Goal: Information Seeking & Learning: Learn about a topic

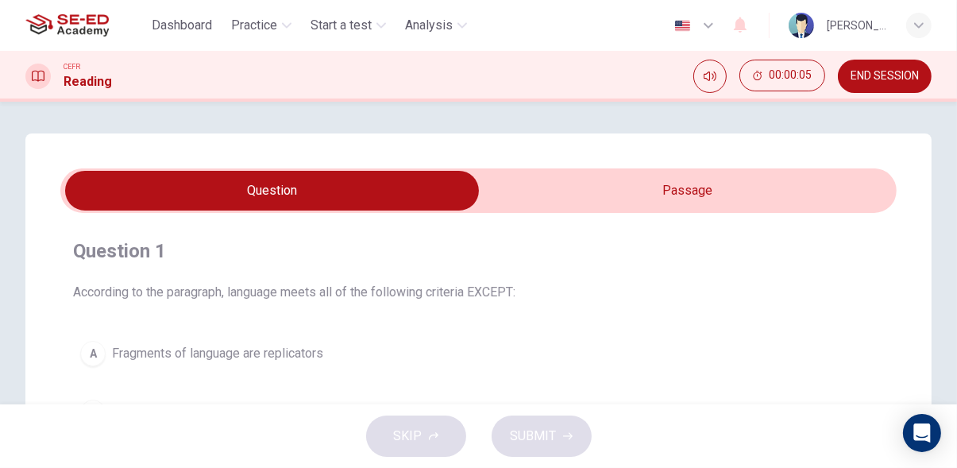
click at [826, 187] on input "checkbox" at bounding box center [272, 191] width 1254 height 40
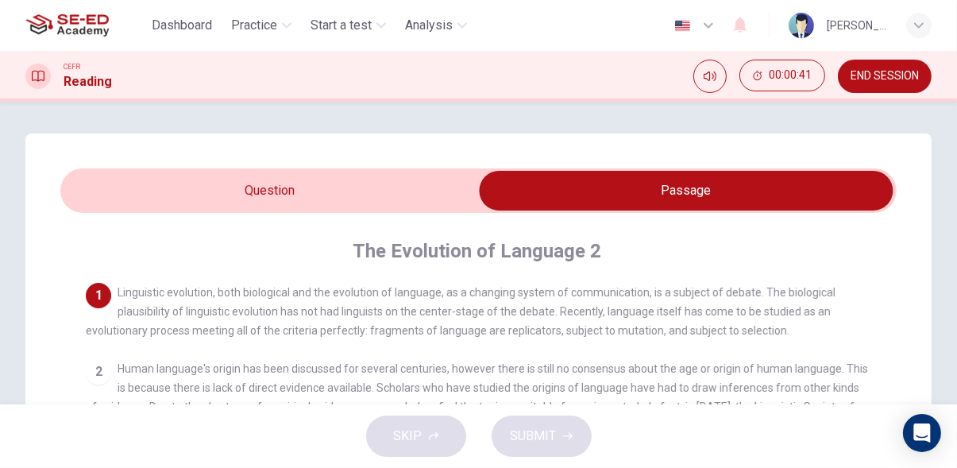
click at [330, 212] on span at bounding box center [478, 190] width 836 height 44
click at [368, 184] on input "checkbox" at bounding box center [686, 191] width 1254 height 40
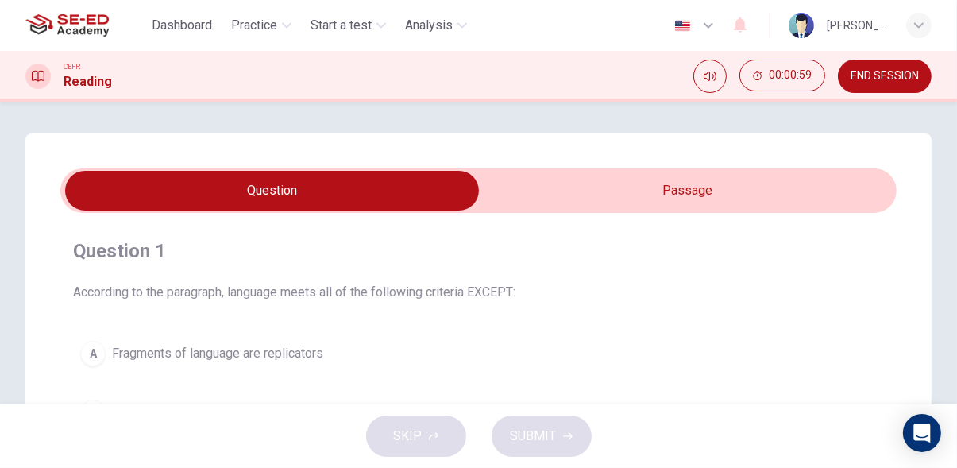
click at [676, 179] on input "checkbox" at bounding box center [272, 191] width 1254 height 40
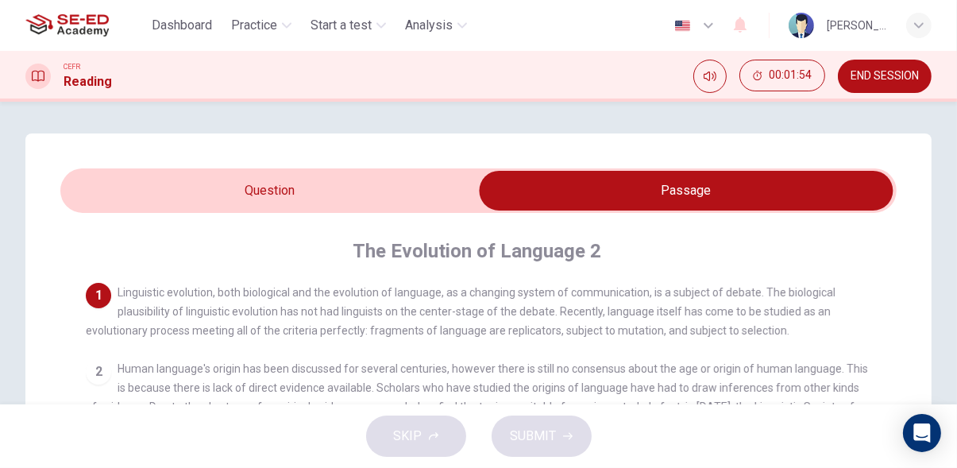
click at [378, 171] on input "checkbox" at bounding box center [686, 191] width 1254 height 40
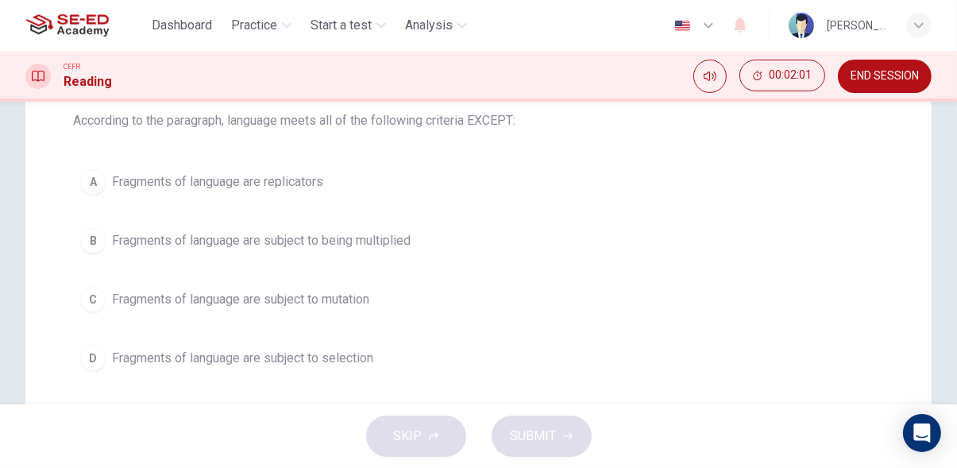
scroll to position [166, 0]
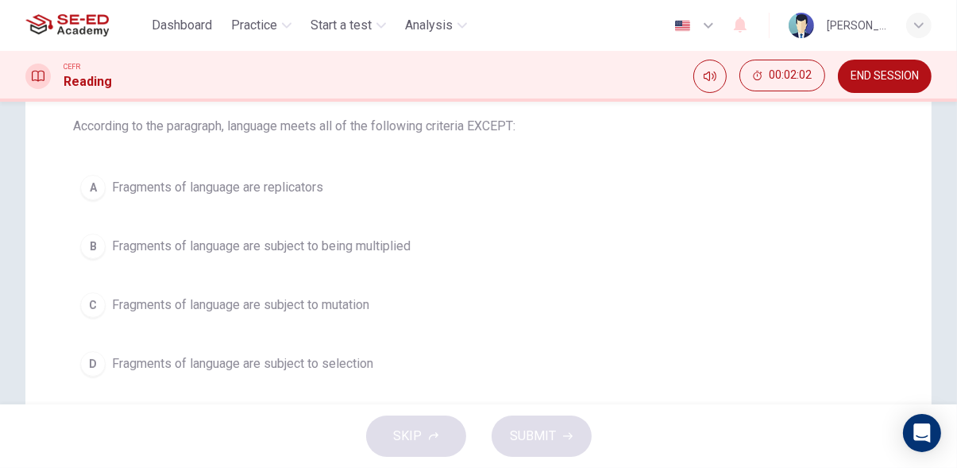
click at [440, 234] on button "B Fragments of language are subject to being multiplied" at bounding box center [478, 246] width 811 height 40
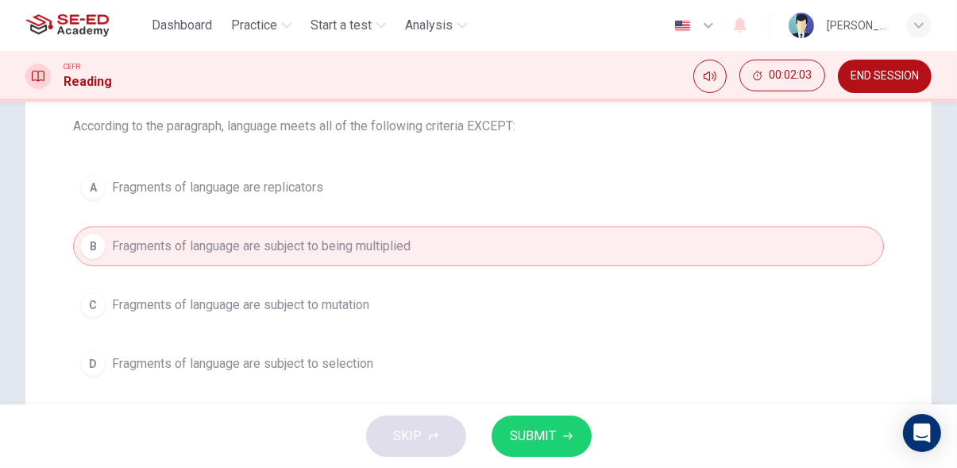
click at [567, 433] on icon "button" at bounding box center [568, 436] width 10 height 7
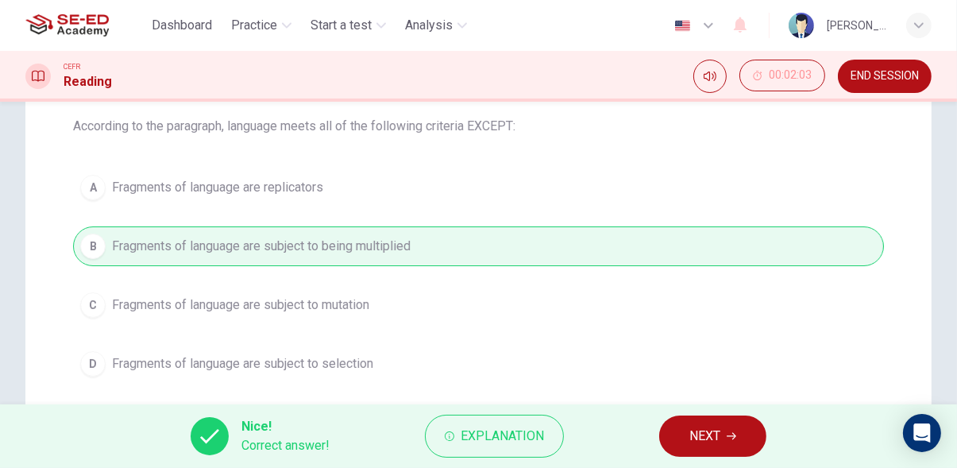
click at [718, 434] on span "NEXT" at bounding box center [704, 436] width 31 height 22
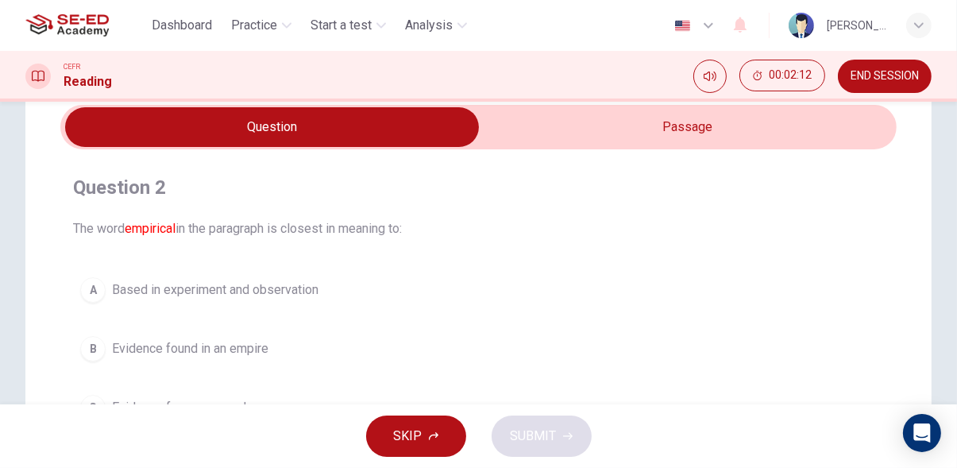
scroll to position [0, 0]
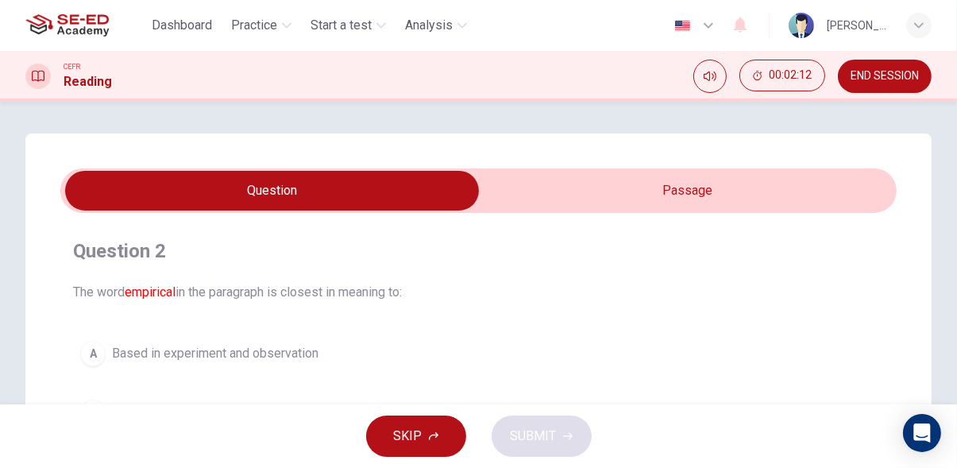
click at [790, 193] on input "checkbox" at bounding box center [272, 191] width 1254 height 40
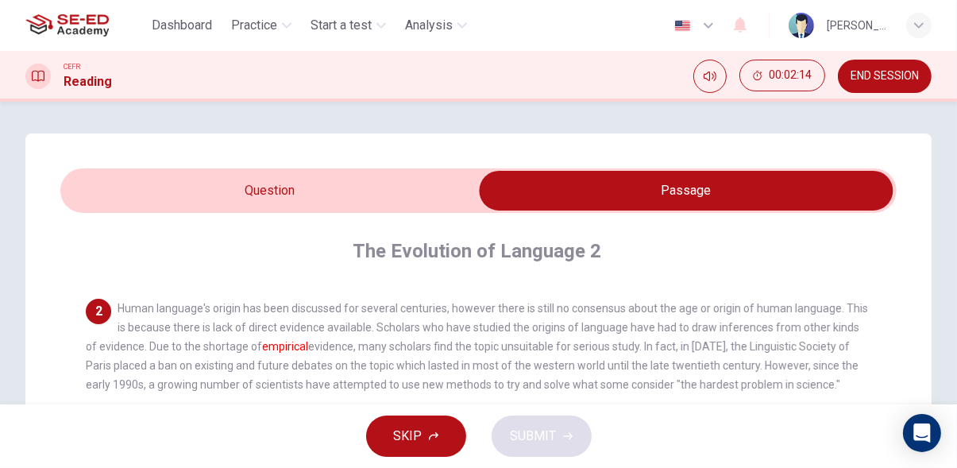
scroll to position [63, 0]
click at [375, 198] on input "checkbox" at bounding box center [686, 191] width 1254 height 40
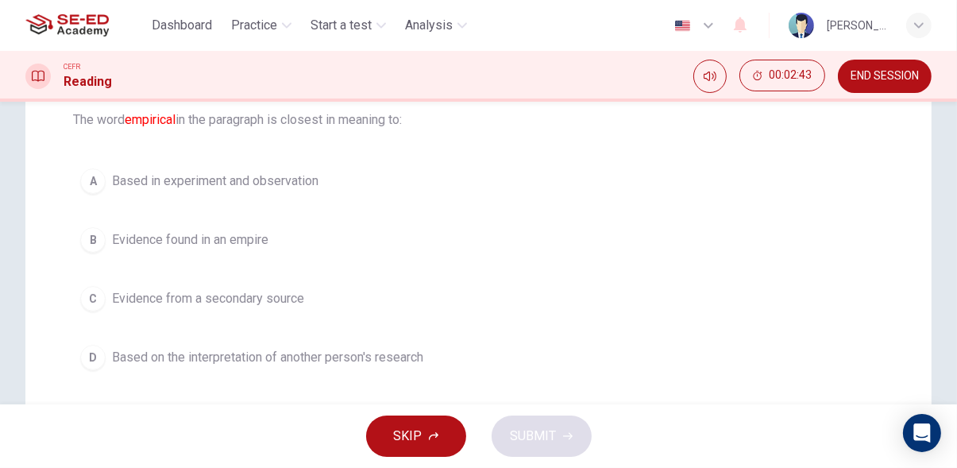
scroll to position [173, 0]
click at [412, 356] on span "Based on the interpretation of another person's research" at bounding box center [267, 356] width 311 height 19
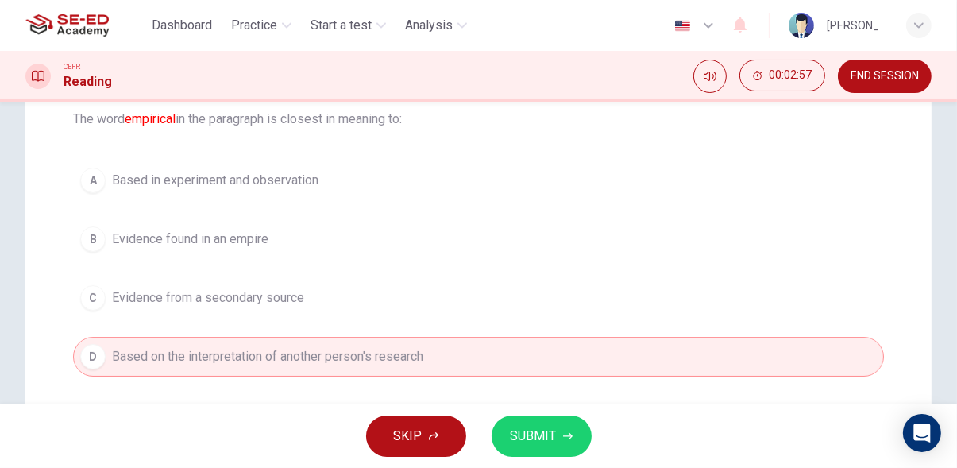
click at [565, 437] on icon "button" at bounding box center [568, 436] width 10 height 10
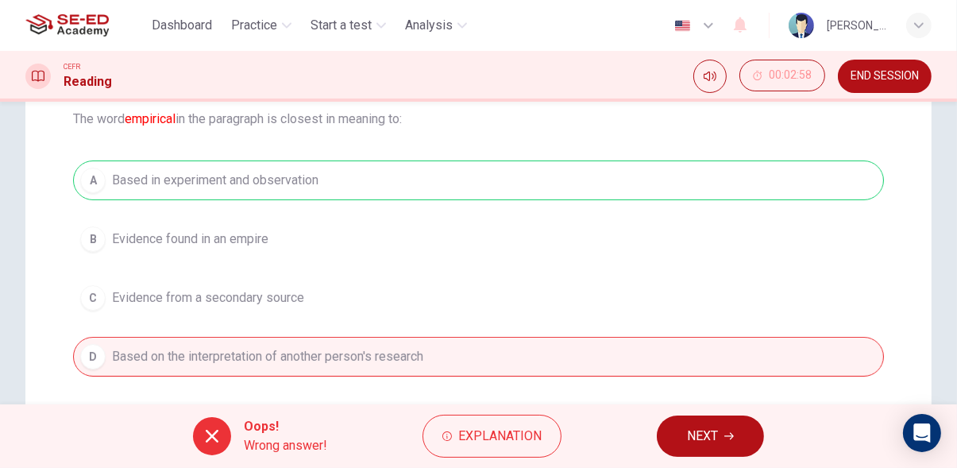
click at [728, 422] on button "NEXT" at bounding box center [710, 435] width 107 height 41
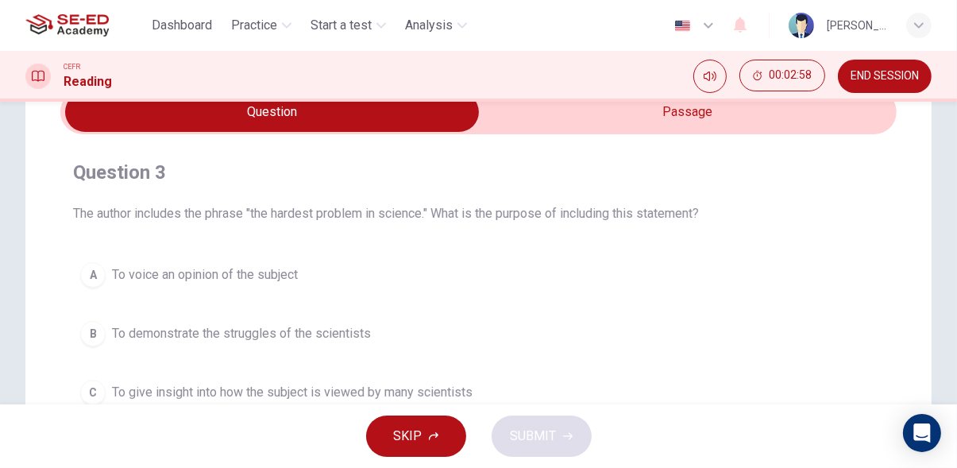
scroll to position [0, 0]
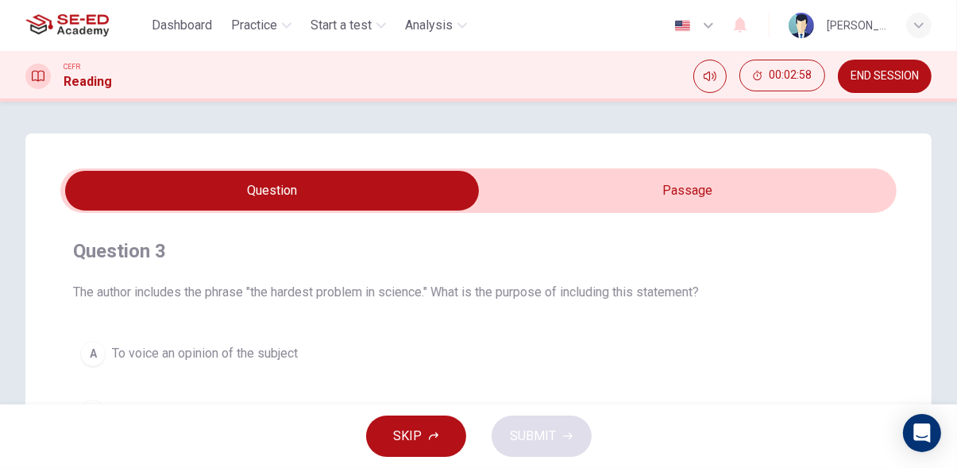
click at [819, 187] on input "checkbox" at bounding box center [272, 191] width 1254 height 40
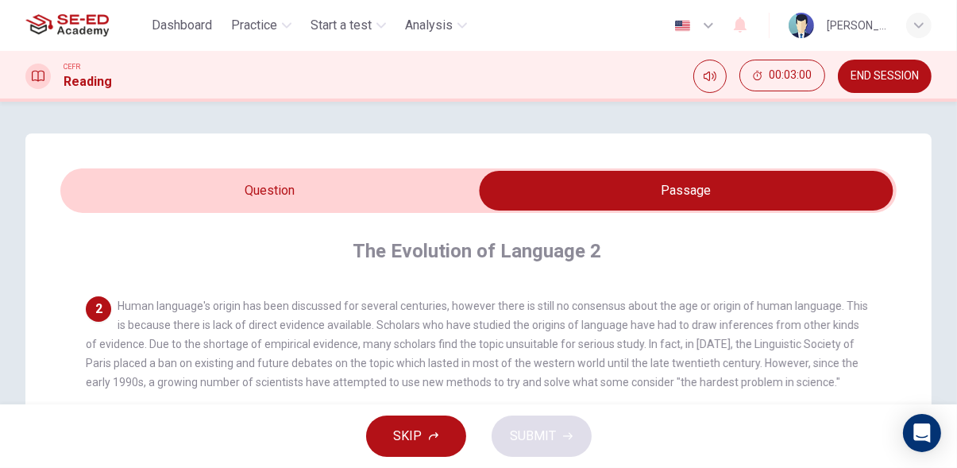
click at [406, 207] on input "checkbox" at bounding box center [686, 191] width 1254 height 40
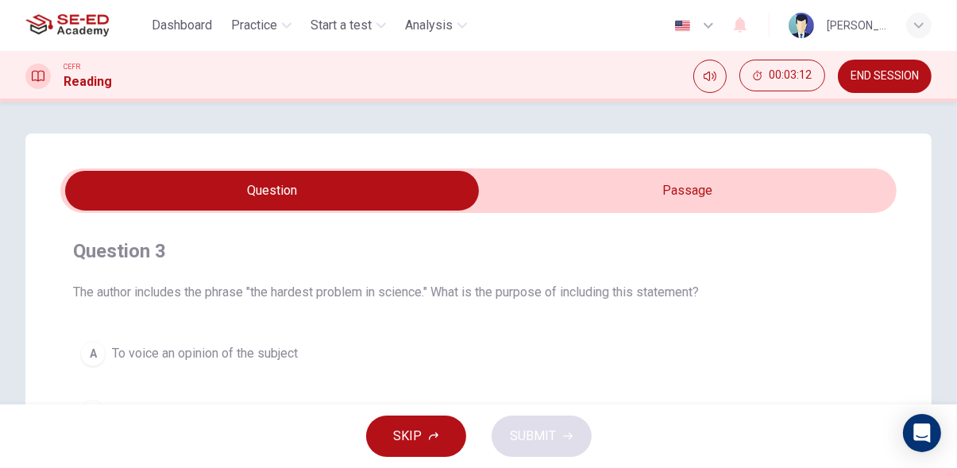
click at [625, 194] on input "checkbox" at bounding box center [272, 191] width 1254 height 40
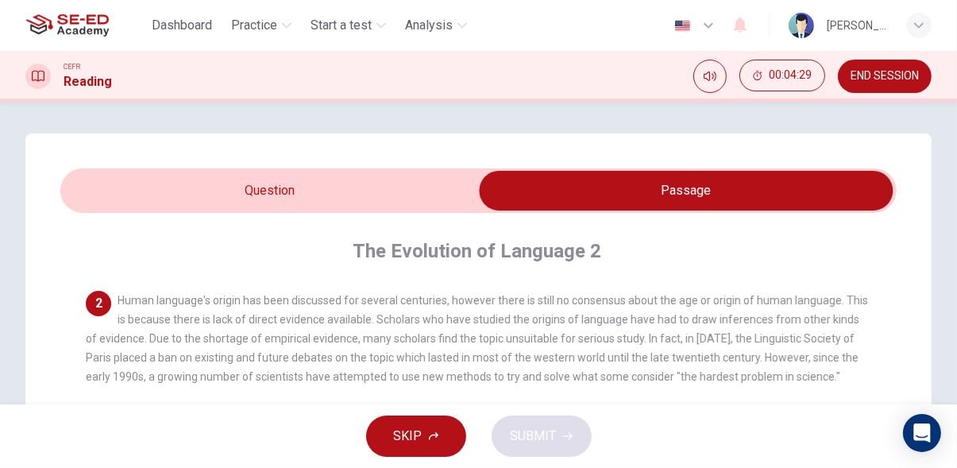
click at [380, 200] on input "checkbox" at bounding box center [686, 191] width 1254 height 40
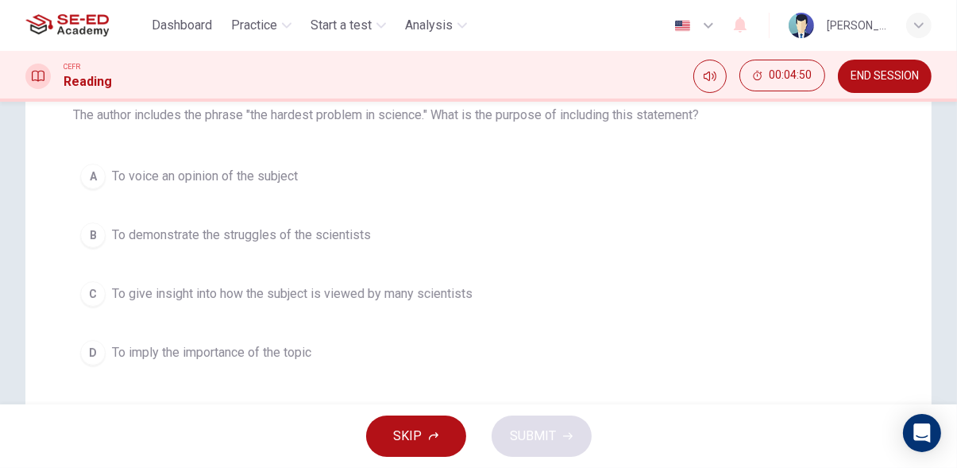
scroll to position [176, 0]
click at [464, 298] on span "To give insight into how the subject is viewed by many scientists" at bounding box center [292, 294] width 360 height 19
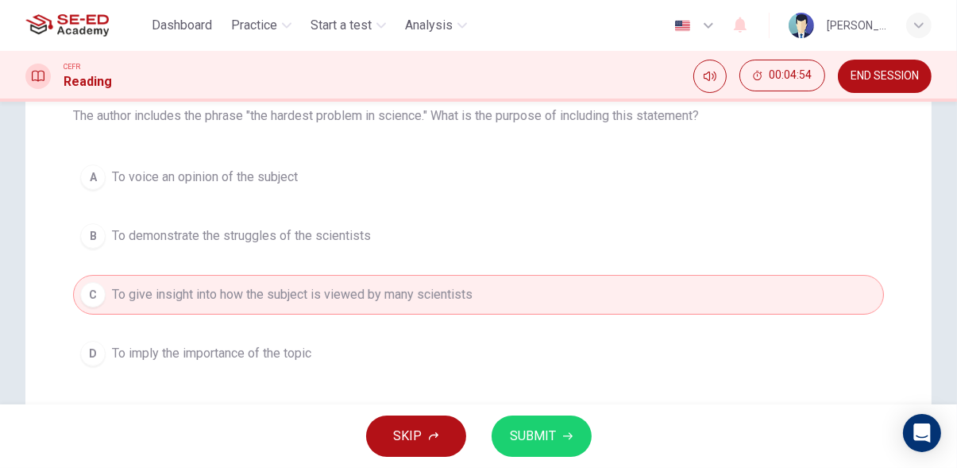
click at [568, 436] on icon "button" at bounding box center [568, 436] width 10 height 7
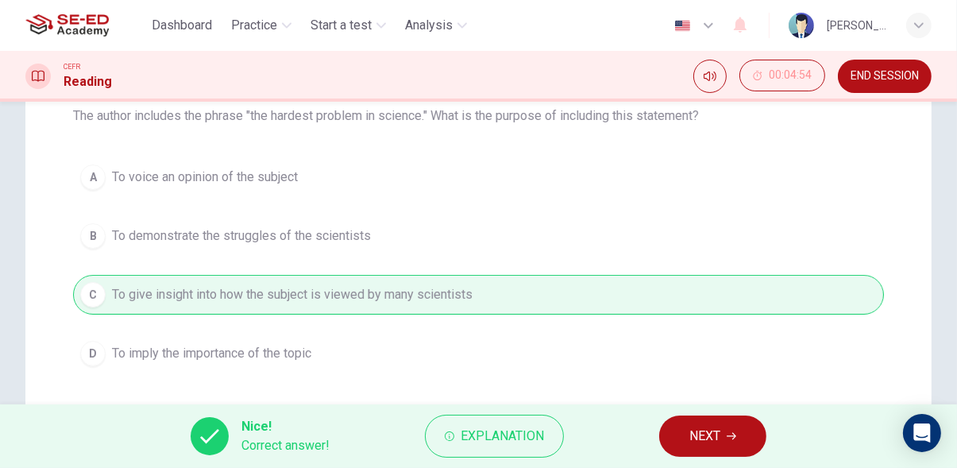
click at [734, 434] on icon "button" at bounding box center [731, 436] width 10 height 10
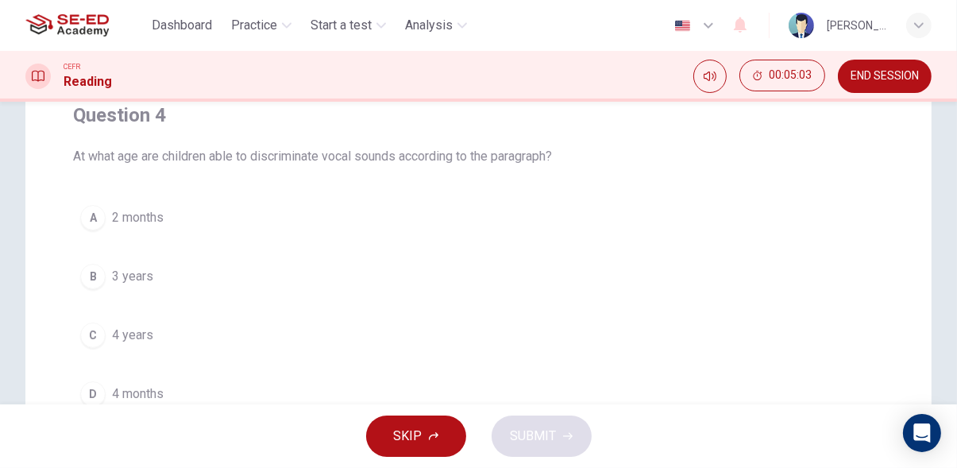
scroll to position [0, 0]
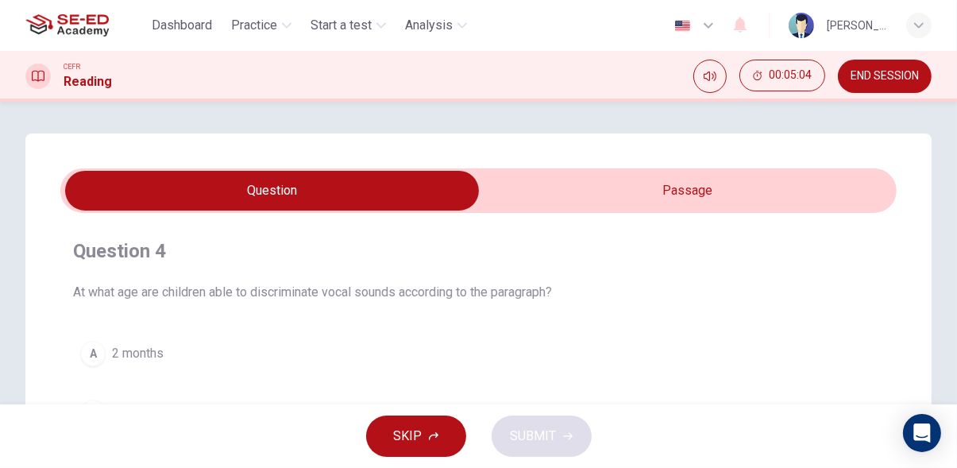
click at [797, 174] on input "checkbox" at bounding box center [272, 191] width 1254 height 40
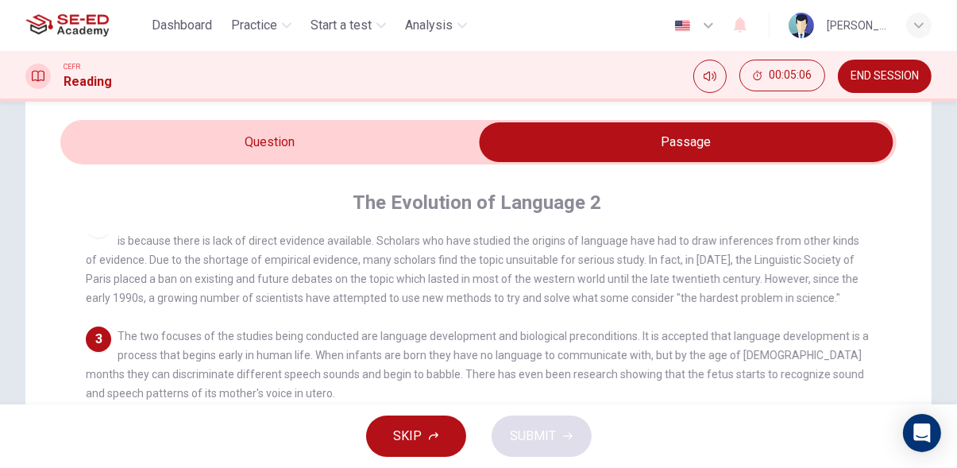
scroll to position [49, 0]
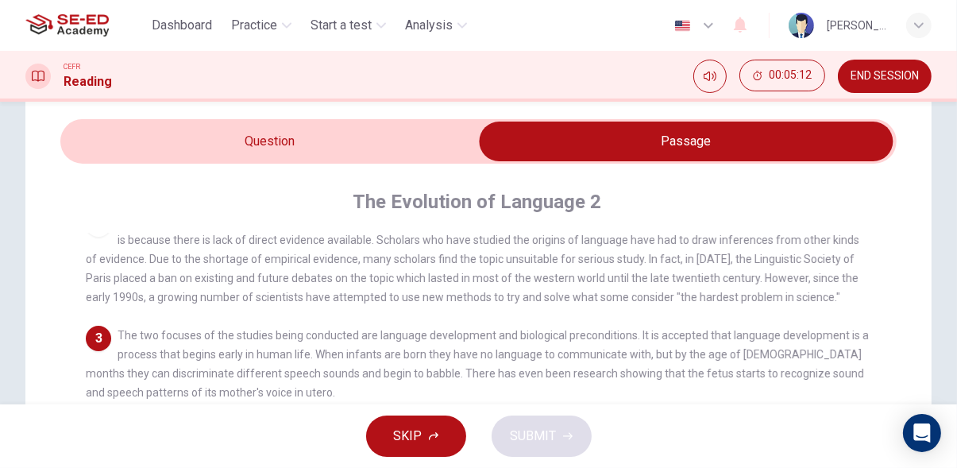
click at [377, 145] on input "checkbox" at bounding box center [686, 141] width 1254 height 40
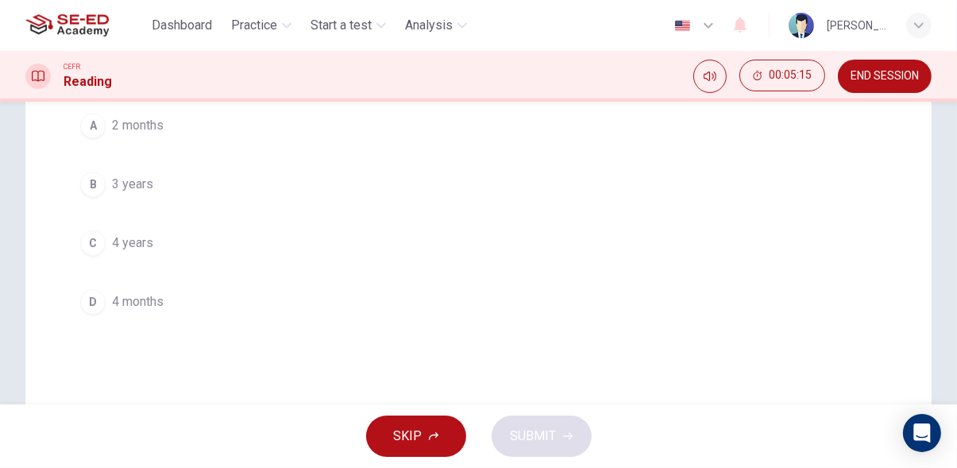
scroll to position [228, 0]
click at [196, 308] on button "D 4 months" at bounding box center [478, 302] width 811 height 40
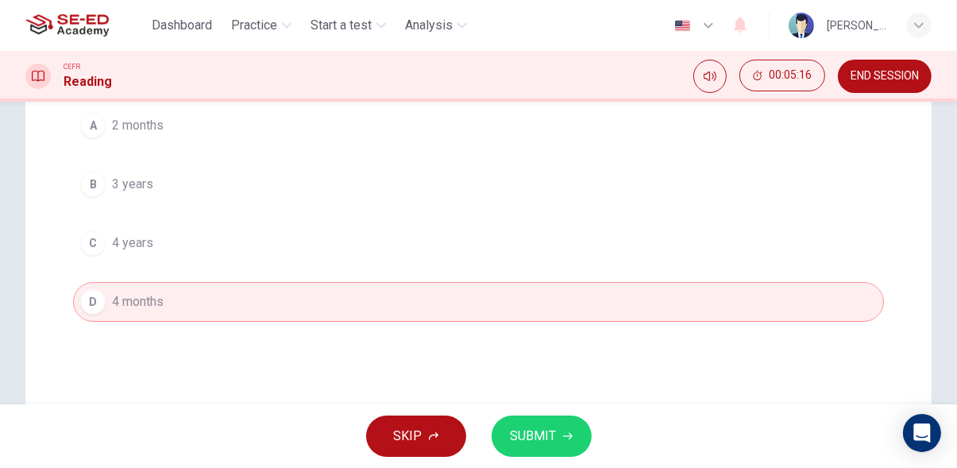
click at [583, 424] on button "SUBMIT" at bounding box center [541, 435] width 100 height 41
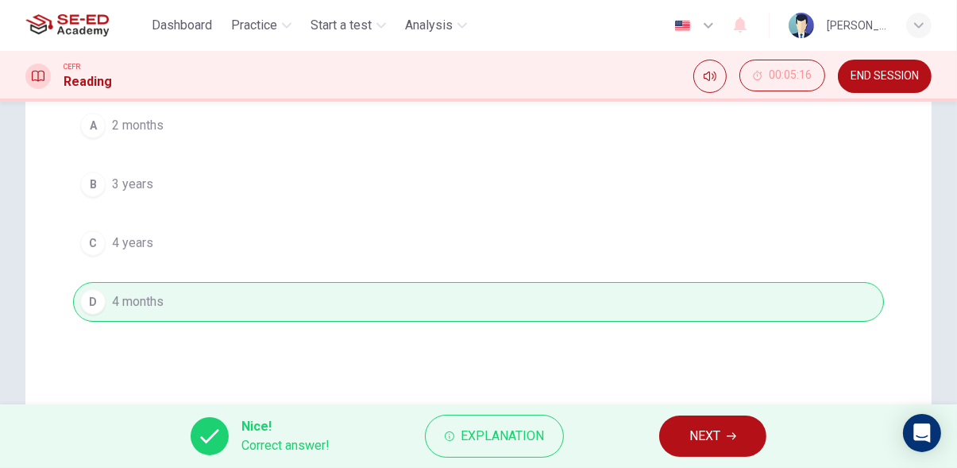
click at [739, 455] on button "NEXT" at bounding box center [712, 435] width 107 height 41
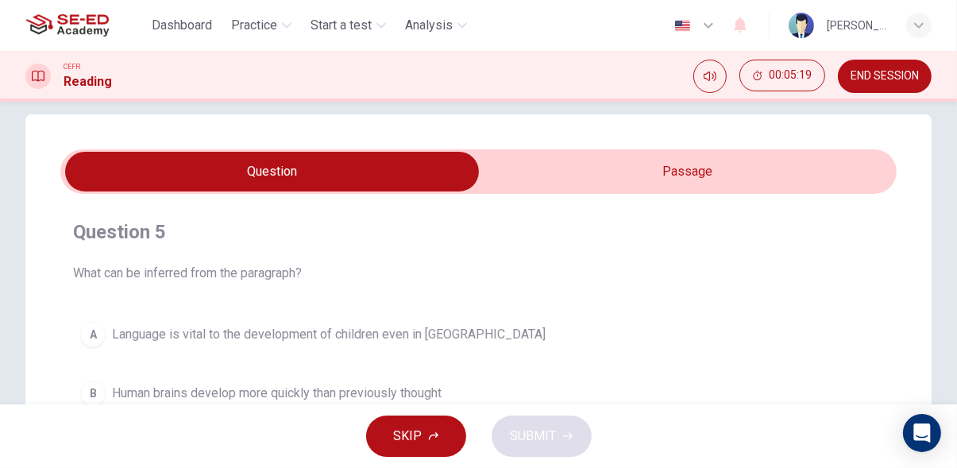
scroll to position [0, 0]
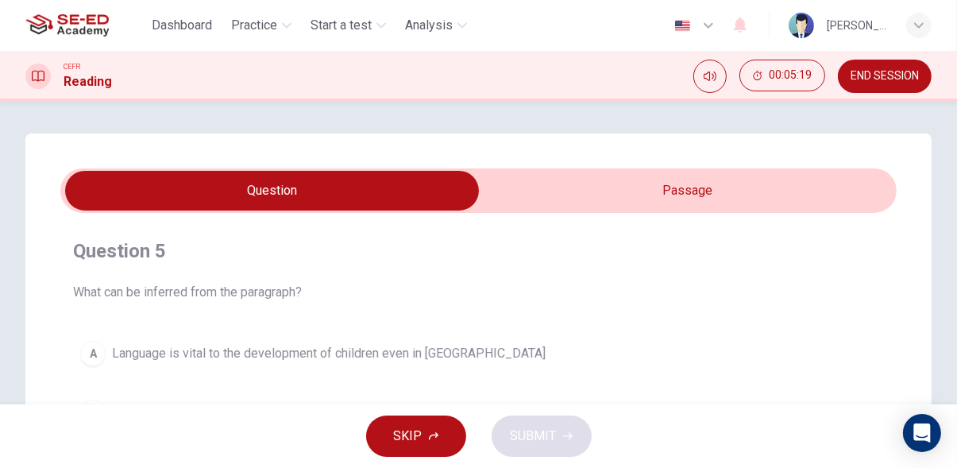
click at [842, 189] on input "checkbox" at bounding box center [272, 191] width 1254 height 40
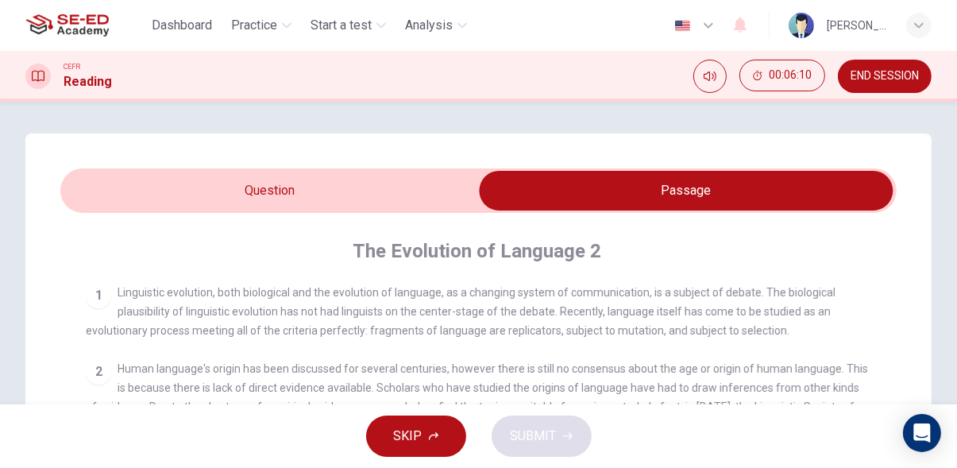
click at [114, 181] on input "checkbox" at bounding box center [686, 191] width 1254 height 40
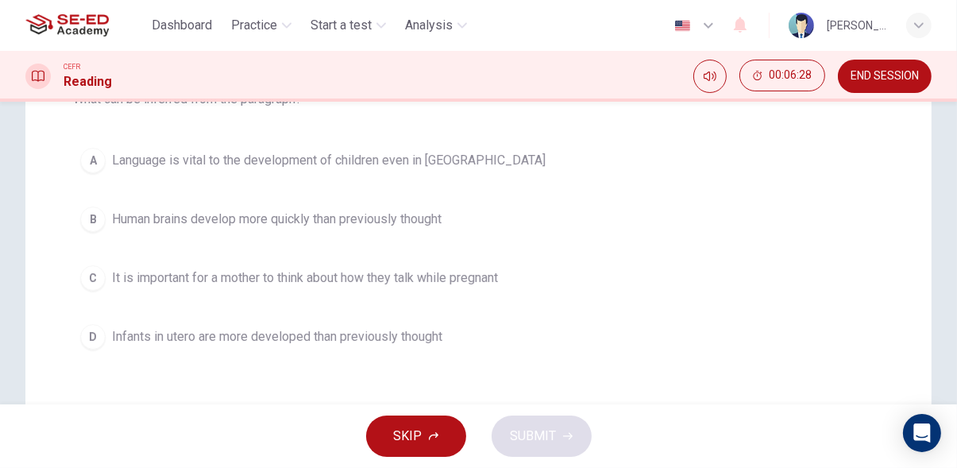
scroll to position [195, 0]
click at [117, 281] on span "It is important for a mother to think about how they talk while pregnant" at bounding box center [305, 276] width 386 height 19
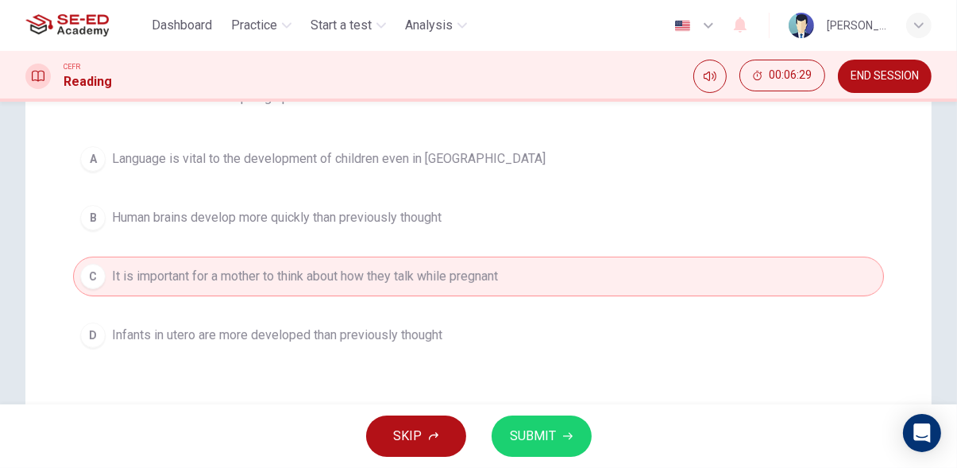
click at [566, 436] on icon "button" at bounding box center [568, 436] width 10 height 7
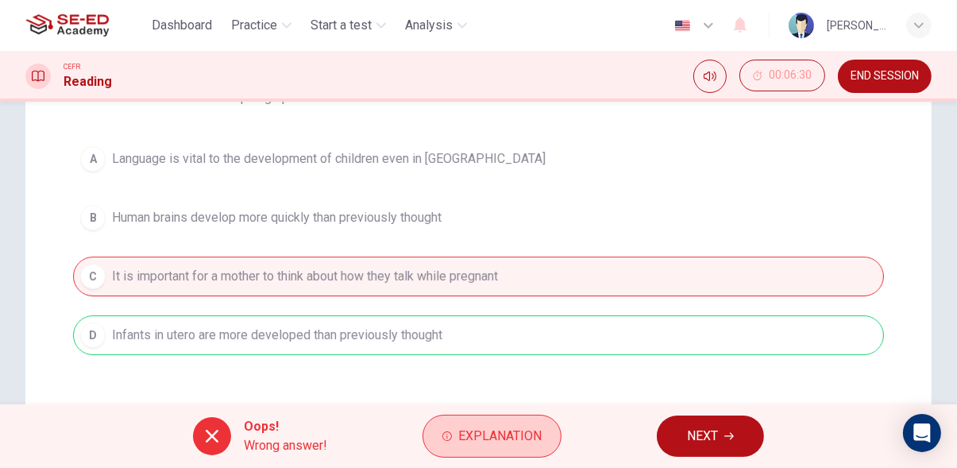
click at [540, 433] on span "Explanation" at bounding box center [499, 436] width 83 height 22
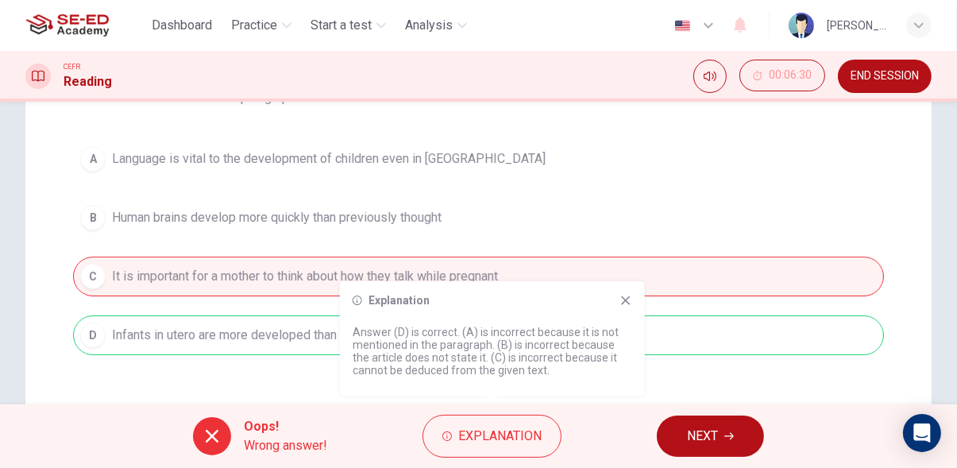
click at [628, 301] on icon at bounding box center [625, 300] width 13 height 13
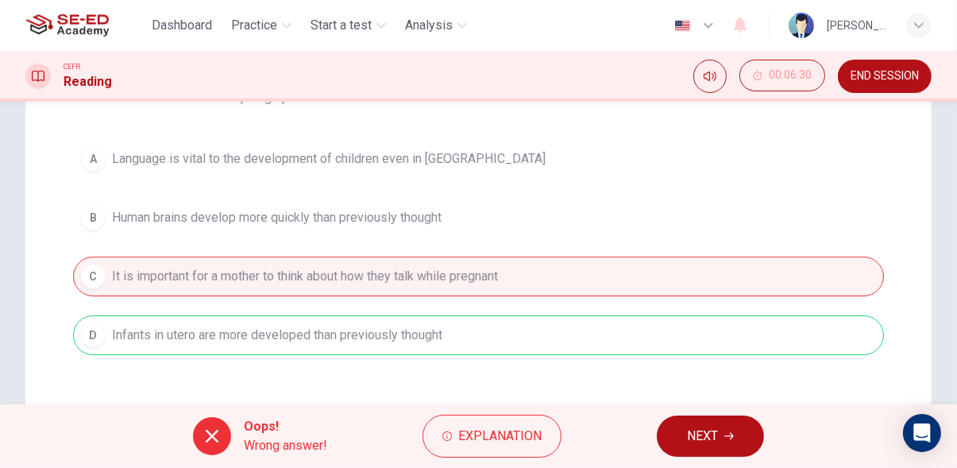
click at [728, 436] on icon "button" at bounding box center [729, 436] width 10 height 7
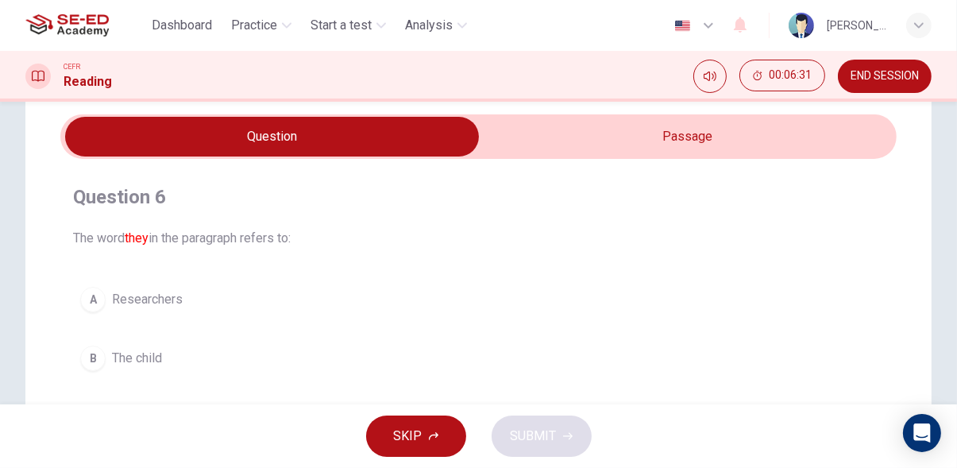
scroll to position [0, 0]
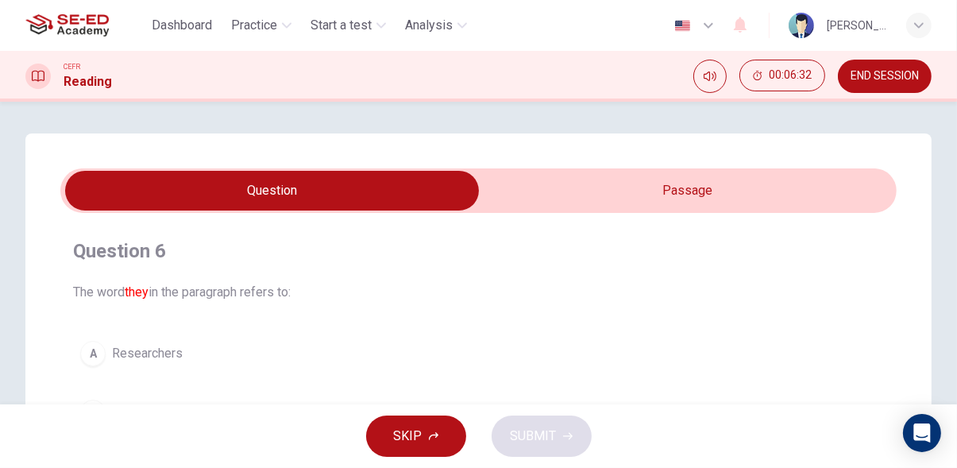
click at [784, 184] on input "checkbox" at bounding box center [272, 191] width 1254 height 40
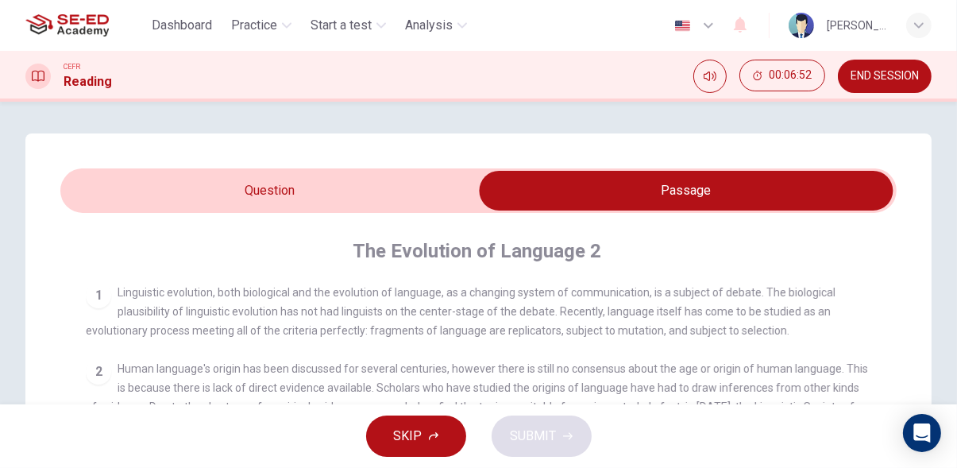
click at [368, 189] on input "checkbox" at bounding box center [686, 191] width 1254 height 40
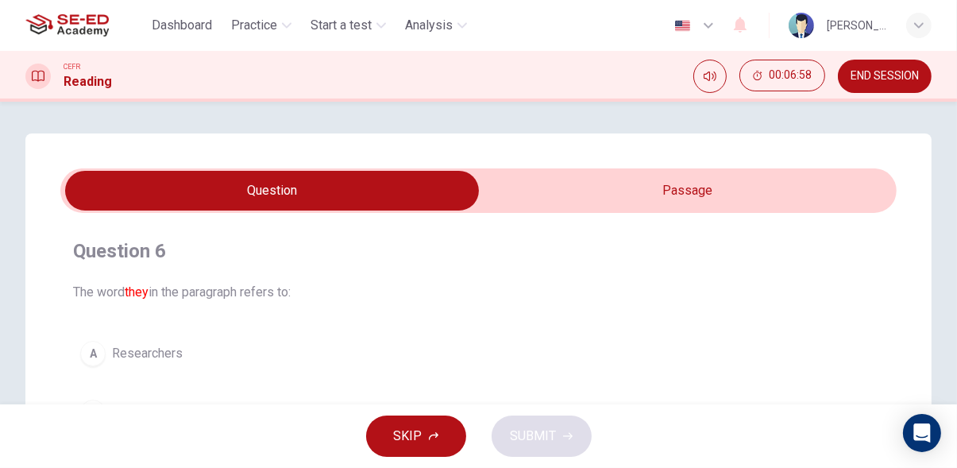
click at [783, 176] on input "checkbox" at bounding box center [272, 191] width 1254 height 40
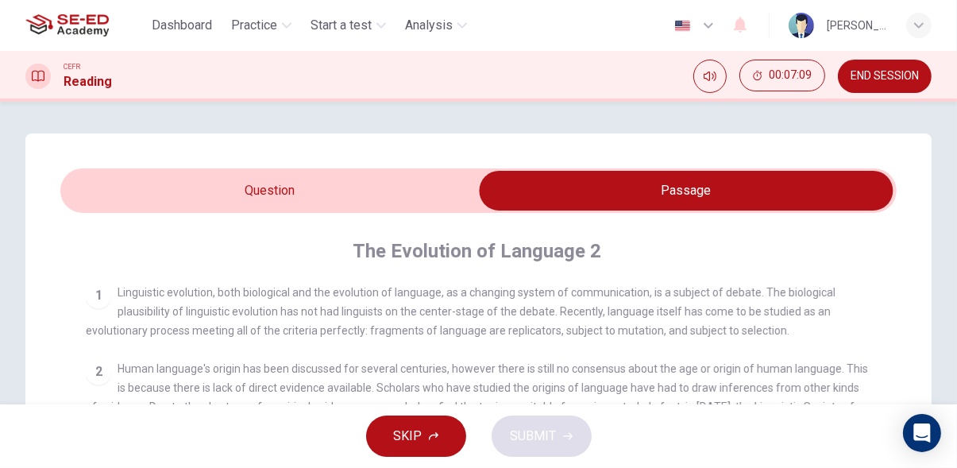
click at [363, 199] on input "checkbox" at bounding box center [686, 191] width 1254 height 40
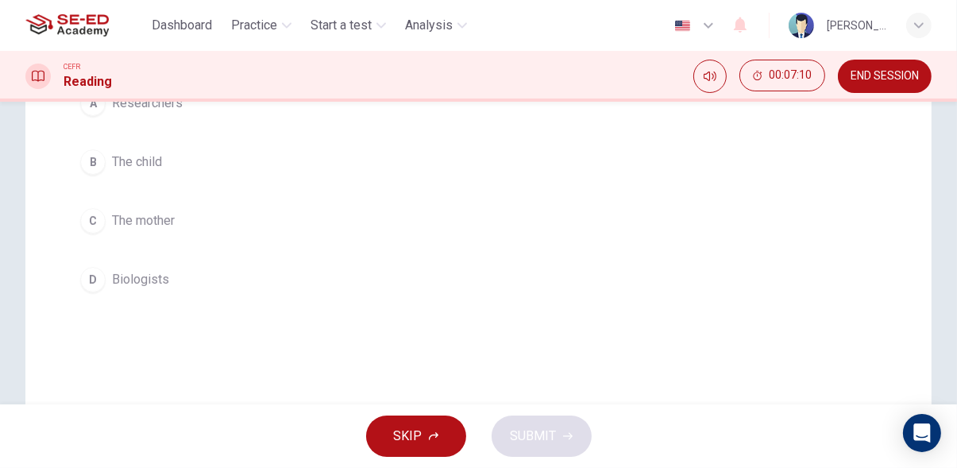
scroll to position [242, 0]
click at [196, 163] on button "B The child" at bounding box center [478, 170] width 811 height 40
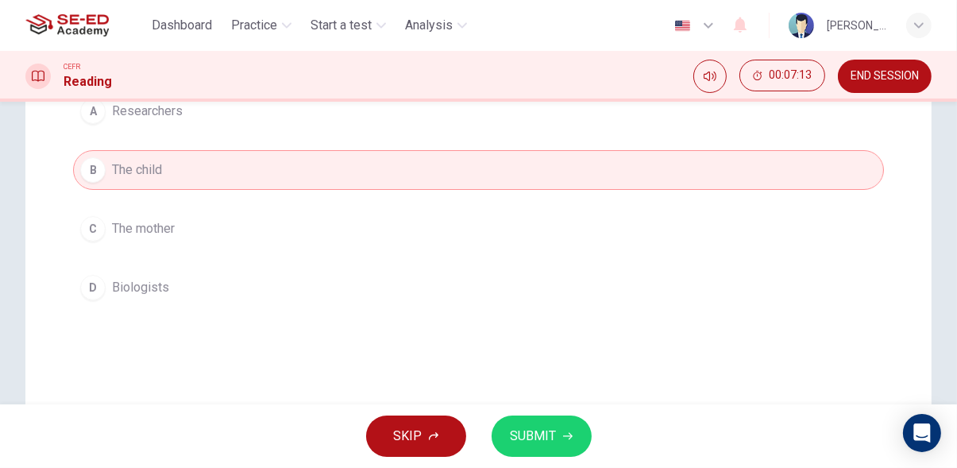
click at [552, 439] on span "SUBMIT" at bounding box center [533, 436] width 46 height 22
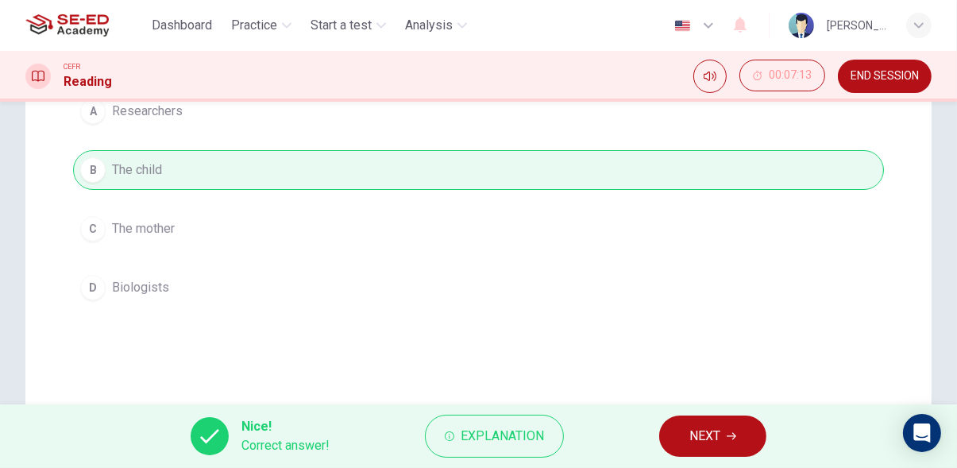
click at [734, 436] on icon "button" at bounding box center [731, 436] width 10 height 7
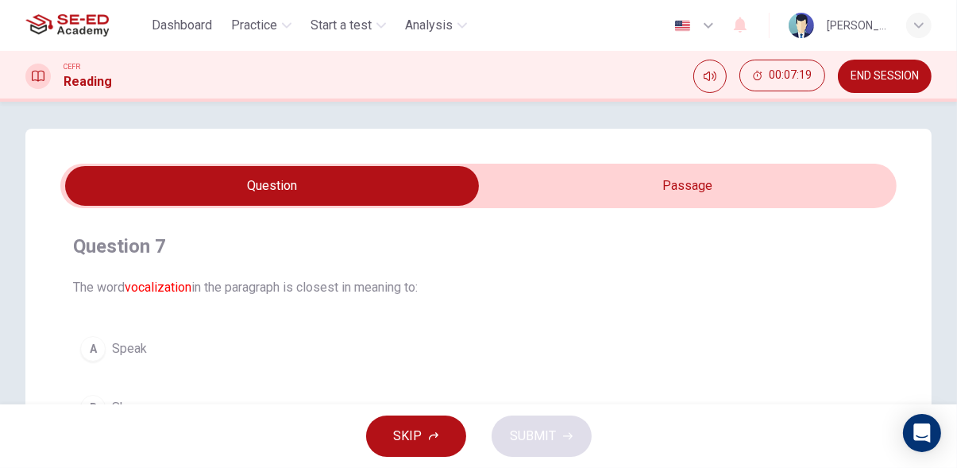
scroll to position [0, 0]
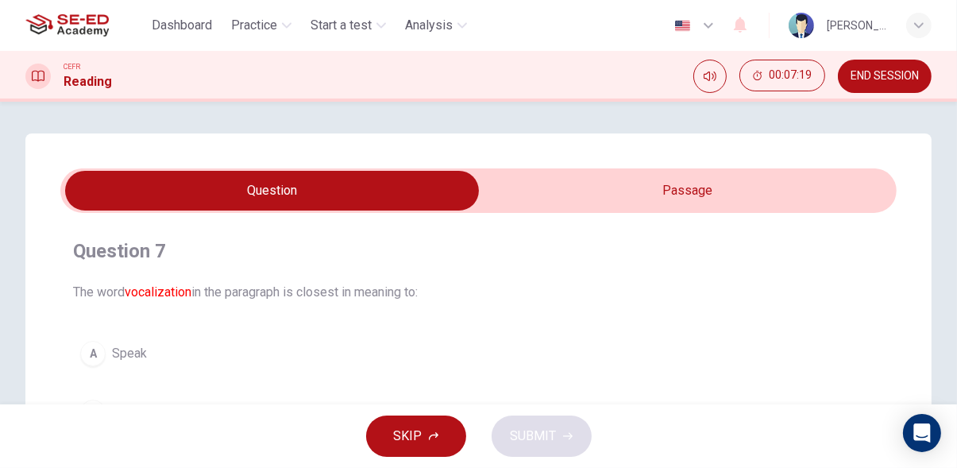
click at [801, 194] on input "checkbox" at bounding box center [272, 191] width 1254 height 40
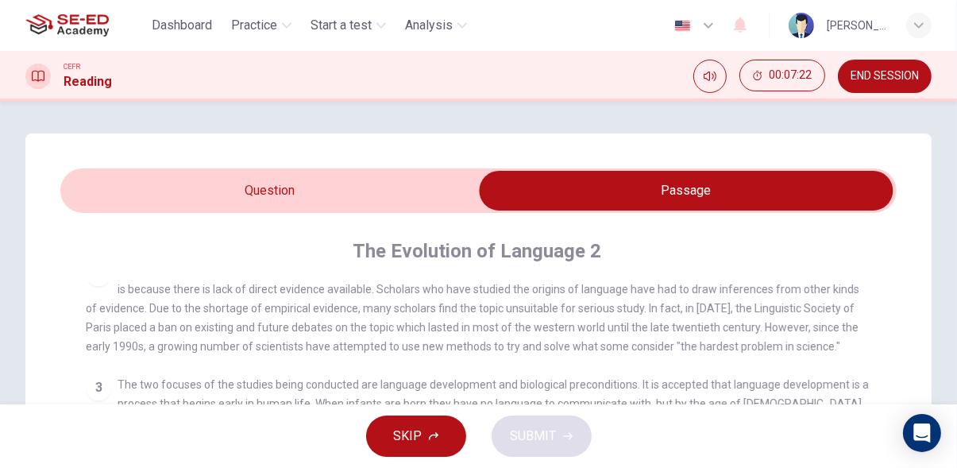
click at [416, 187] on input "checkbox" at bounding box center [686, 191] width 1254 height 40
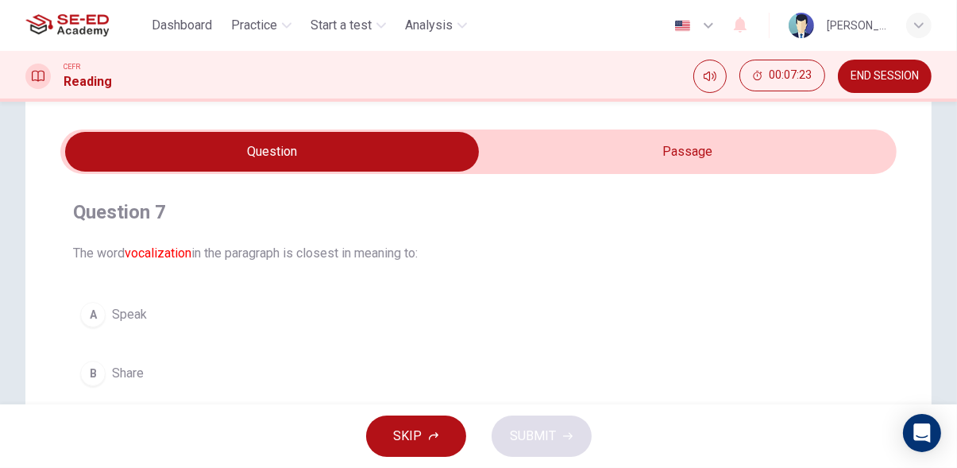
scroll to position [76, 0]
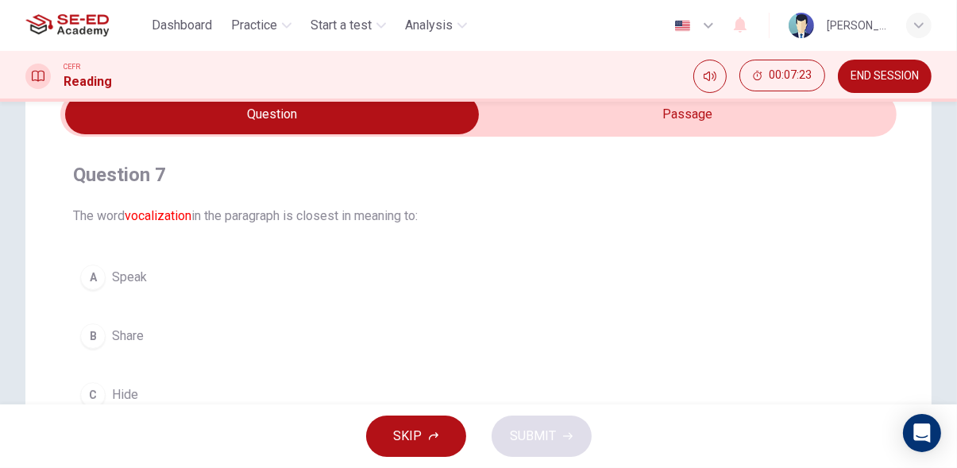
click at [330, 274] on button "A Speak" at bounding box center [478, 277] width 811 height 40
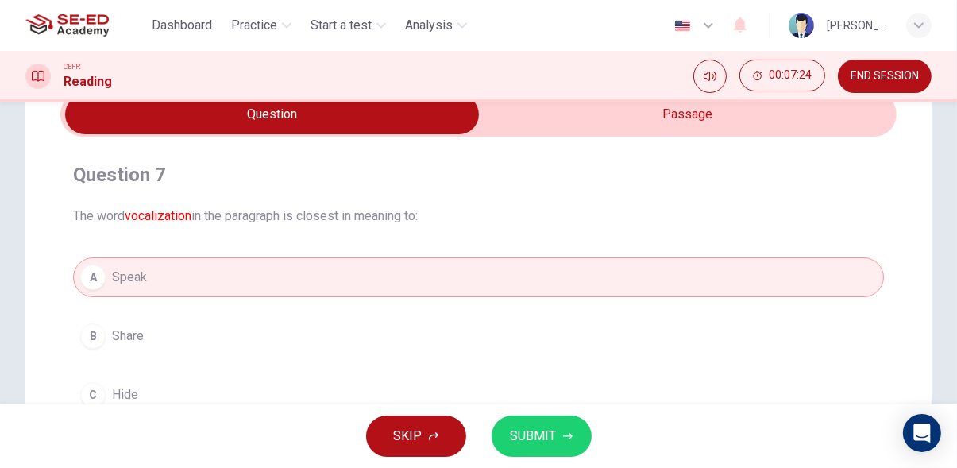
click at [566, 440] on icon "button" at bounding box center [568, 436] width 10 height 10
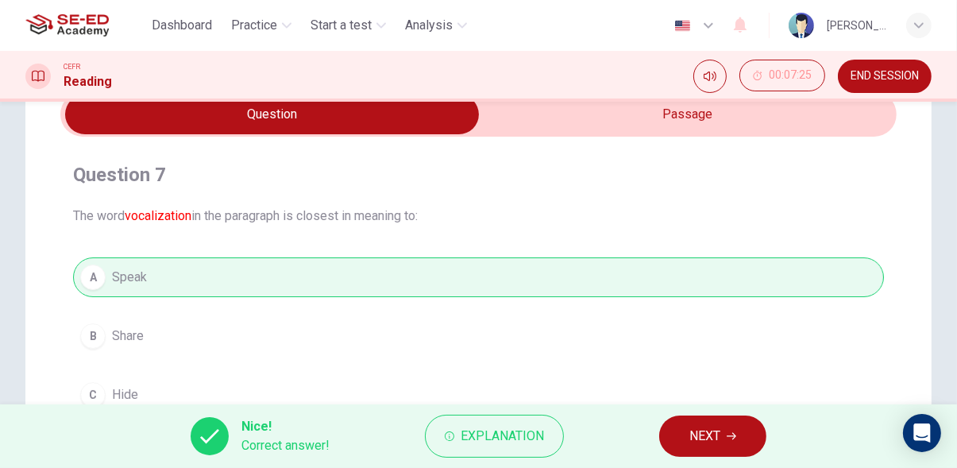
scroll to position [0, 0]
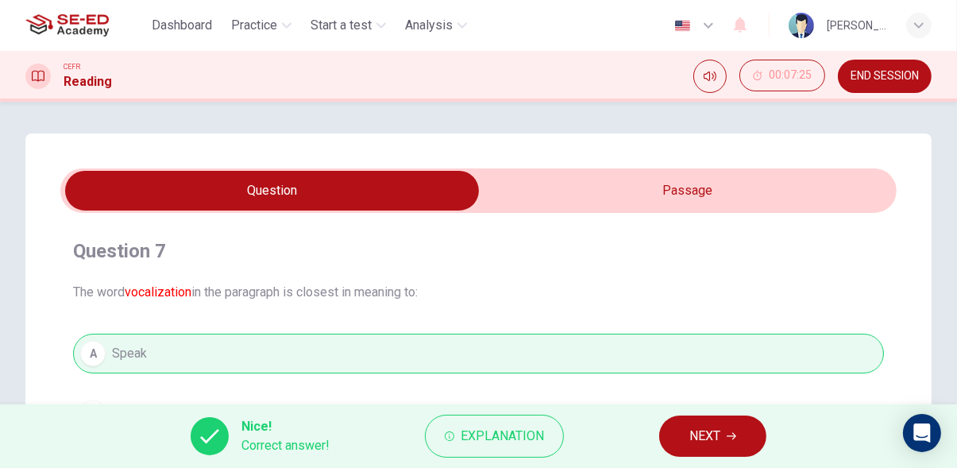
click at [715, 441] on span "NEXT" at bounding box center [704, 436] width 31 height 22
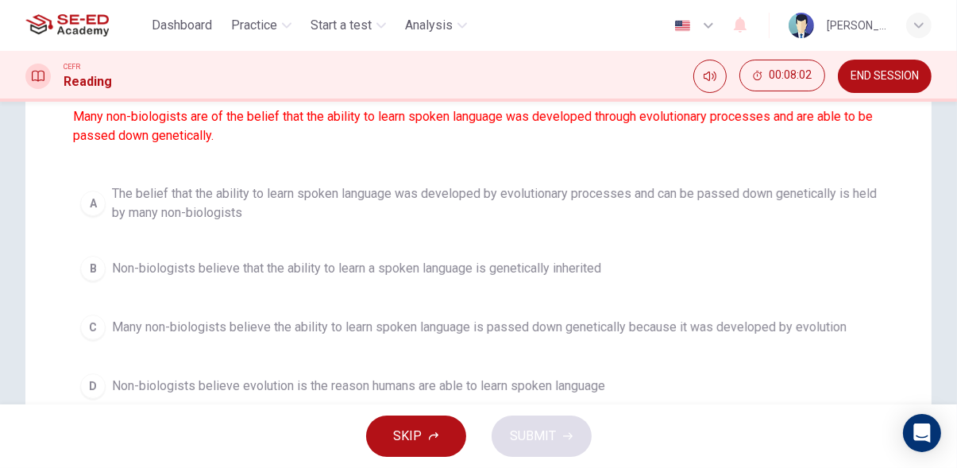
scroll to position [213, 0]
click at [830, 323] on span "Many non-biologists believe the ability to learn spoken language is passed down…" at bounding box center [479, 327] width 734 height 19
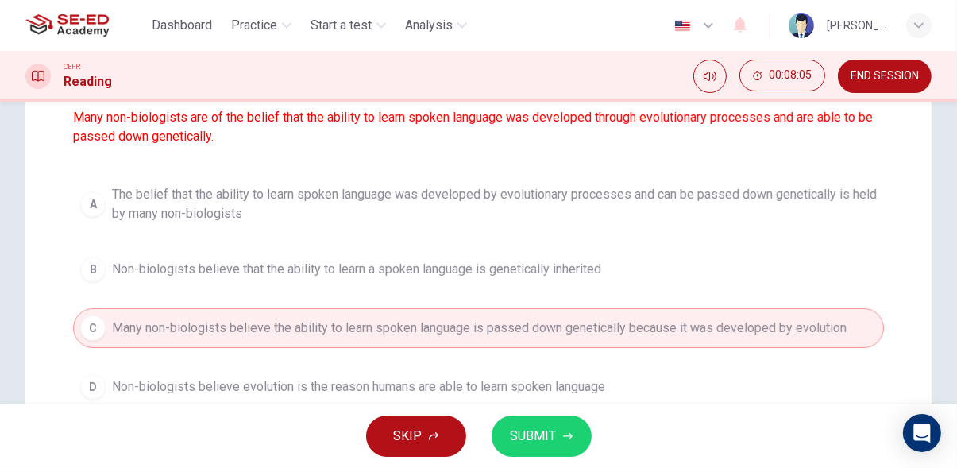
click at [567, 439] on icon "button" at bounding box center [568, 436] width 10 height 10
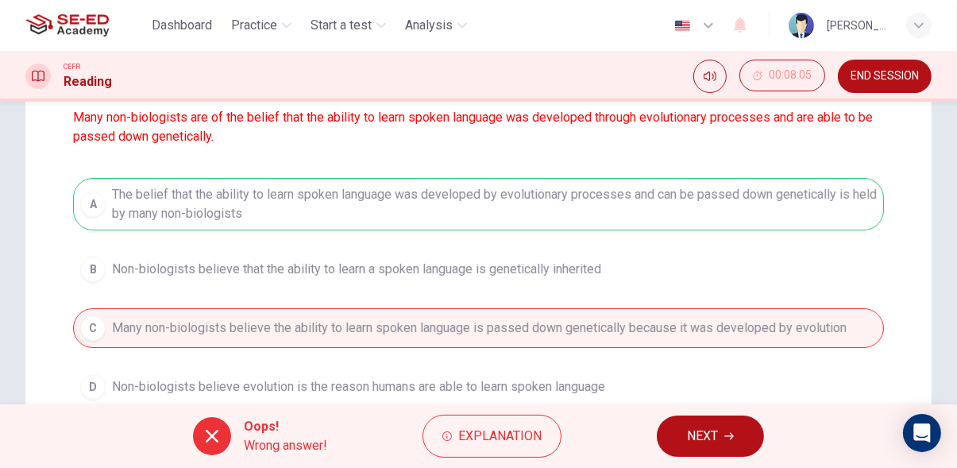
click at [718, 438] on span "NEXT" at bounding box center [702, 436] width 31 height 22
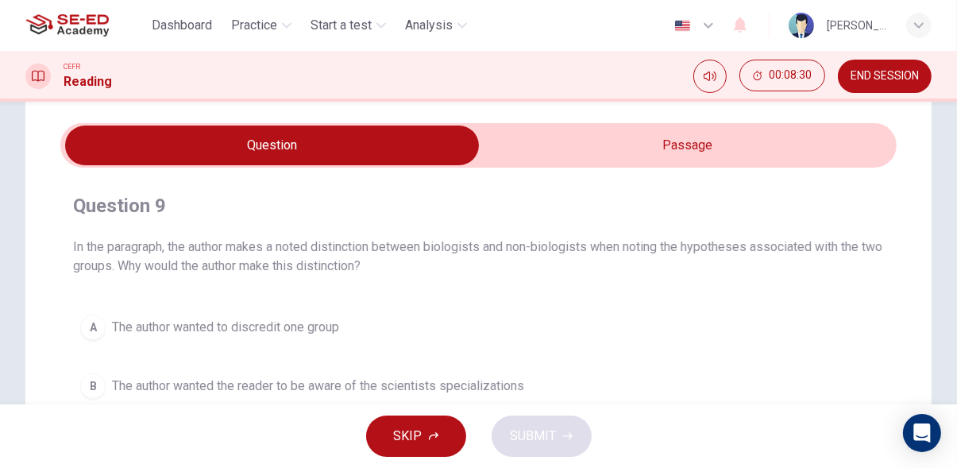
scroll to position [0, 0]
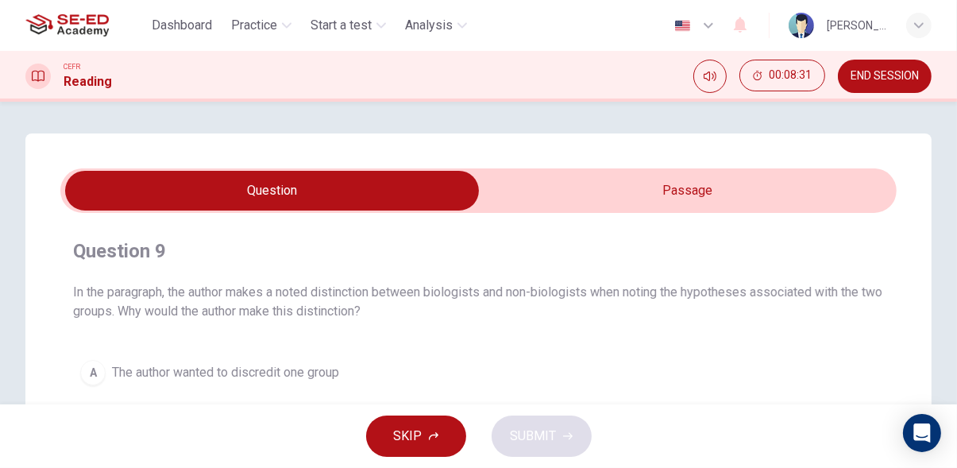
click at [857, 183] on input "checkbox" at bounding box center [272, 191] width 1254 height 40
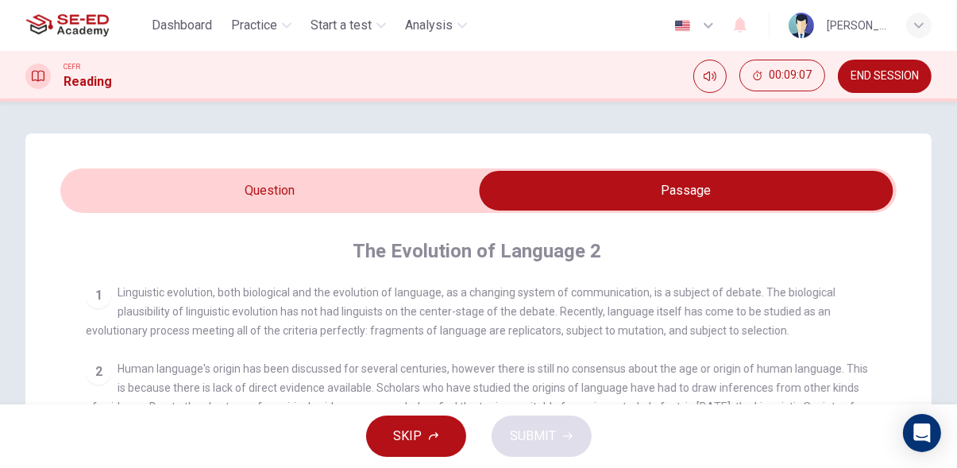
click at [374, 187] on input "checkbox" at bounding box center [686, 191] width 1254 height 40
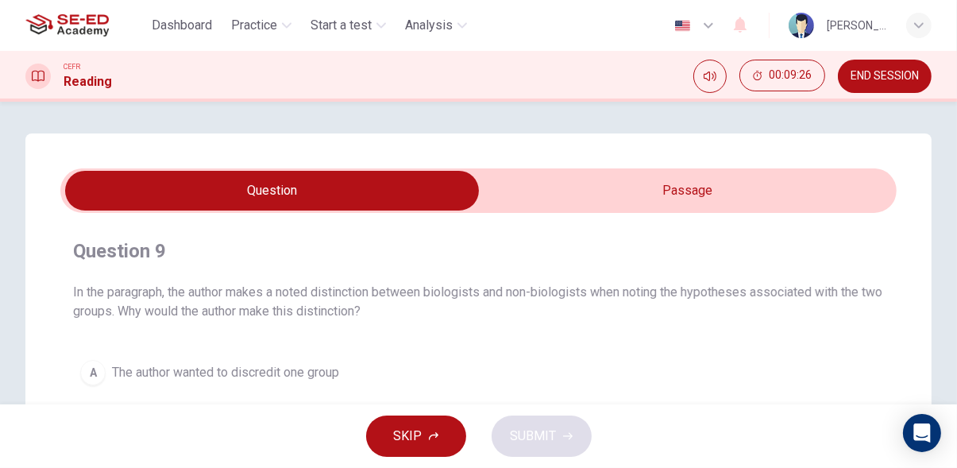
click at [780, 211] on span at bounding box center [478, 190] width 836 height 44
click at [812, 182] on input "checkbox" at bounding box center [272, 191] width 1254 height 40
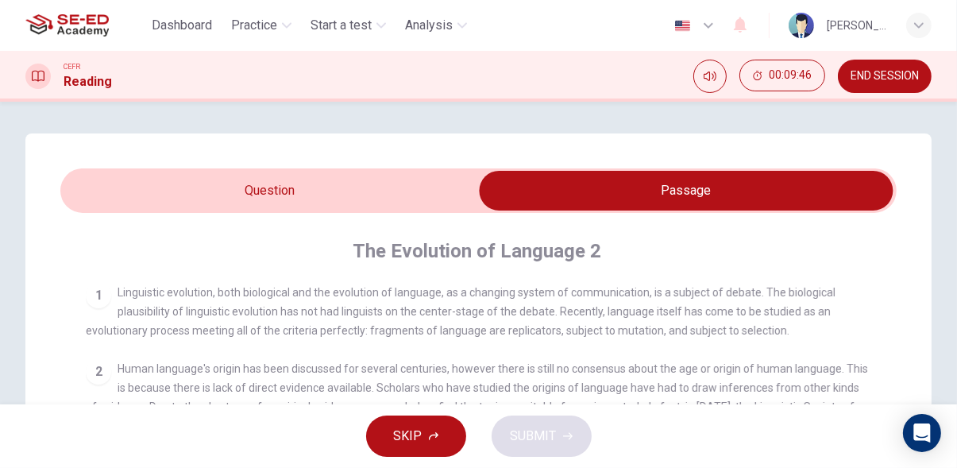
click at [410, 194] on input "checkbox" at bounding box center [686, 191] width 1254 height 40
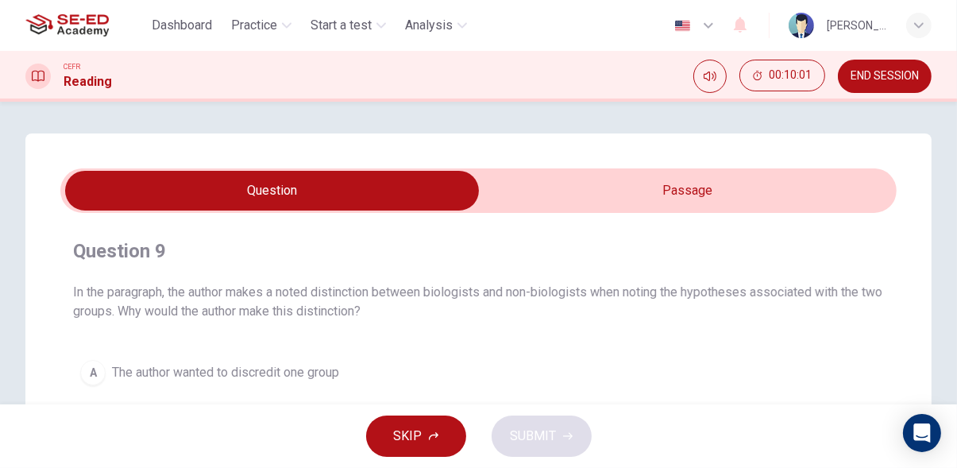
click at [804, 182] on input "checkbox" at bounding box center [272, 191] width 1254 height 40
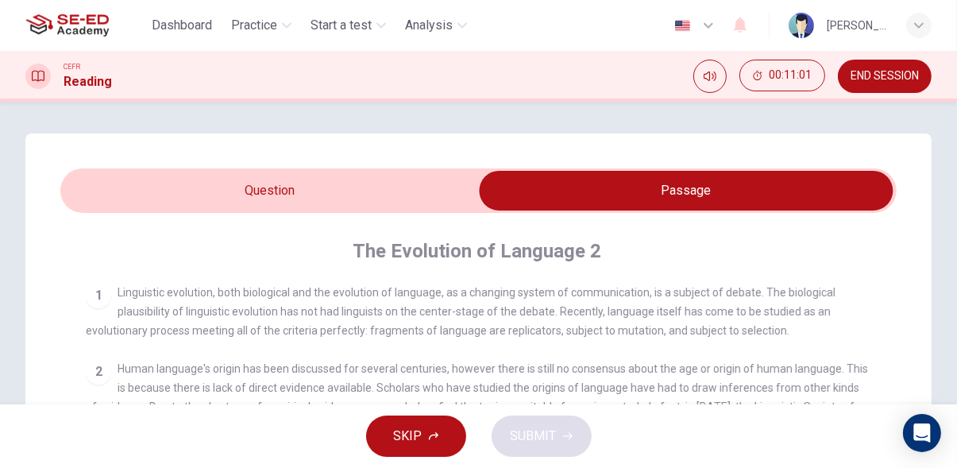
click at [402, 178] on input "checkbox" at bounding box center [686, 191] width 1254 height 40
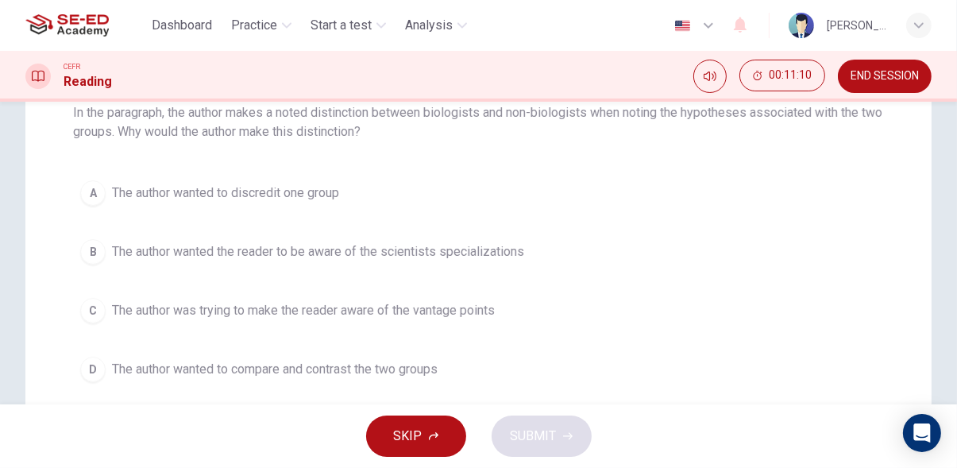
scroll to position [179, 0]
click at [469, 316] on span "The author was trying to make the reader aware of the vantage points" at bounding box center [303, 311] width 383 height 19
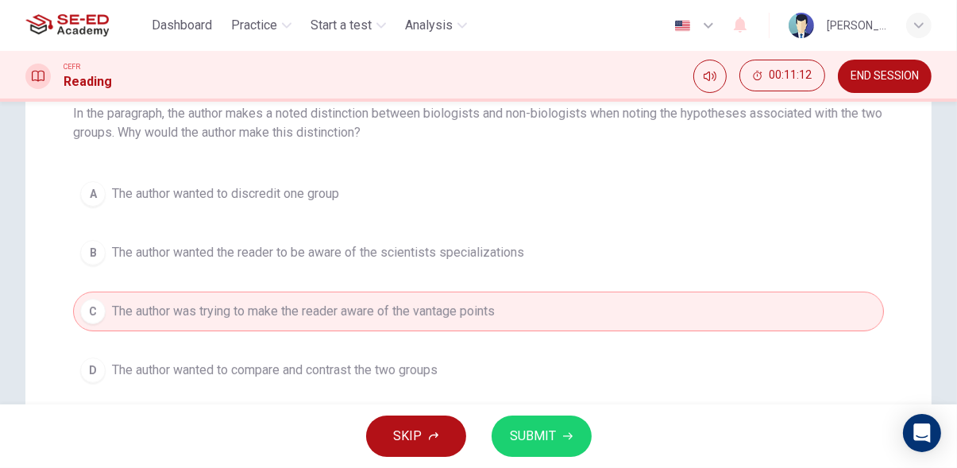
click at [569, 436] on icon "button" at bounding box center [568, 436] width 10 height 7
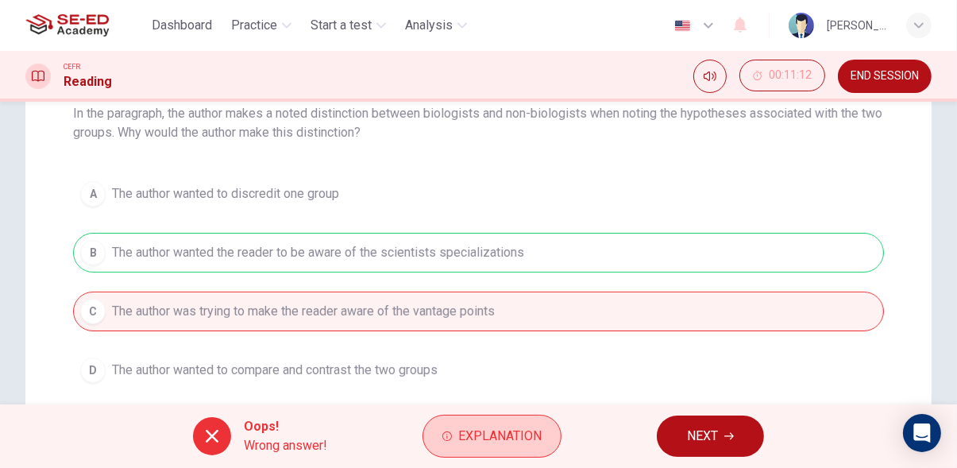
click at [527, 434] on span "Explanation" at bounding box center [499, 436] width 83 height 22
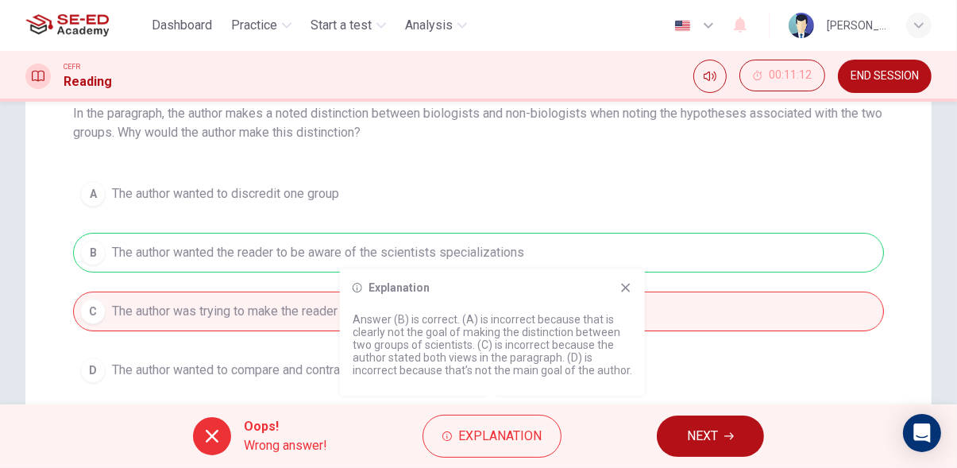
click at [626, 287] on icon at bounding box center [625, 287] width 9 height 9
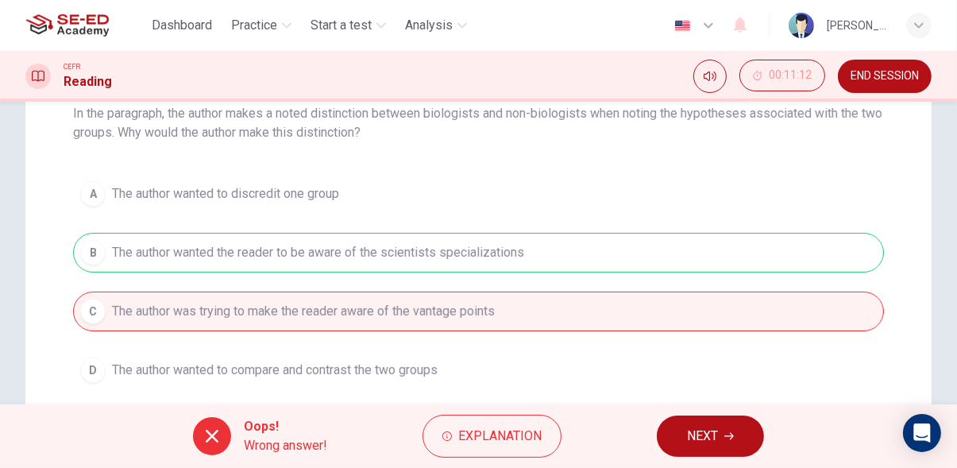
click at [729, 438] on icon "button" at bounding box center [729, 436] width 10 height 10
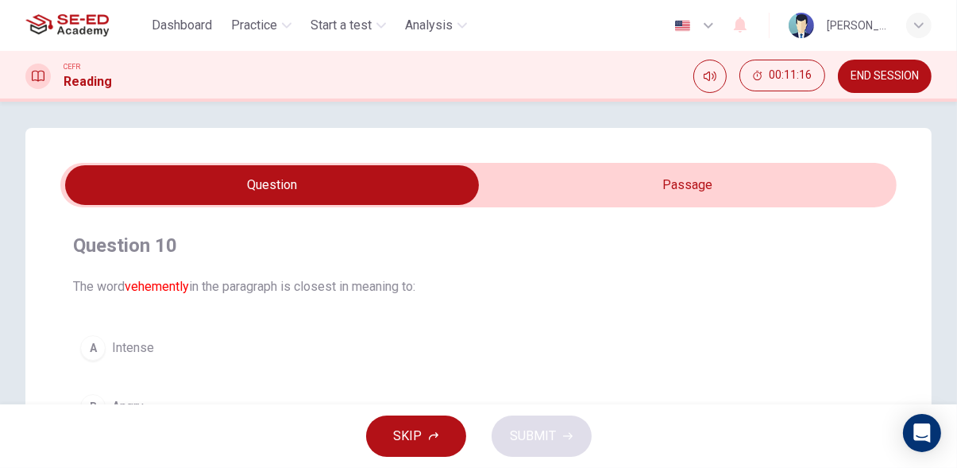
scroll to position [0, 0]
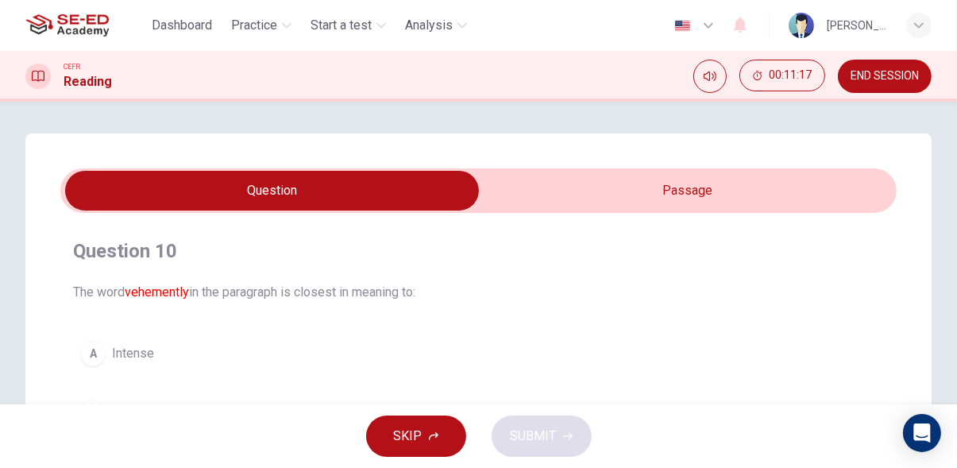
click at [734, 203] on input "checkbox" at bounding box center [272, 191] width 1254 height 40
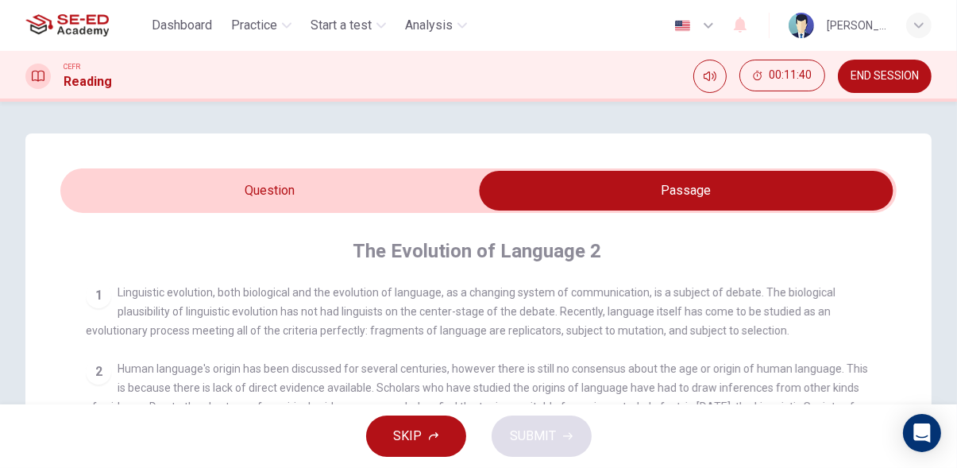
click at [421, 184] on input "checkbox" at bounding box center [686, 191] width 1254 height 40
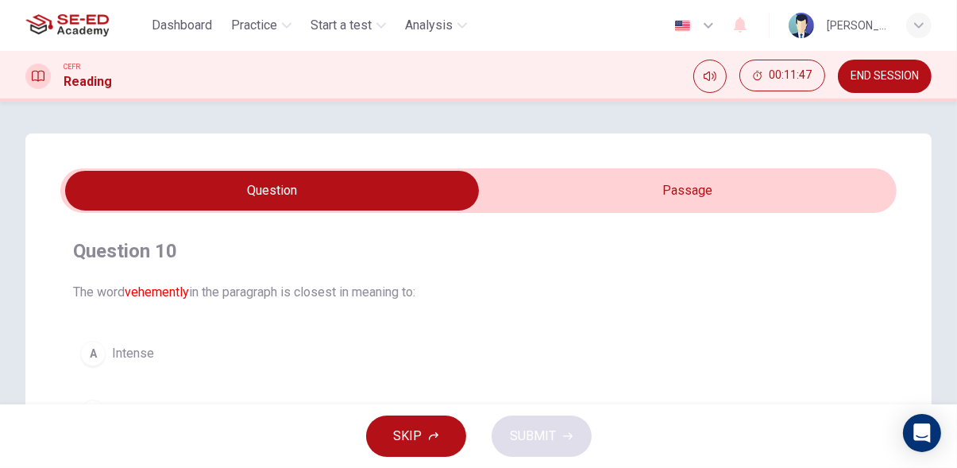
click at [751, 177] on input "checkbox" at bounding box center [272, 191] width 1254 height 40
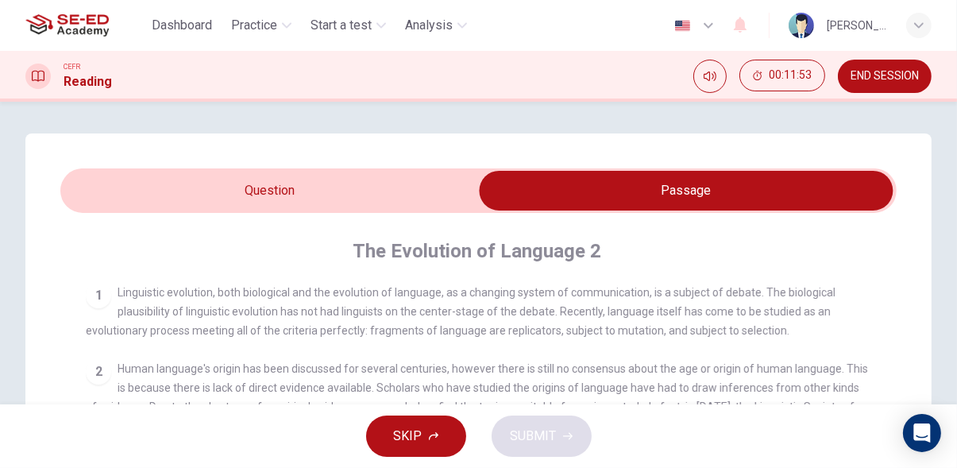
click at [400, 205] on input "checkbox" at bounding box center [686, 191] width 1254 height 40
checkbox input "false"
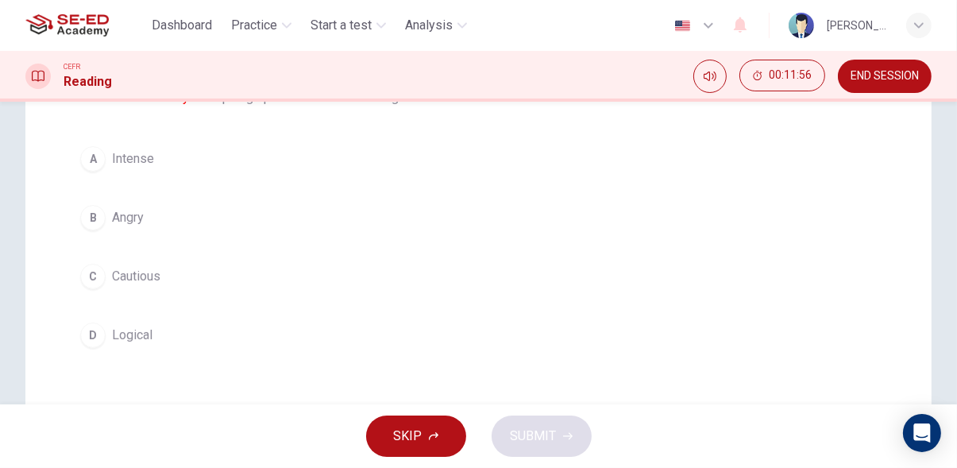
scroll to position [195, 0]
click at [165, 331] on button "D Logical" at bounding box center [478, 335] width 811 height 40
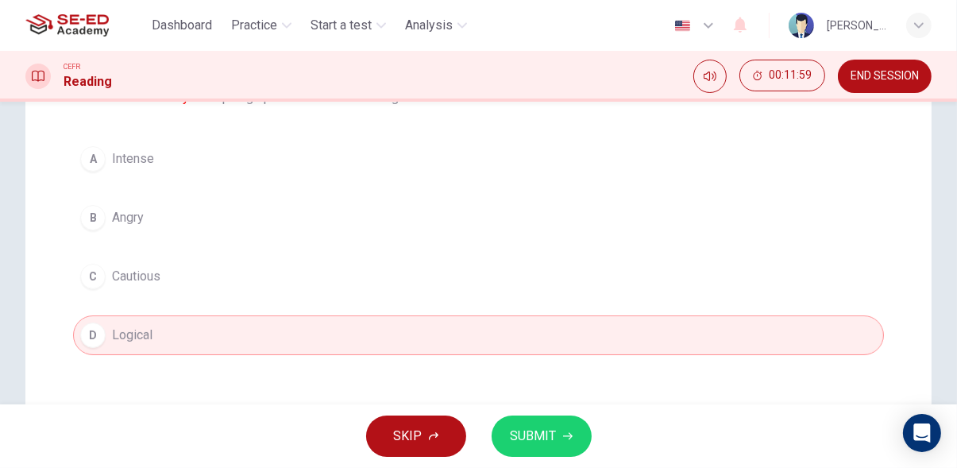
click at [566, 439] on icon "button" at bounding box center [568, 436] width 10 height 10
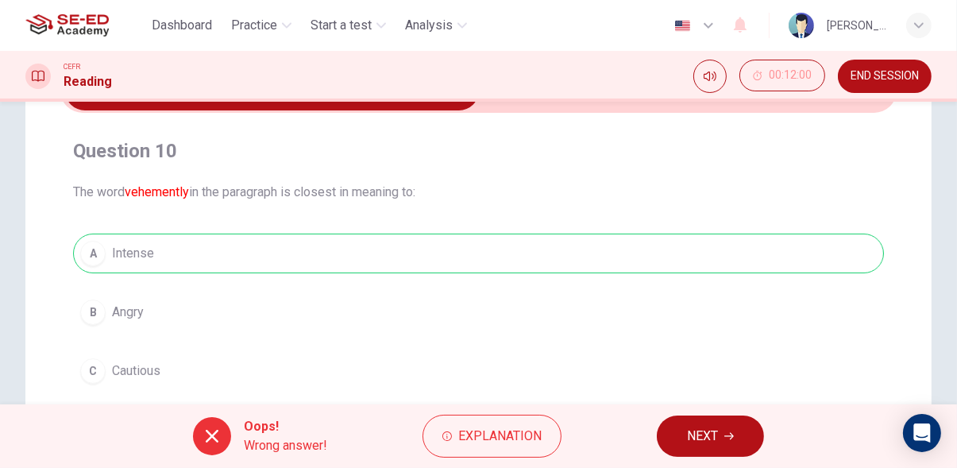
scroll to position [0, 0]
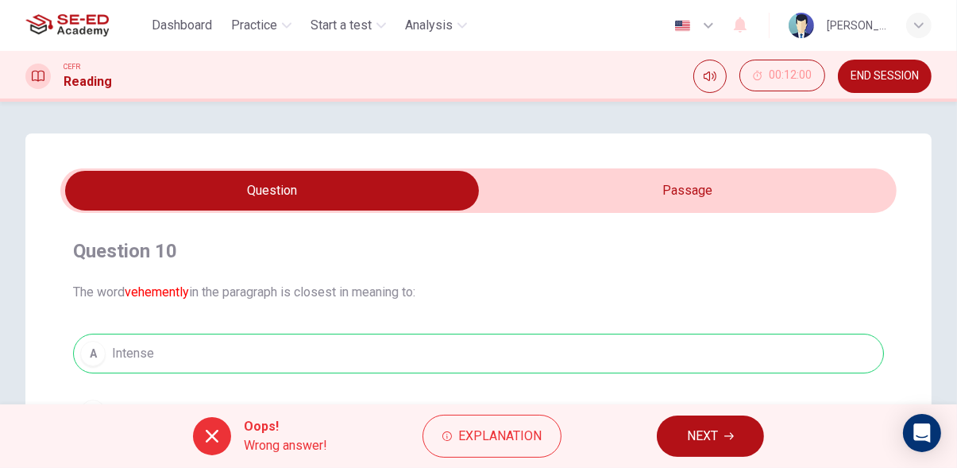
click at [730, 434] on icon "button" at bounding box center [729, 436] width 10 height 10
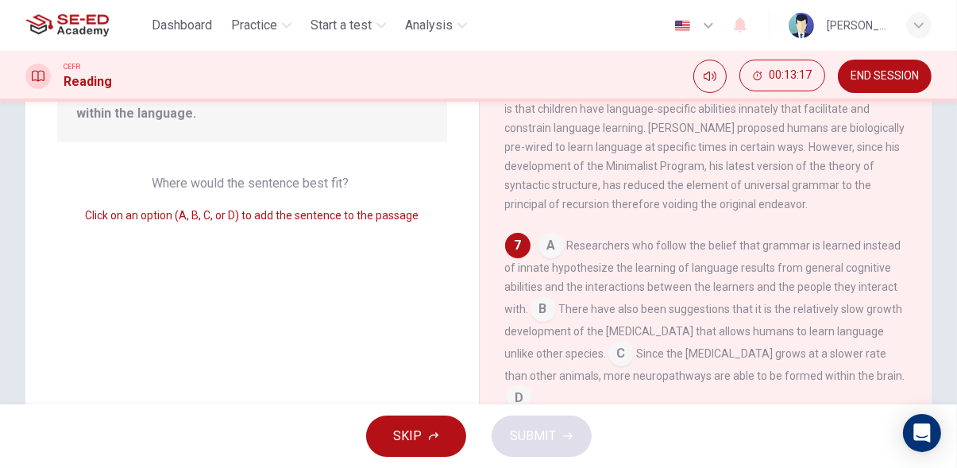
scroll to position [740, 0]
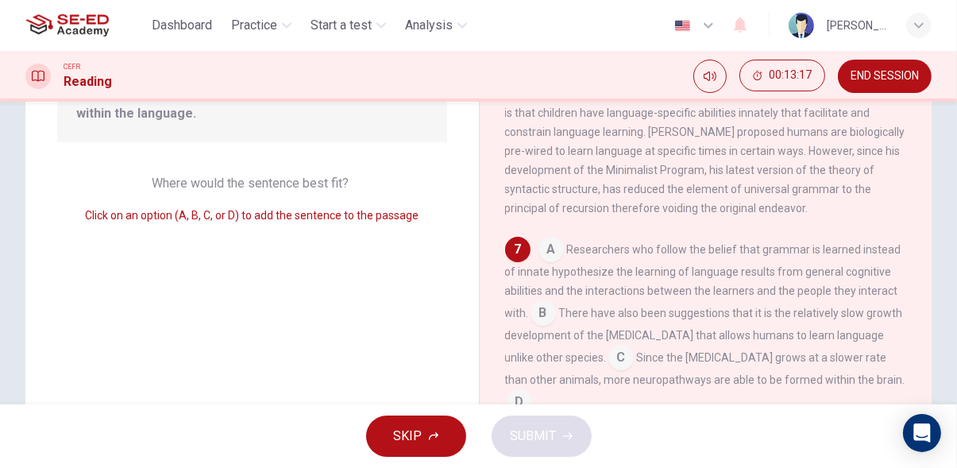
click at [541, 264] on input at bounding box center [550, 250] width 25 height 25
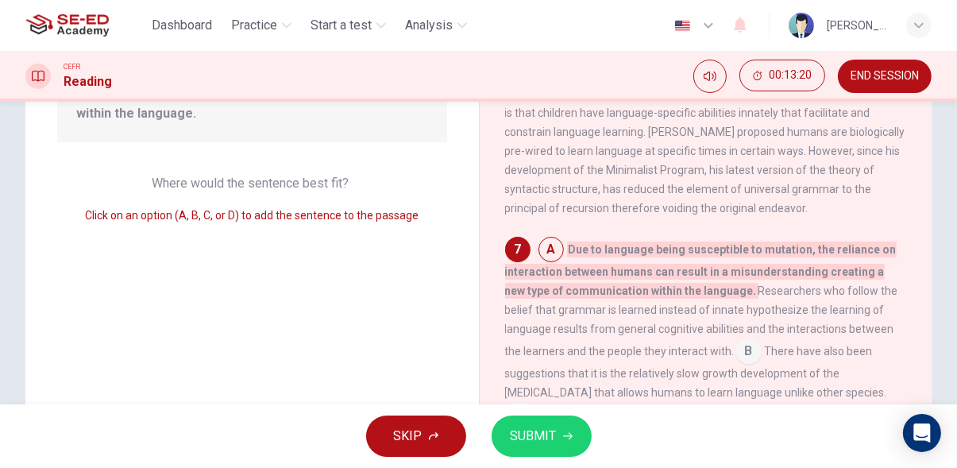
click at [554, 430] on span "SUBMIT" at bounding box center [533, 436] width 46 height 22
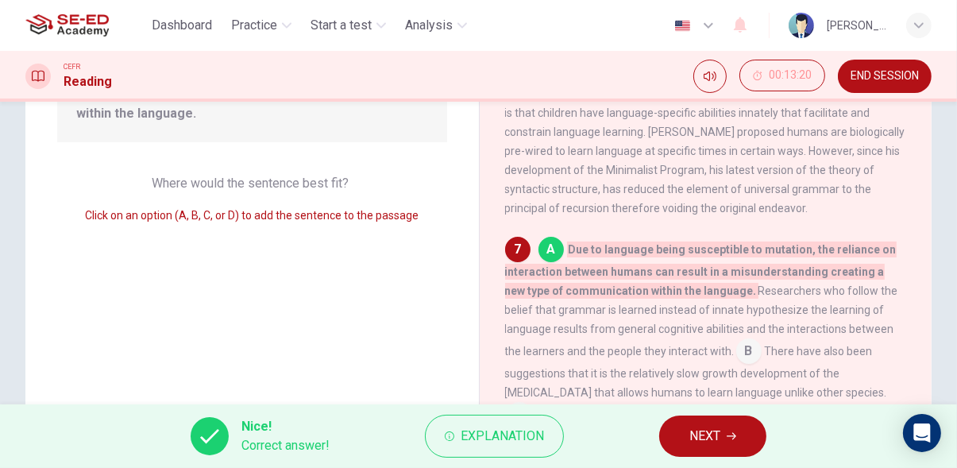
click at [714, 442] on span "NEXT" at bounding box center [704, 436] width 31 height 22
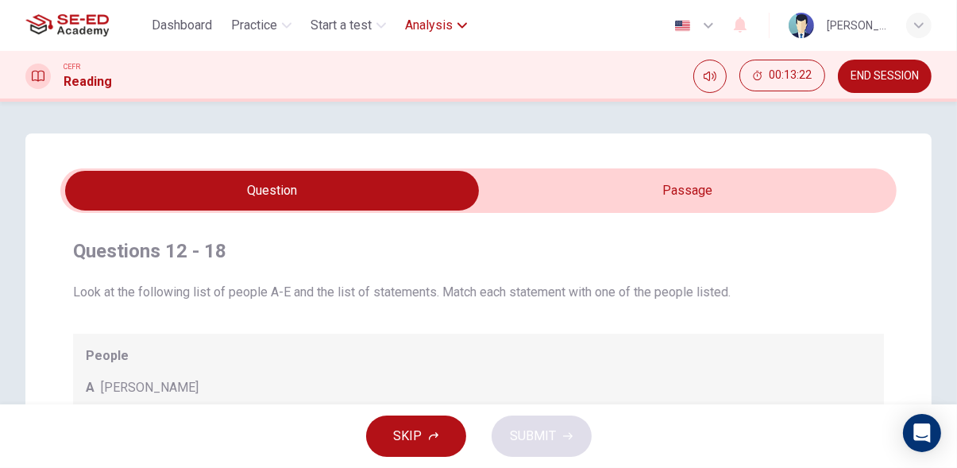
click at [426, 33] on span "Analysis" at bounding box center [429, 25] width 48 height 19
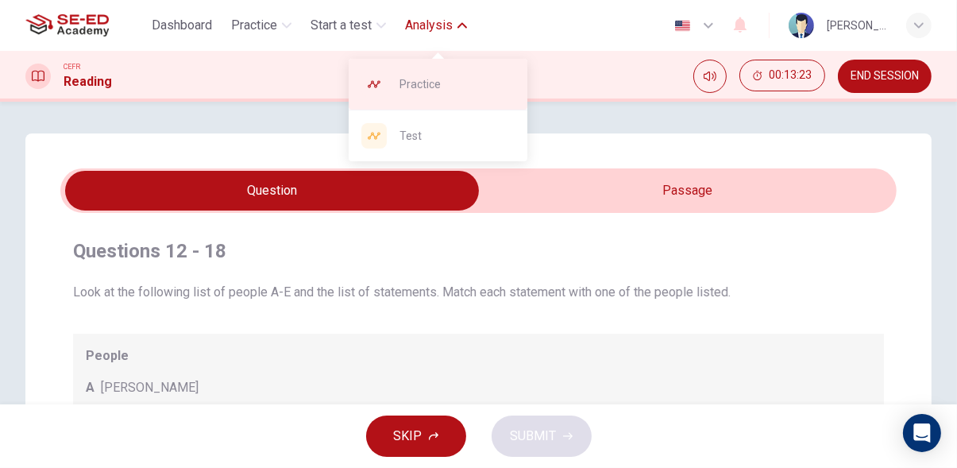
click at [470, 89] on span "Practice" at bounding box center [456, 84] width 115 height 19
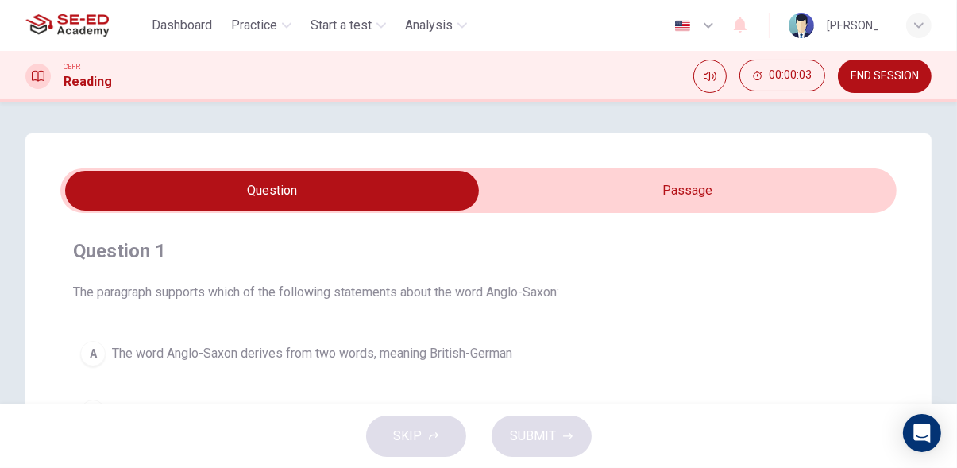
click at [799, 180] on input "checkbox" at bounding box center [272, 191] width 1254 height 40
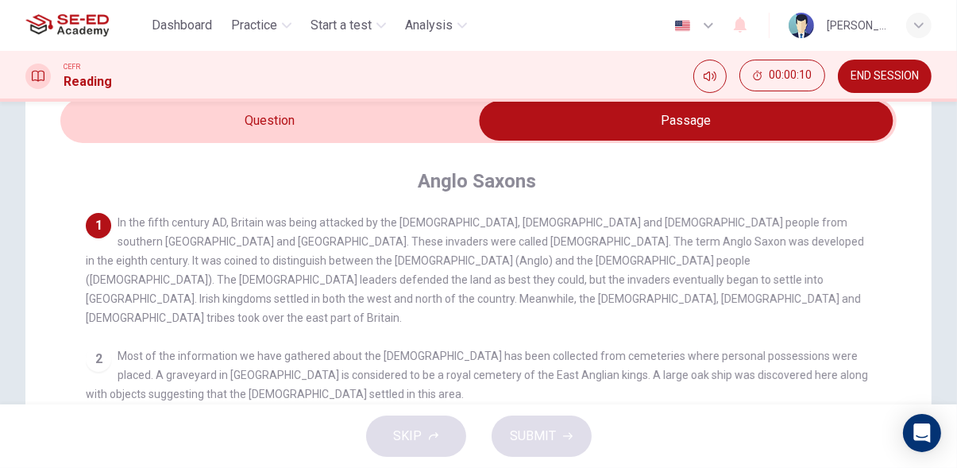
scroll to position [71, 0]
click at [340, 110] on input "checkbox" at bounding box center [686, 120] width 1254 height 40
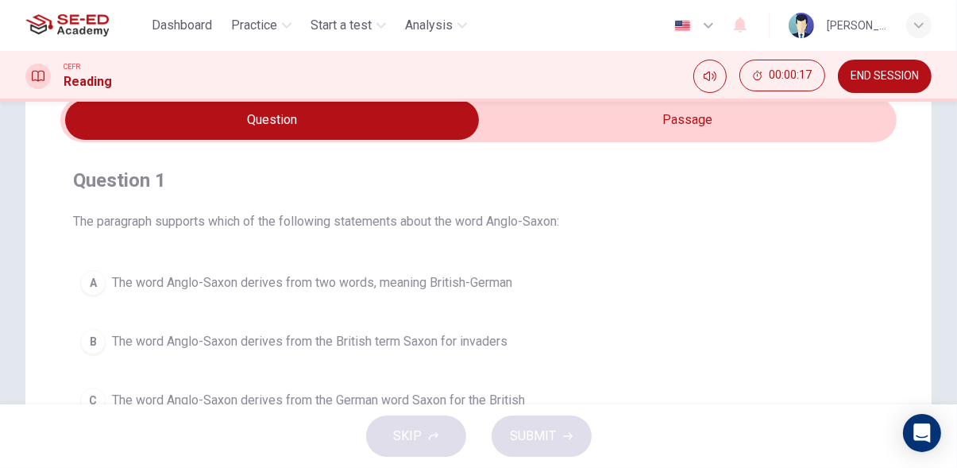
scroll to position [0, 0]
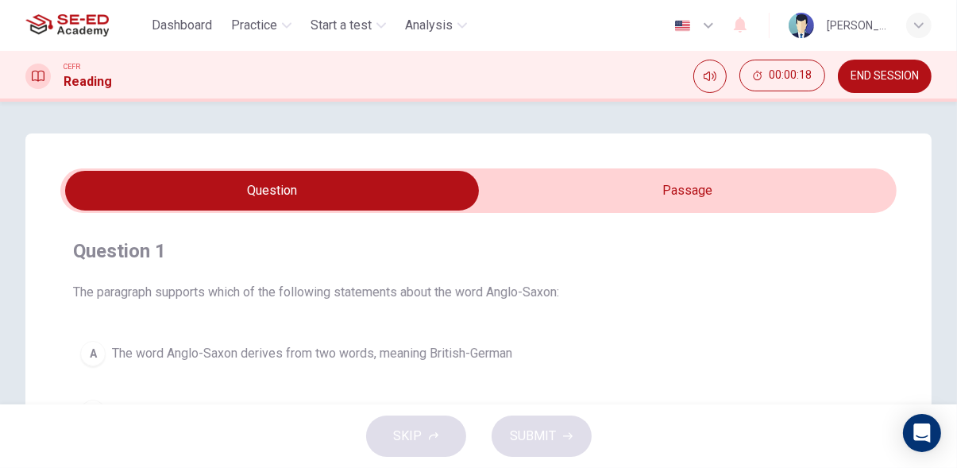
click at [830, 193] on input "checkbox" at bounding box center [272, 191] width 1254 height 40
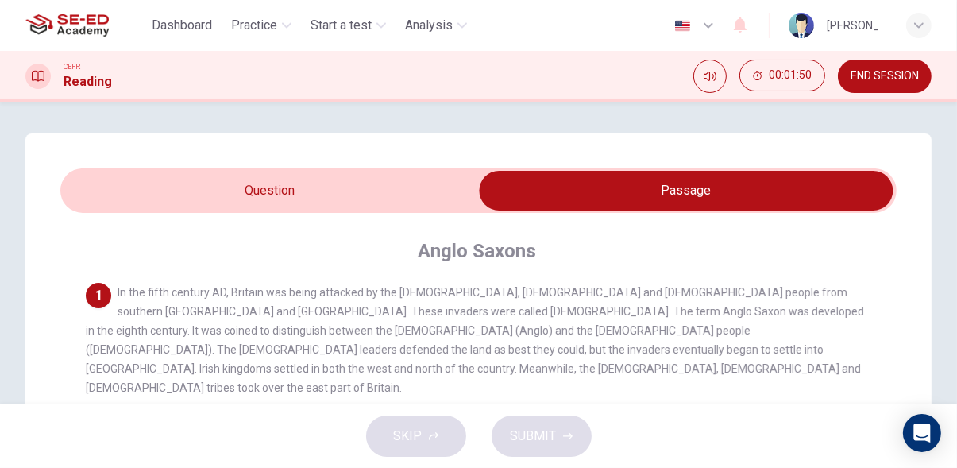
click at [328, 182] on input "checkbox" at bounding box center [686, 191] width 1254 height 40
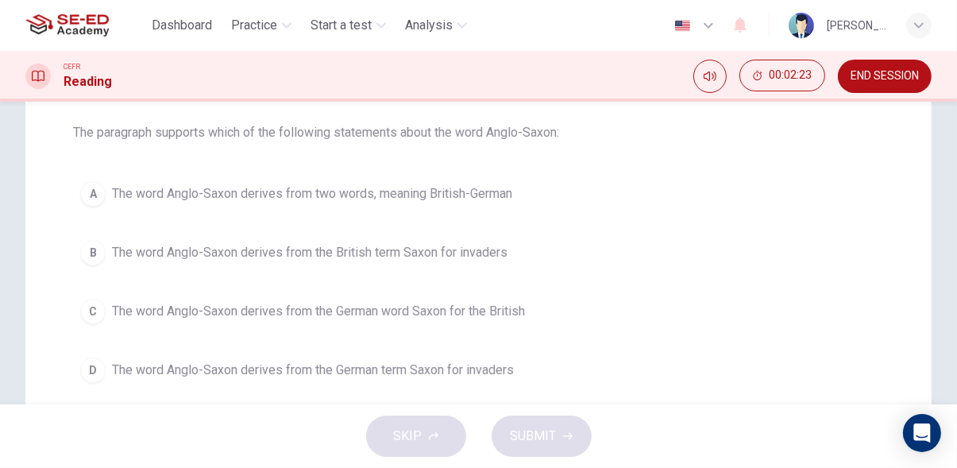
scroll to position [153, 0]
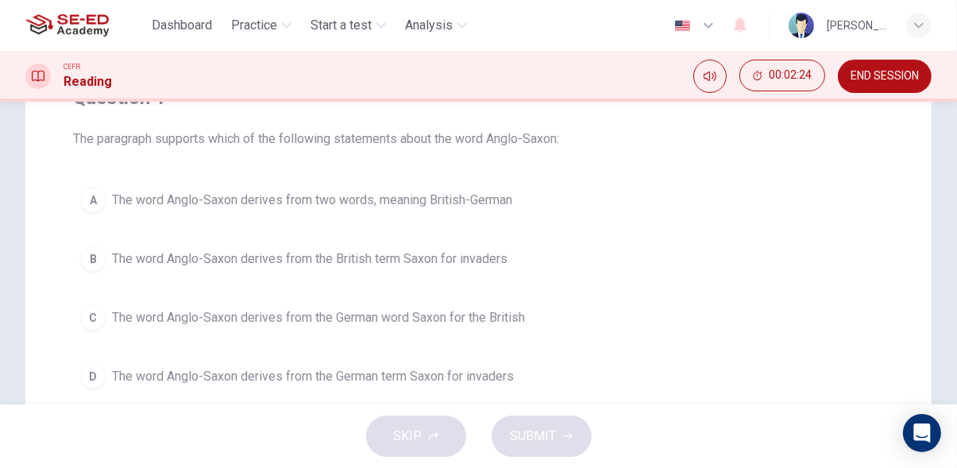
click at [499, 197] on span "The word Anglo-Saxon derives from two words, meaning British-German" at bounding box center [312, 200] width 400 height 19
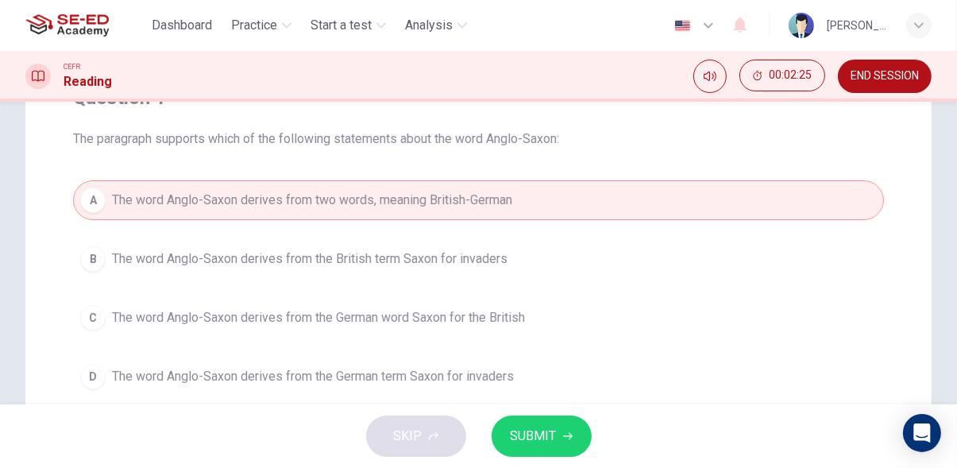
click at [564, 436] on icon "button" at bounding box center [568, 436] width 10 height 7
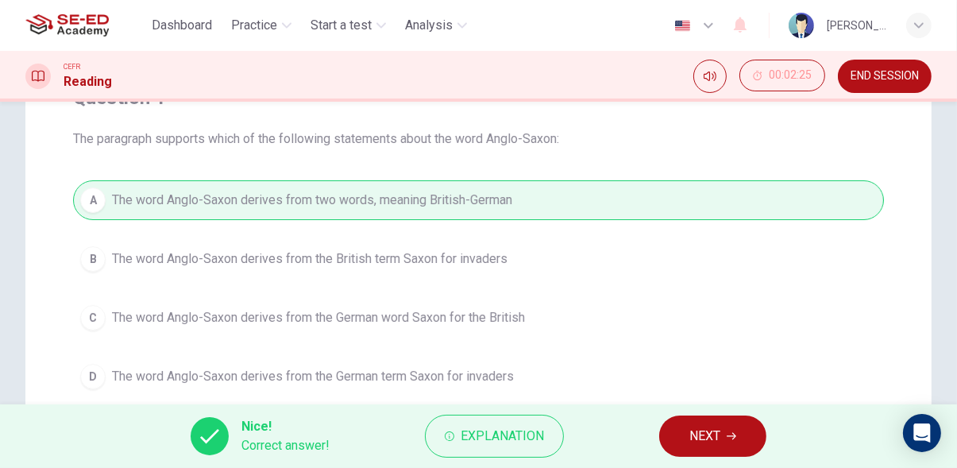
click at [730, 435] on icon "button" at bounding box center [731, 436] width 10 height 7
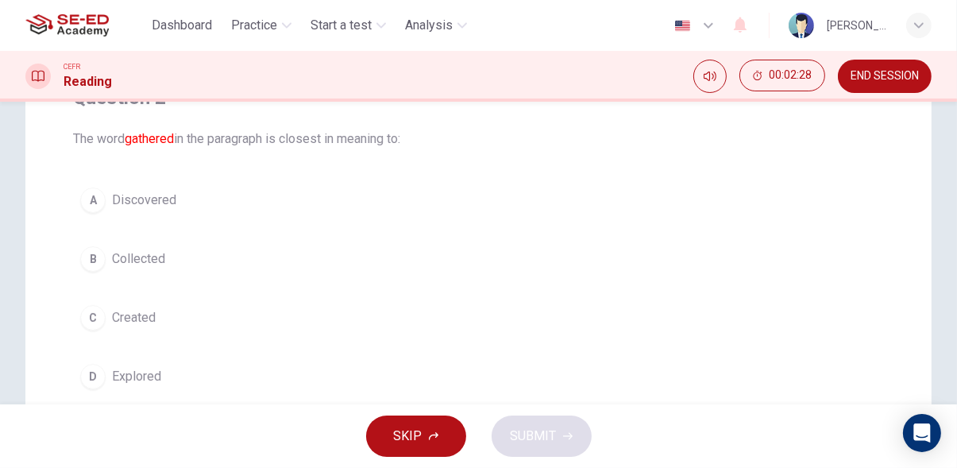
click at [156, 267] on span "Collected" at bounding box center [138, 258] width 53 height 19
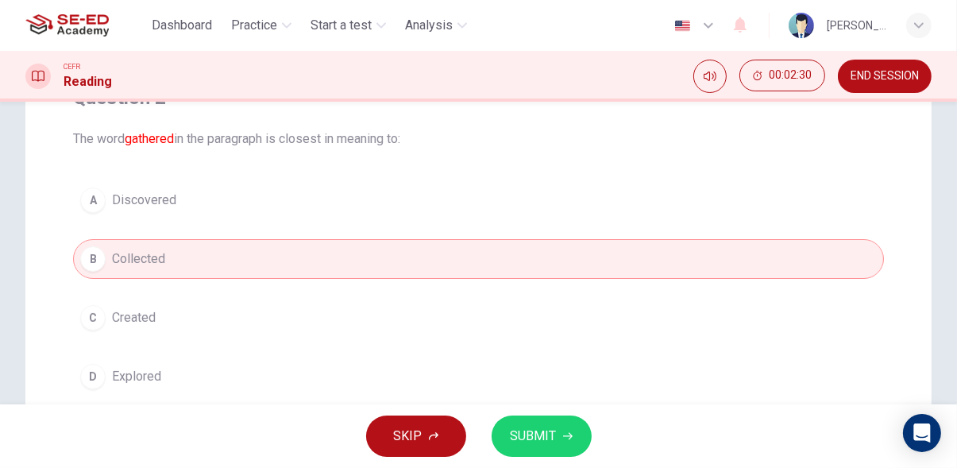
click at [551, 437] on span "SUBMIT" at bounding box center [533, 436] width 46 height 22
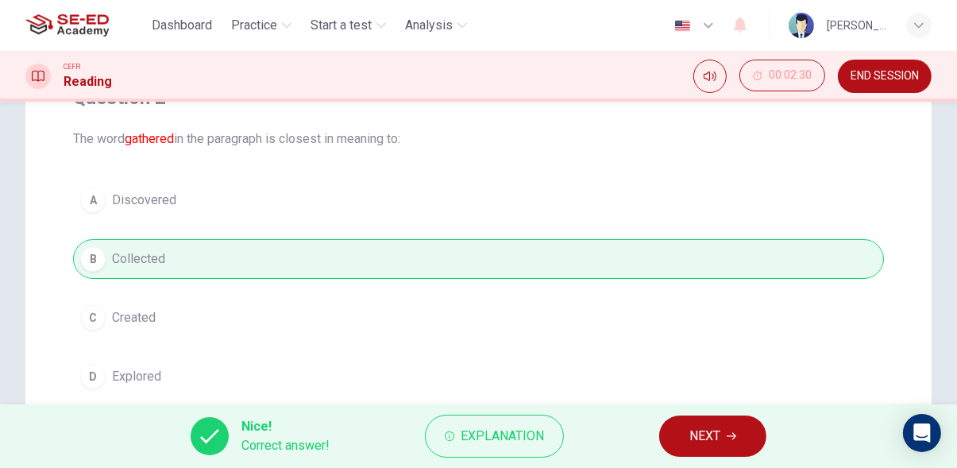
click at [709, 439] on span "NEXT" at bounding box center [704, 436] width 31 height 22
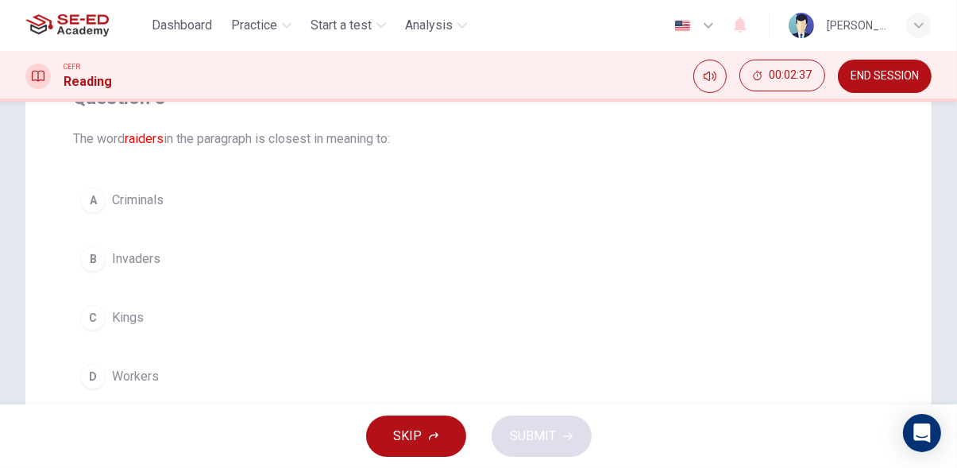
scroll to position [0, 0]
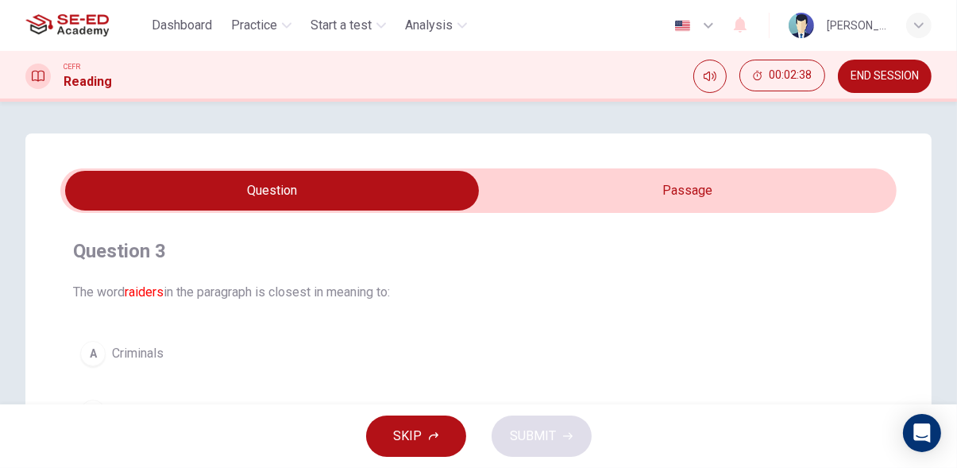
click at [818, 179] on input "checkbox" at bounding box center [272, 191] width 1254 height 40
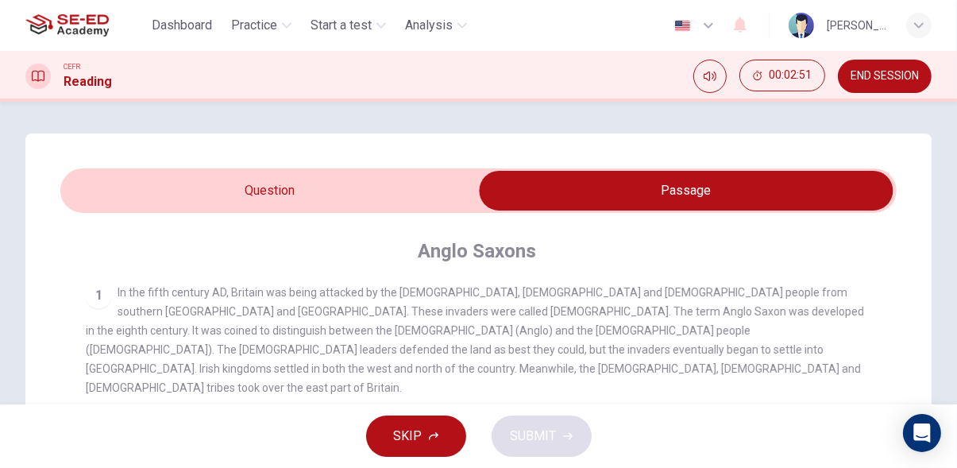
scroll to position [2, 0]
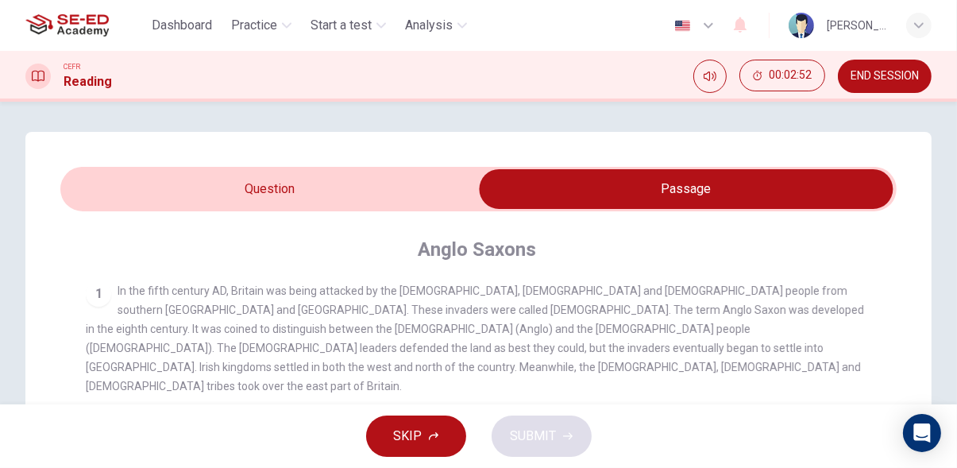
click at [420, 179] on input "checkbox" at bounding box center [686, 189] width 1254 height 40
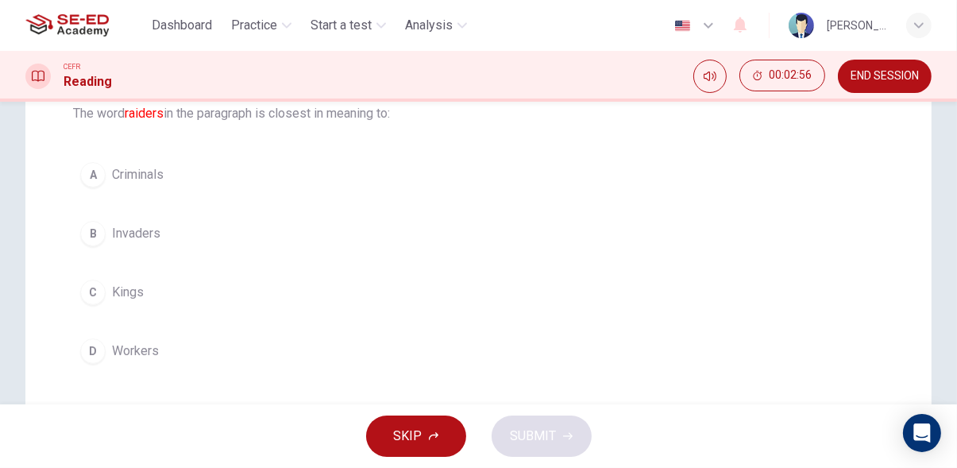
scroll to position [0, 0]
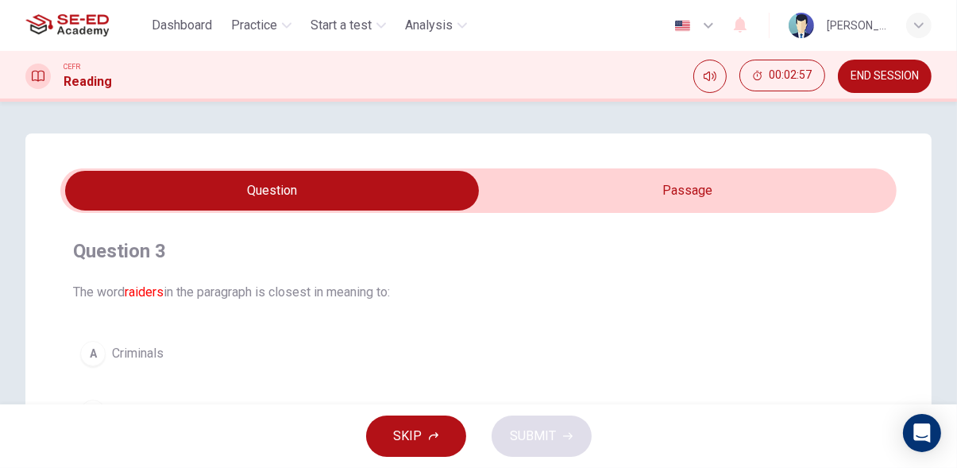
click at [814, 206] on input "checkbox" at bounding box center [272, 191] width 1254 height 40
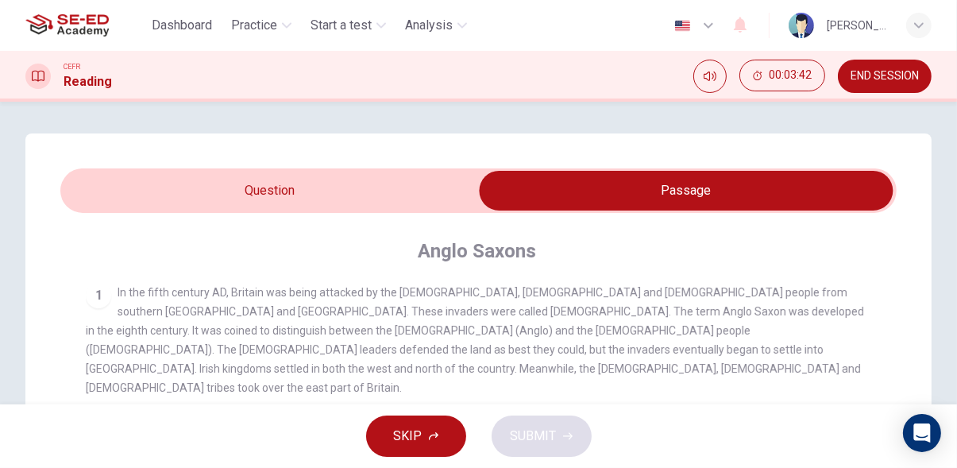
click at [368, 196] on input "checkbox" at bounding box center [686, 191] width 1254 height 40
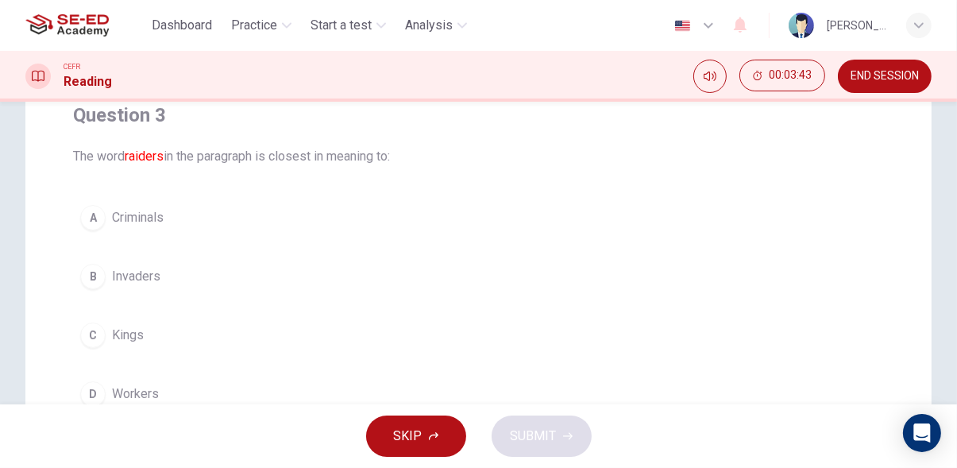
scroll to position [138, 0]
click at [148, 273] on span "Invaders" at bounding box center [136, 273] width 48 height 19
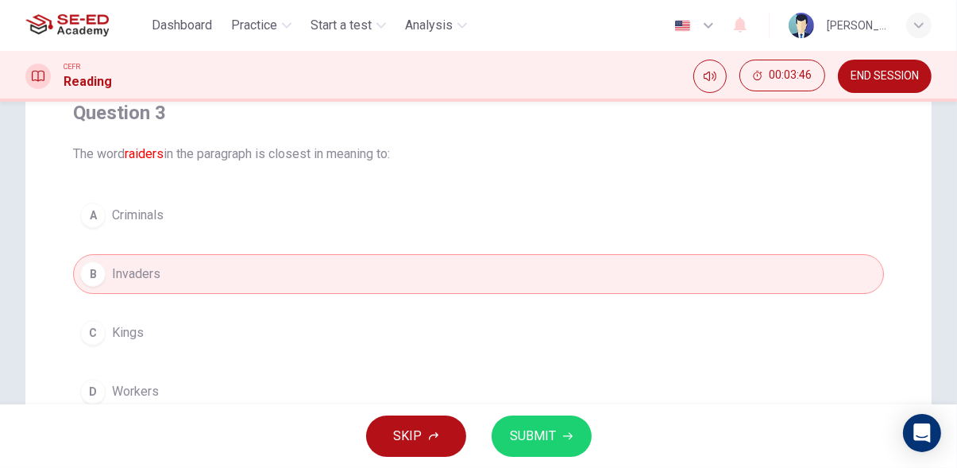
click at [545, 429] on span "SUBMIT" at bounding box center [533, 436] width 46 height 22
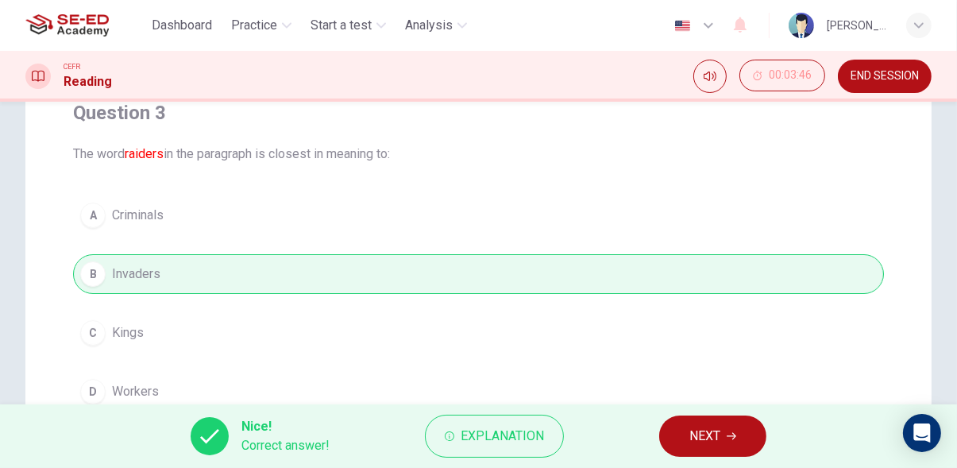
click at [711, 433] on span "NEXT" at bounding box center [704, 436] width 31 height 22
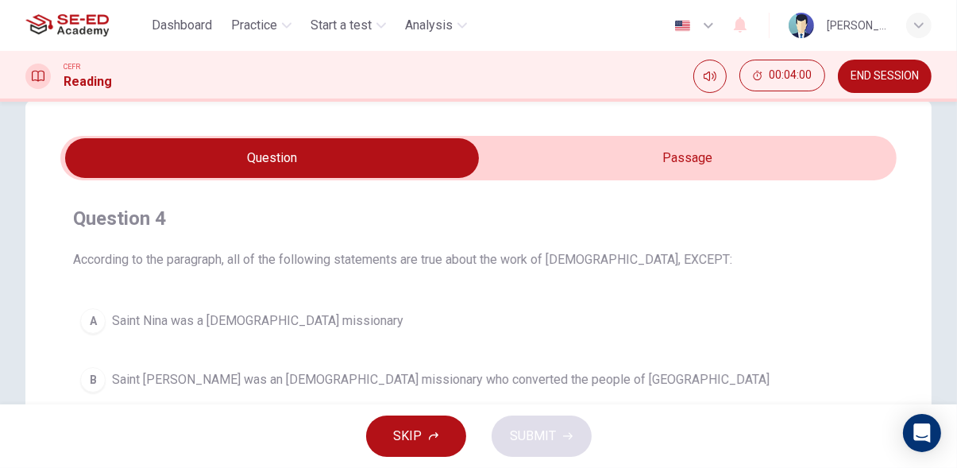
scroll to position [0, 0]
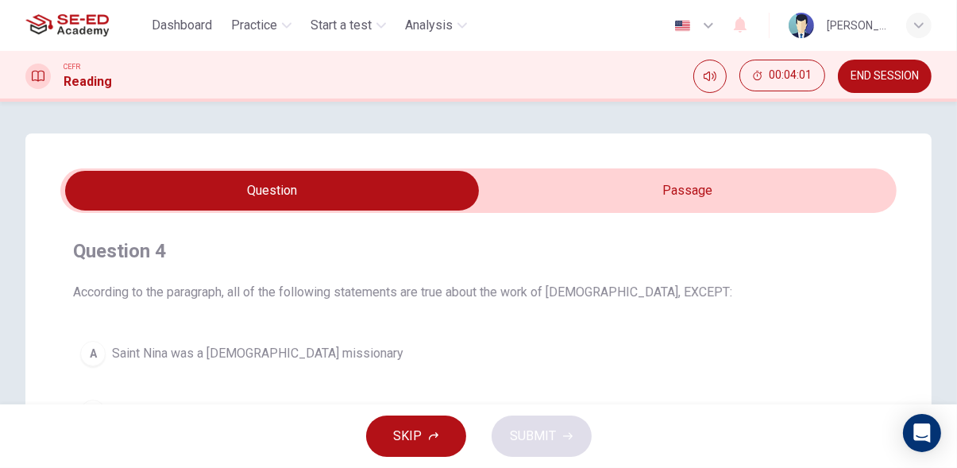
click at [776, 178] on input "checkbox" at bounding box center [272, 191] width 1254 height 40
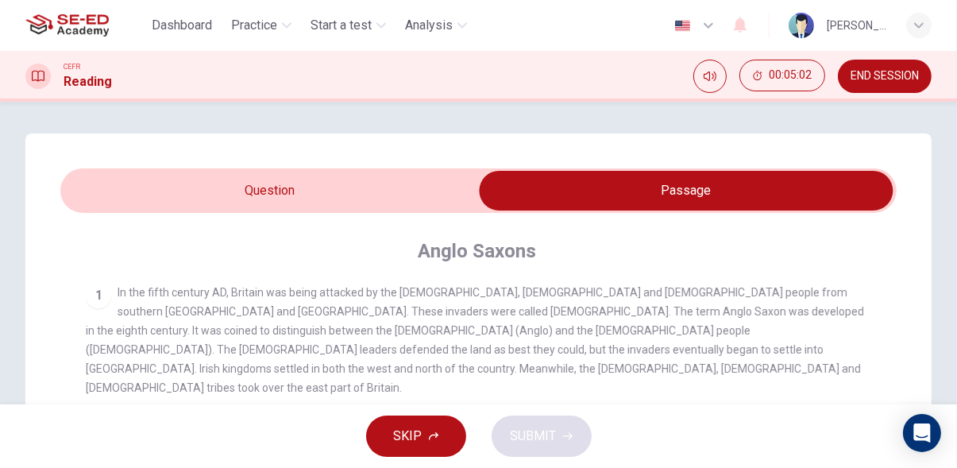
click at [414, 179] on input "checkbox" at bounding box center [686, 191] width 1254 height 40
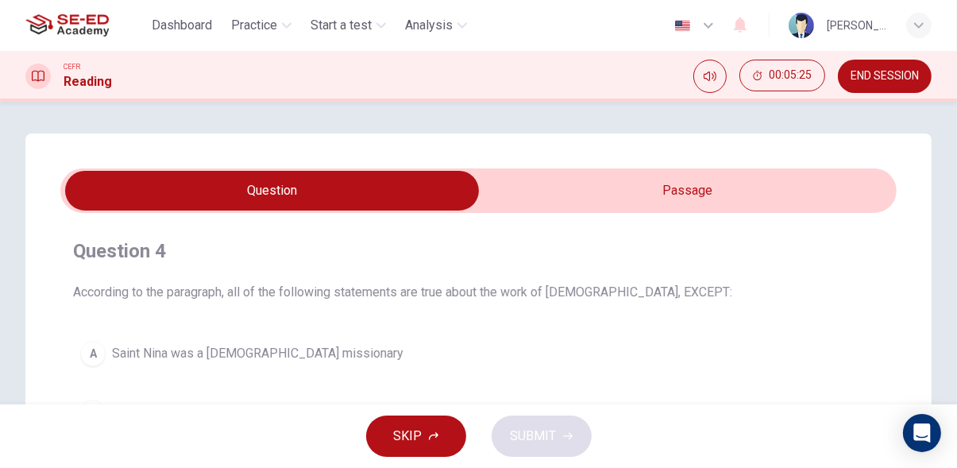
click at [793, 171] on input "checkbox" at bounding box center [272, 191] width 1254 height 40
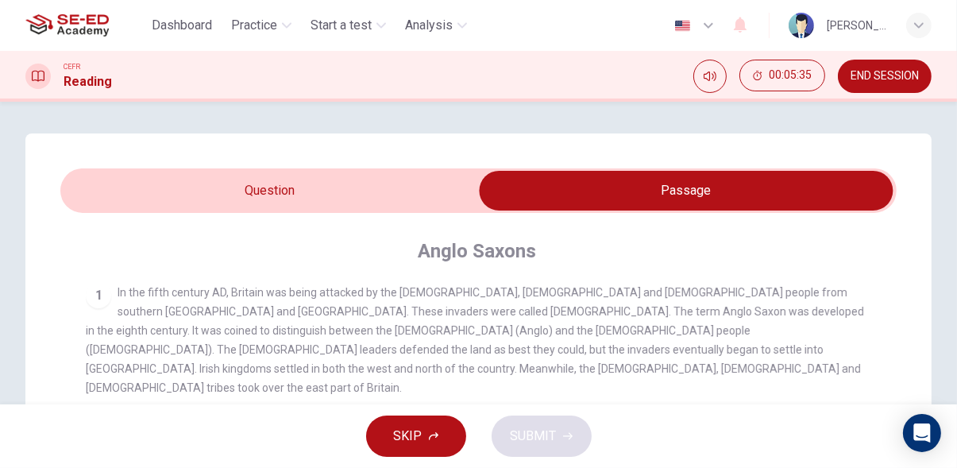
click at [381, 189] on input "checkbox" at bounding box center [686, 191] width 1254 height 40
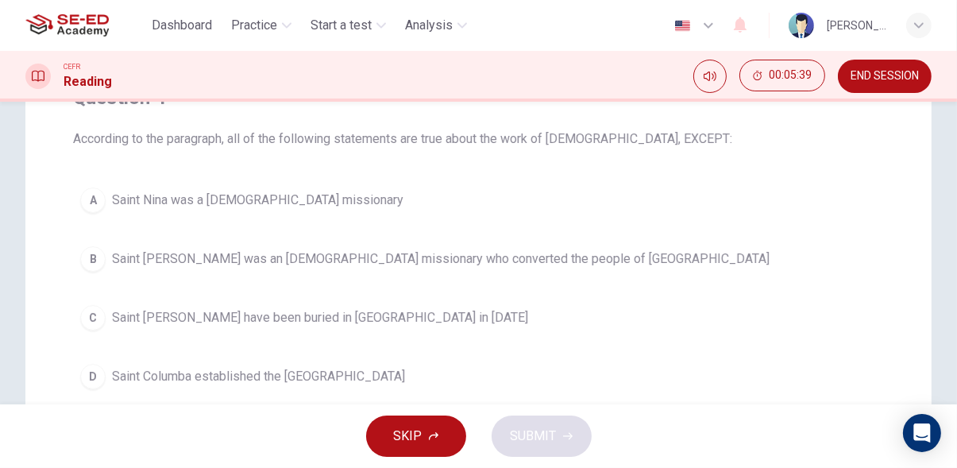
scroll to position [152, 0]
click at [523, 266] on span "Saint Patrick was an Irish missionary who converted the people of Northern Irel…" at bounding box center [440, 259] width 657 height 19
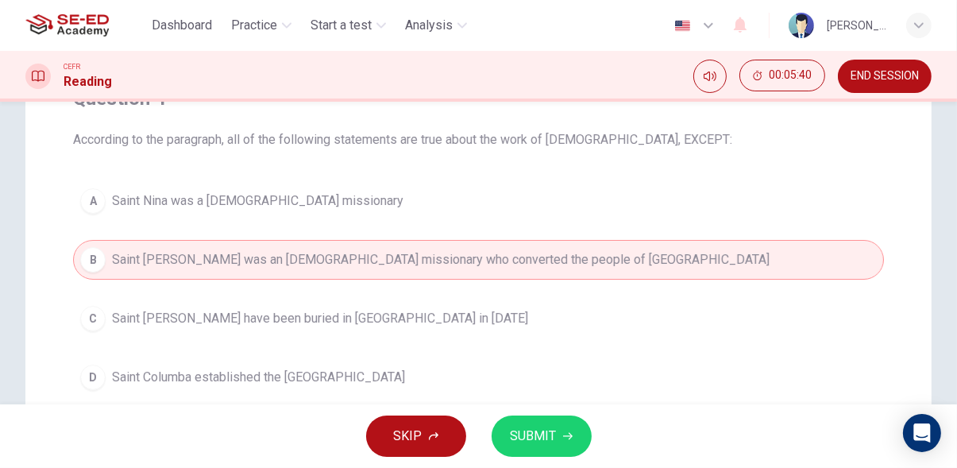
click at [566, 436] on icon "button" at bounding box center [568, 436] width 10 height 7
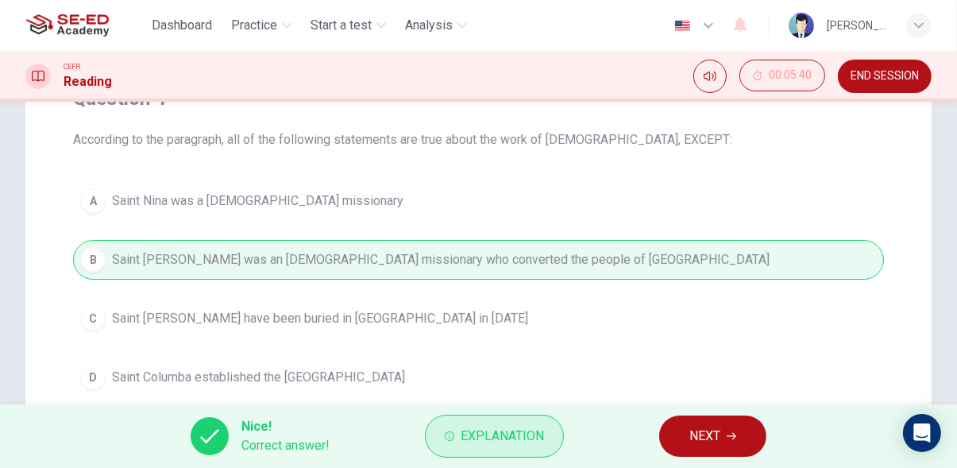
click at [525, 440] on span "Explanation" at bounding box center [501, 436] width 83 height 22
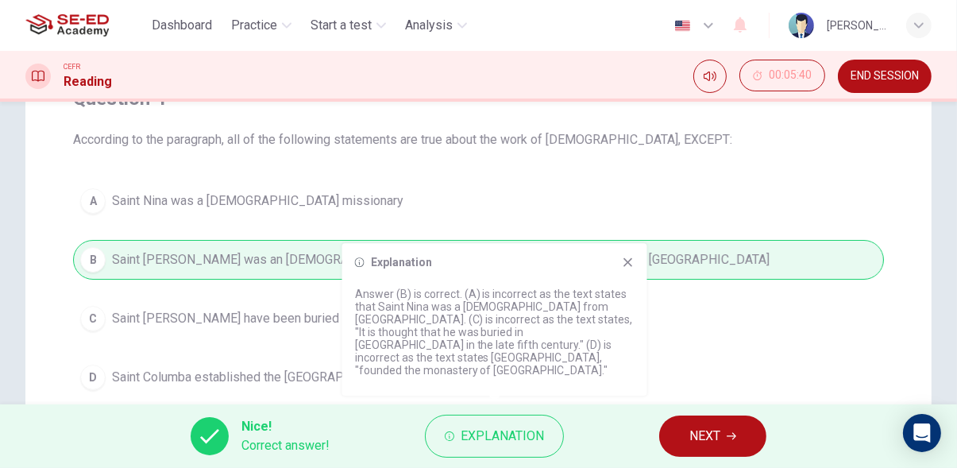
click at [815, 339] on div "A Saint Nina was a Scottish missionary B Saint Patrick was an Irish missionary …" at bounding box center [478, 289] width 811 height 216
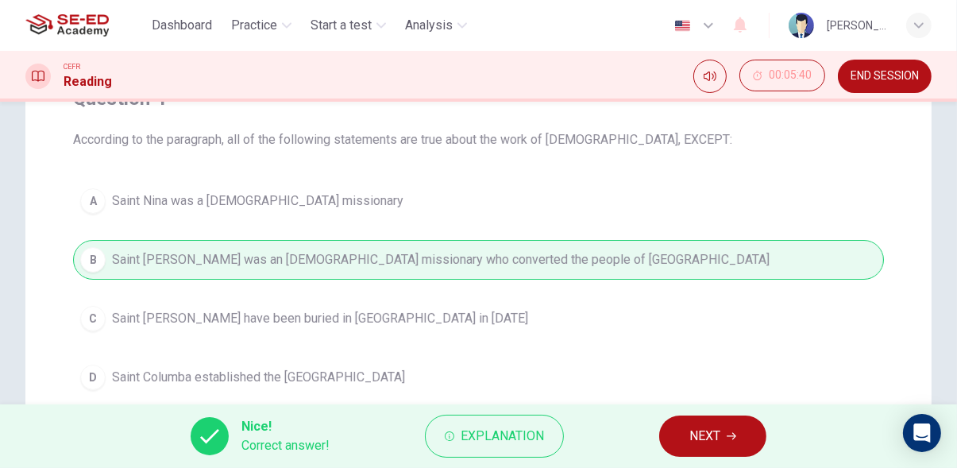
click at [737, 423] on button "NEXT" at bounding box center [712, 435] width 107 height 41
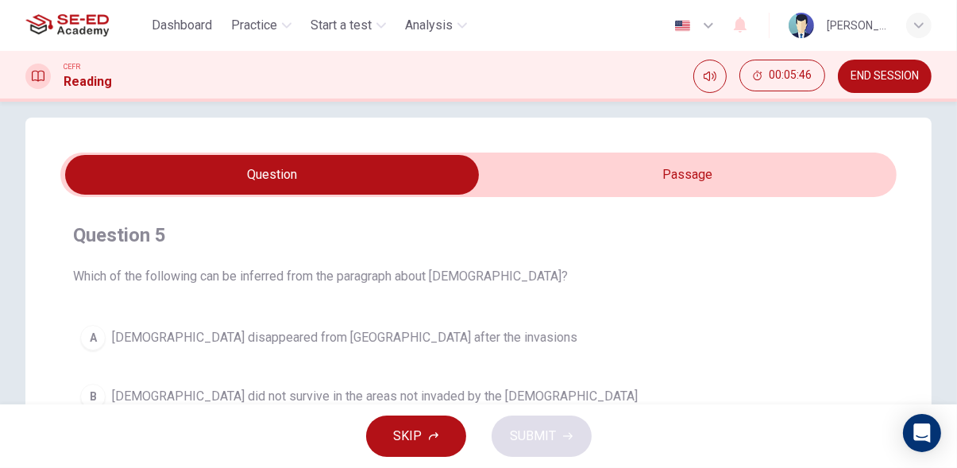
scroll to position [0, 0]
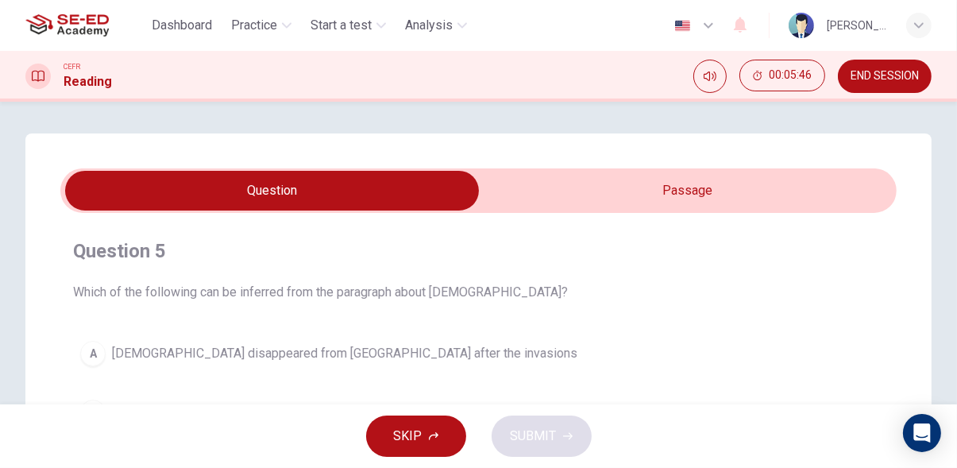
click at [781, 192] on input "checkbox" at bounding box center [272, 191] width 1254 height 40
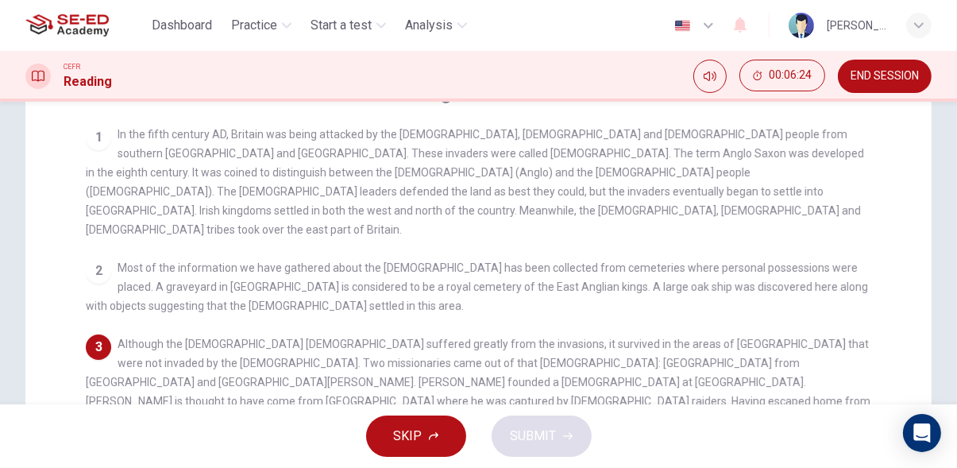
scroll to position [6, 0]
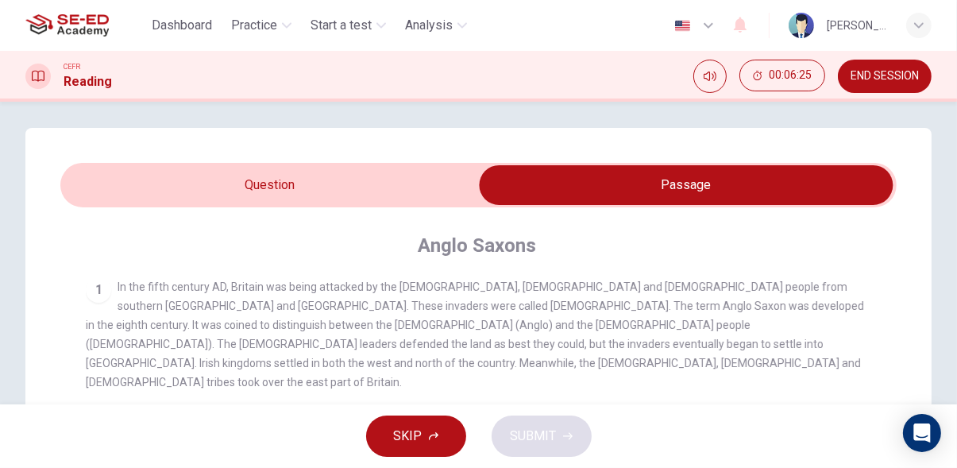
click at [382, 187] on input "checkbox" at bounding box center [686, 185] width 1254 height 40
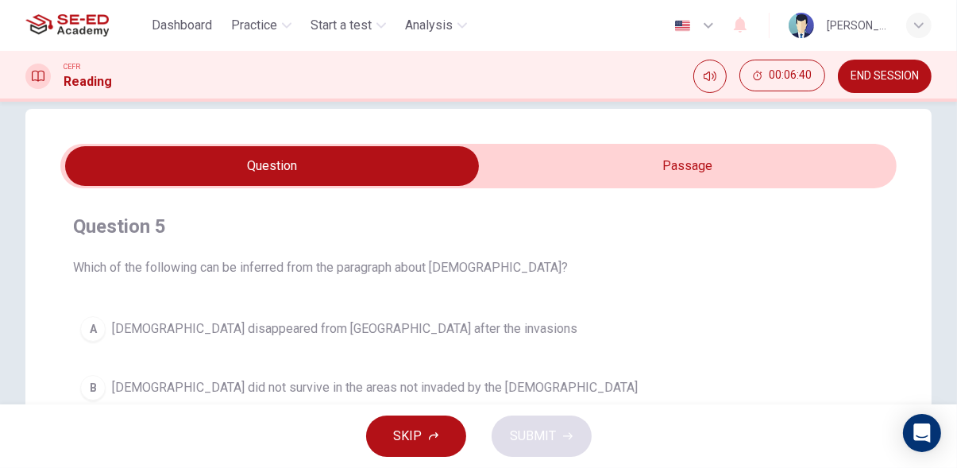
scroll to position [0, 0]
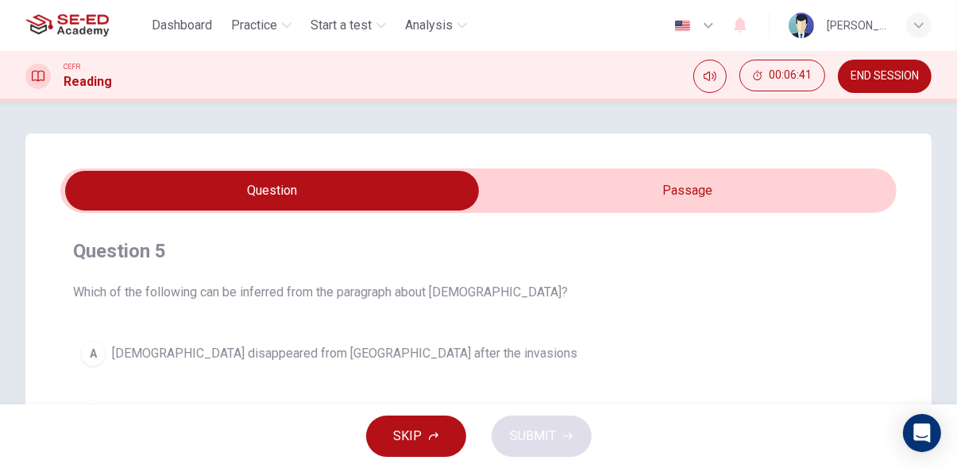
click at [783, 199] on input "checkbox" at bounding box center [272, 191] width 1254 height 40
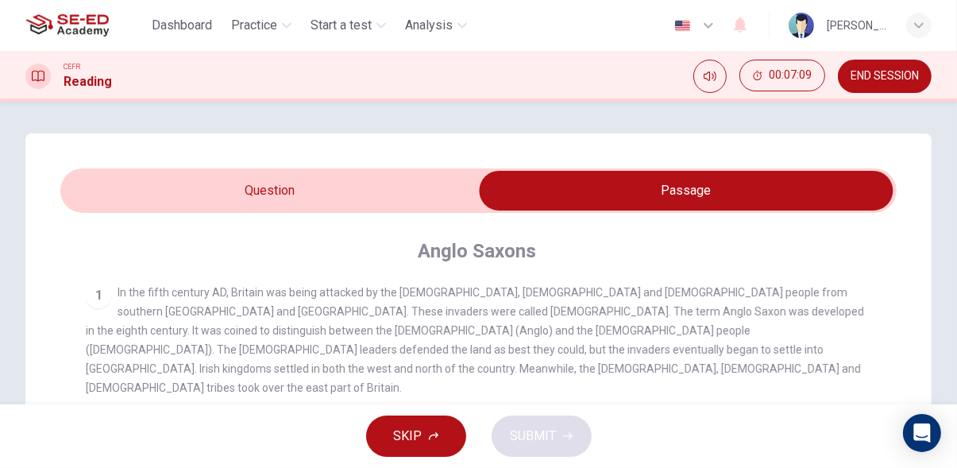
click at [368, 195] on input "checkbox" at bounding box center [686, 191] width 1254 height 40
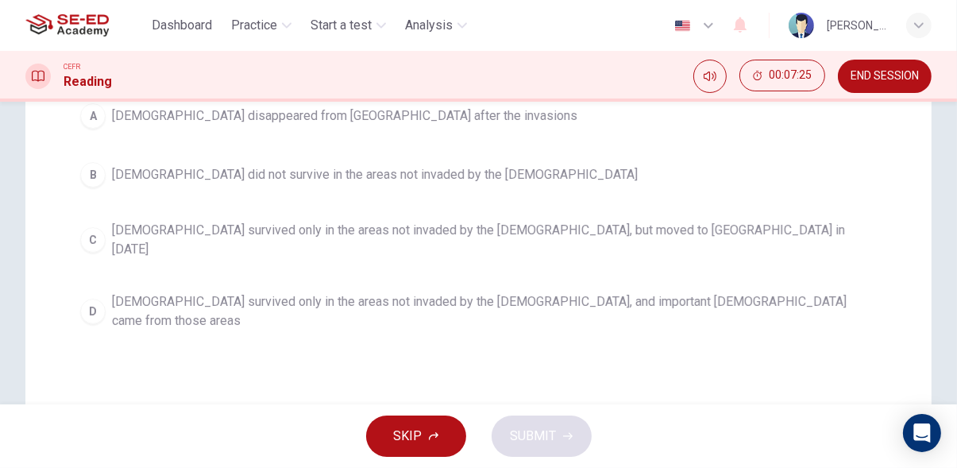
scroll to position [237, 0]
click at [743, 292] on span "Christianity survived only in the areas not invaded by the Anglo-Saxons, and im…" at bounding box center [494, 311] width 765 height 38
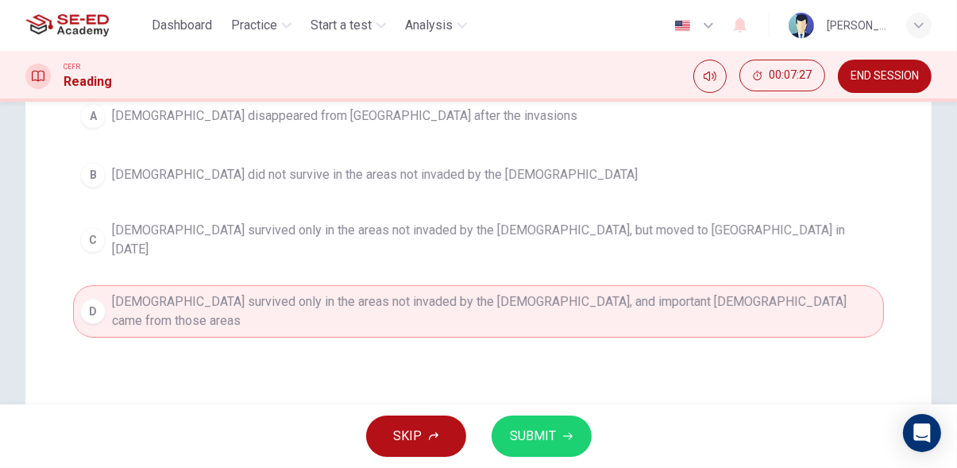
click at [548, 439] on span "SUBMIT" at bounding box center [533, 436] width 46 height 22
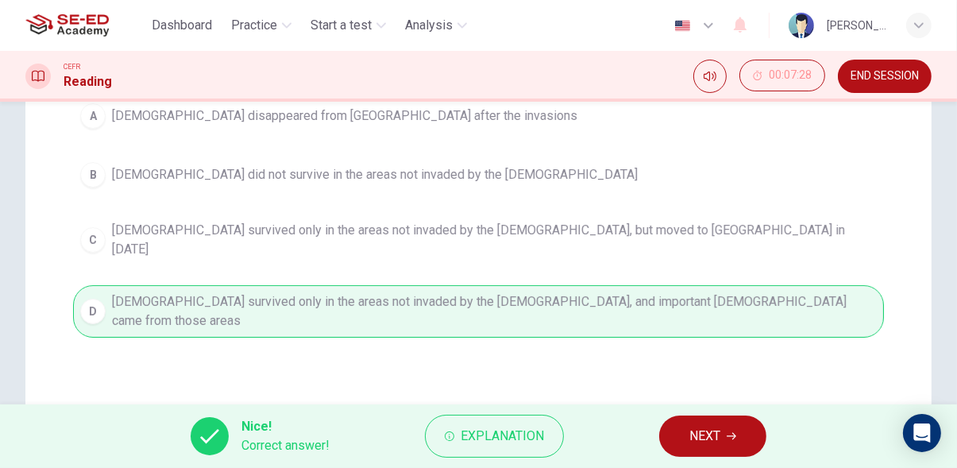
click at [717, 441] on span "NEXT" at bounding box center [704, 436] width 31 height 22
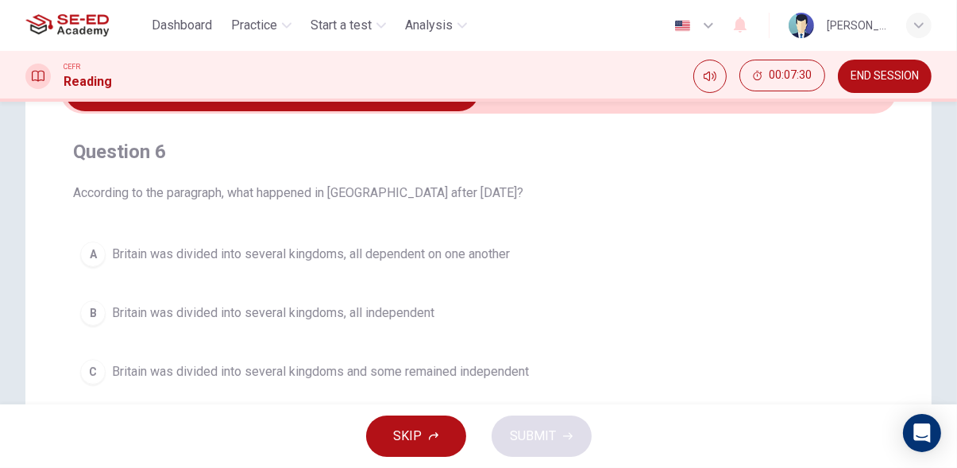
scroll to position [0, 0]
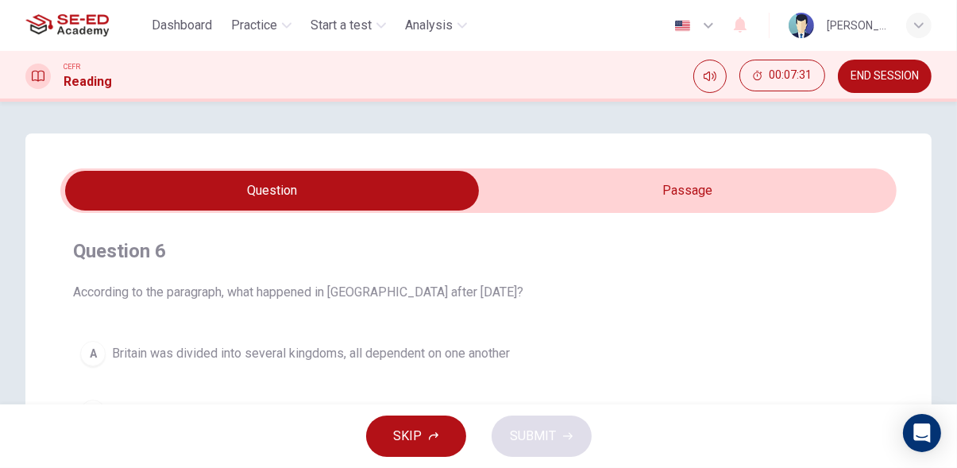
click at [741, 187] on input "checkbox" at bounding box center [272, 191] width 1254 height 40
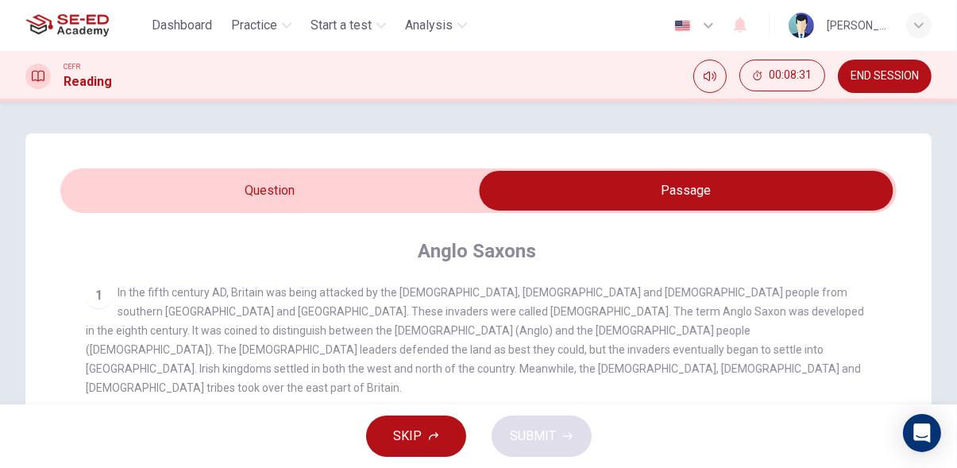
click at [387, 193] on input "checkbox" at bounding box center [686, 191] width 1254 height 40
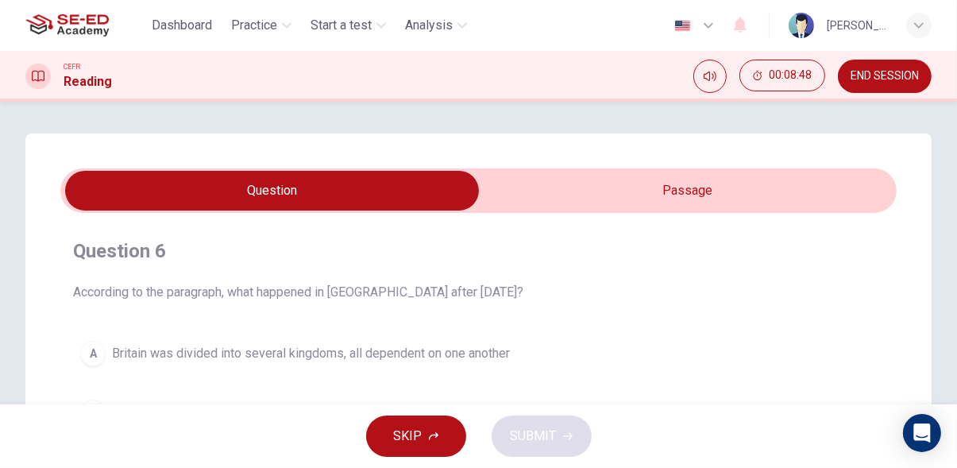
click at [824, 178] on input "checkbox" at bounding box center [272, 191] width 1254 height 40
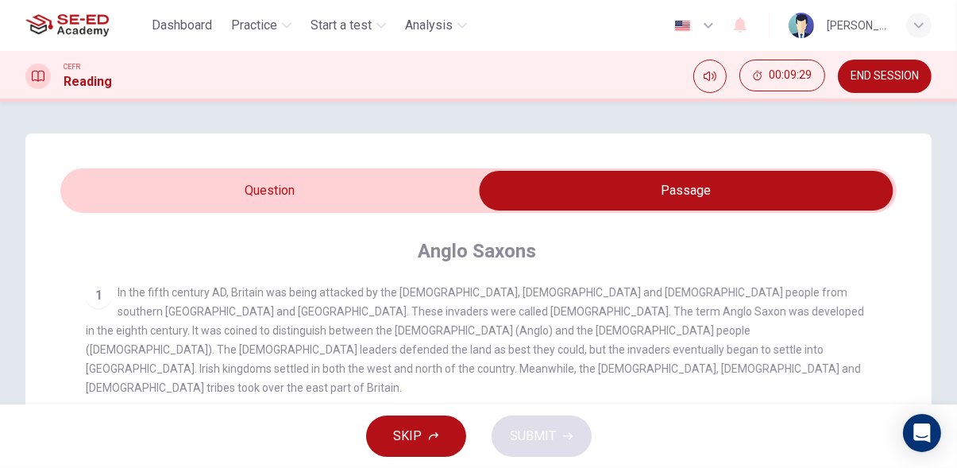
click at [314, 179] on input "checkbox" at bounding box center [686, 191] width 1254 height 40
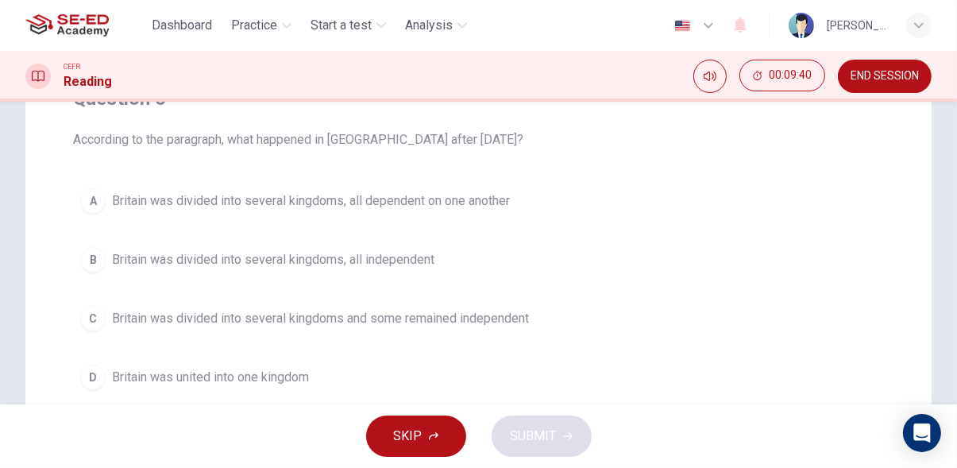
scroll to position [152, 0]
click at [499, 335] on button "C Britain was divided into several kingdoms and some remained independent" at bounding box center [478, 319] width 811 height 40
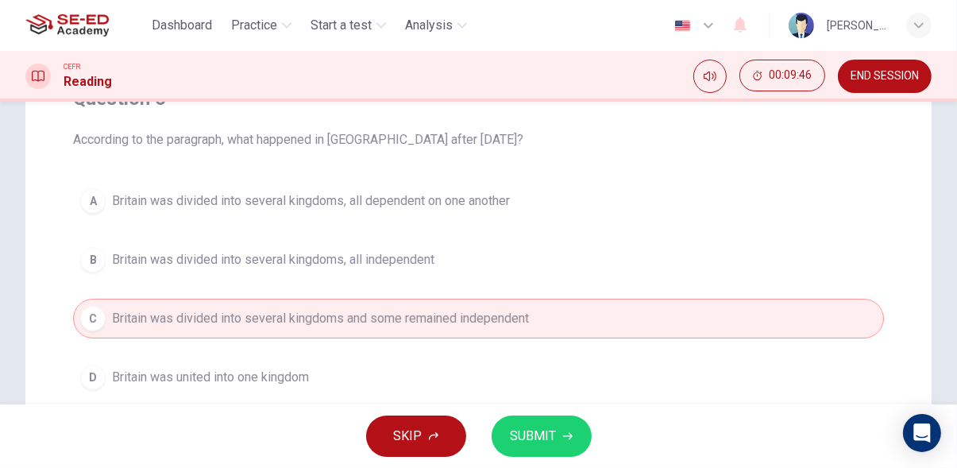
click at [544, 416] on button "SUBMIT" at bounding box center [541, 435] width 100 height 41
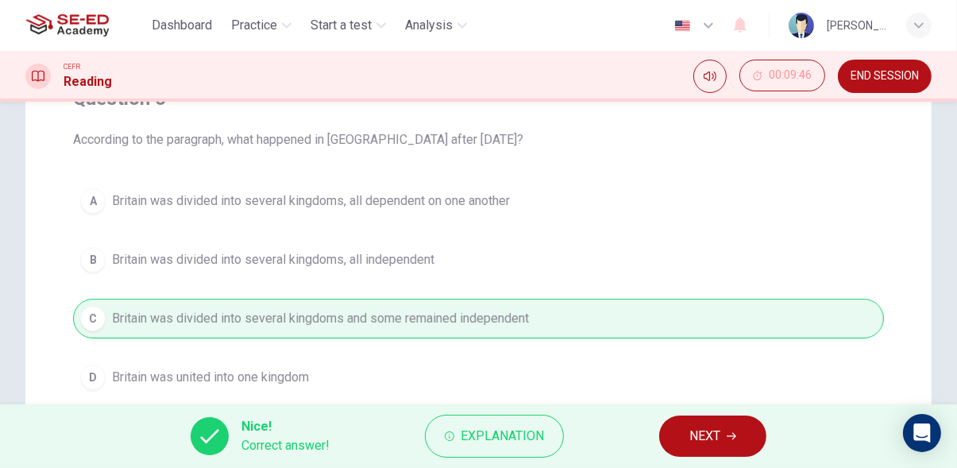
click at [718, 438] on span "NEXT" at bounding box center [704, 436] width 31 height 22
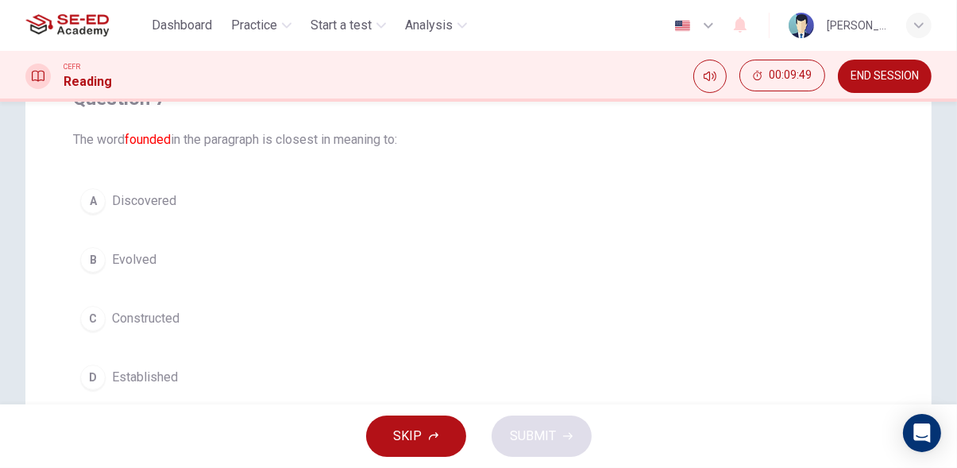
click at [161, 381] on span "Established" at bounding box center [145, 377] width 66 height 19
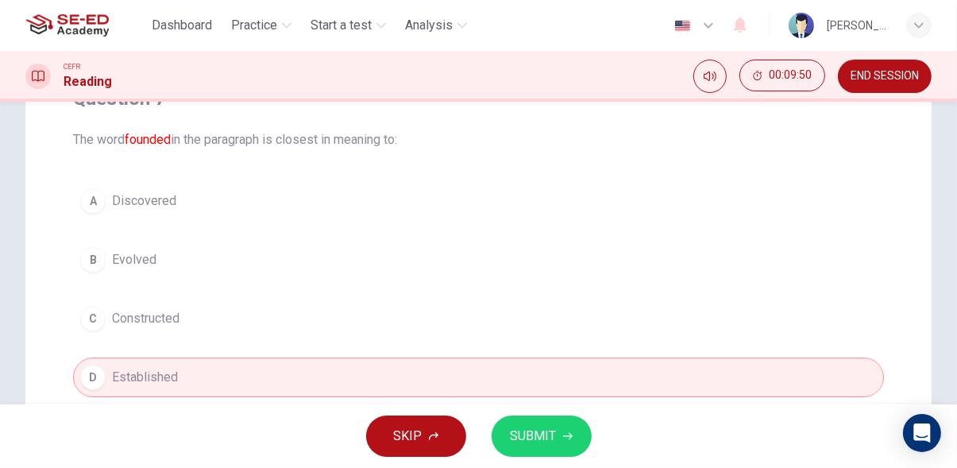
click at [565, 437] on icon "button" at bounding box center [568, 436] width 10 height 10
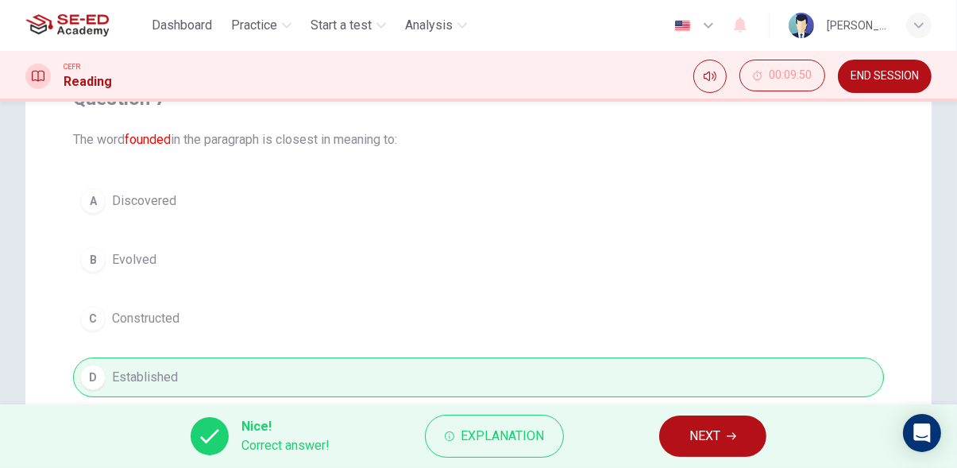
click at [707, 433] on span "NEXT" at bounding box center [704, 436] width 31 height 22
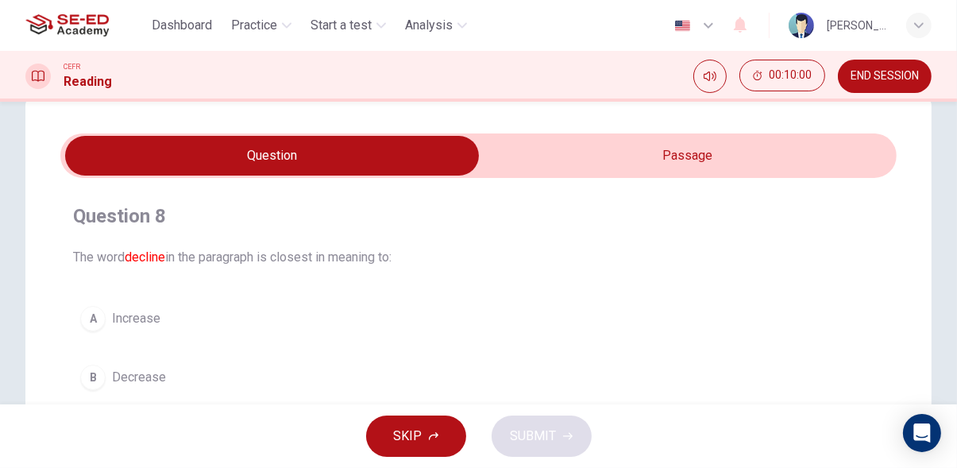
scroll to position [0, 0]
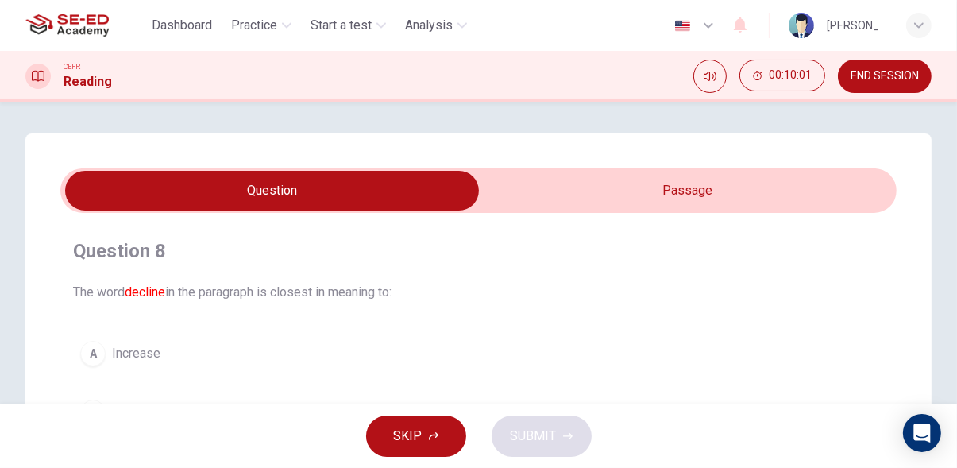
click at [776, 190] on input "checkbox" at bounding box center [272, 191] width 1254 height 40
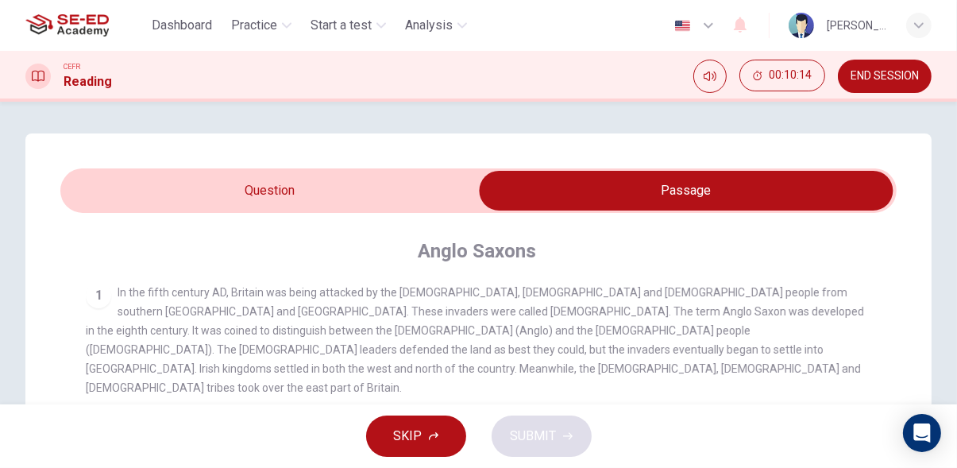
click at [368, 183] on input "checkbox" at bounding box center [686, 191] width 1254 height 40
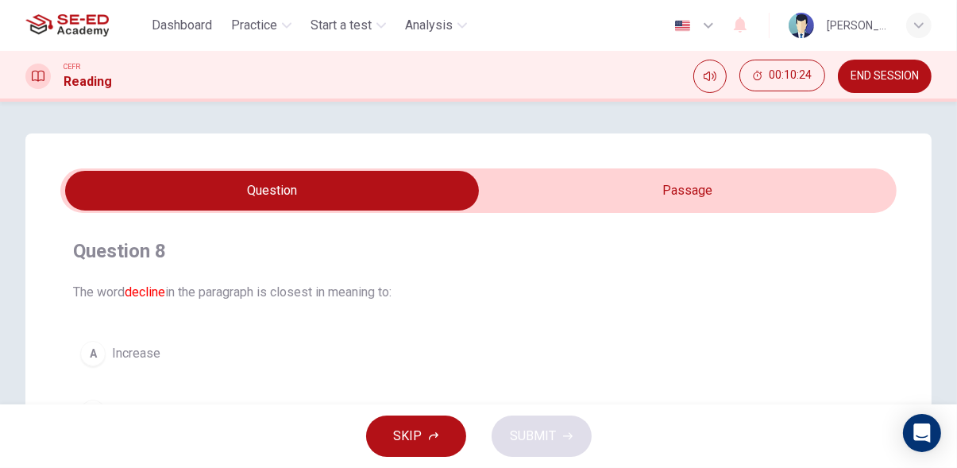
click at [726, 196] on input "checkbox" at bounding box center [272, 191] width 1254 height 40
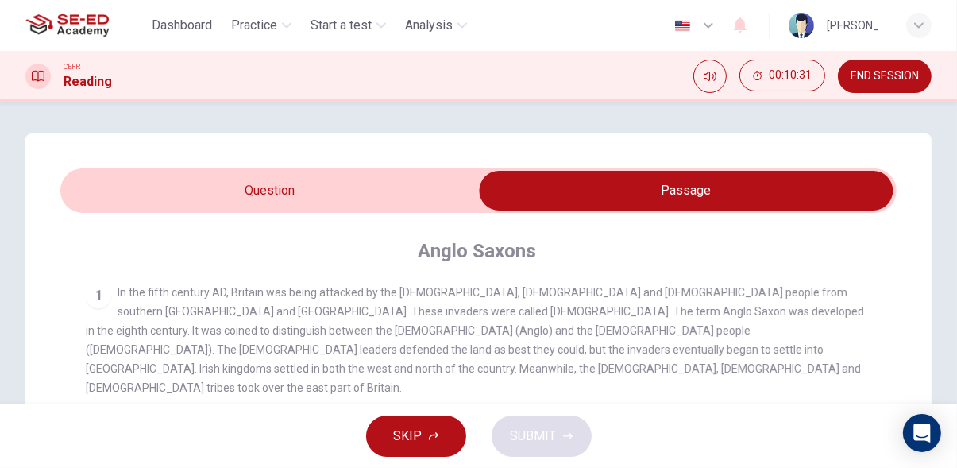
click at [403, 183] on input "checkbox" at bounding box center [686, 191] width 1254 height 40
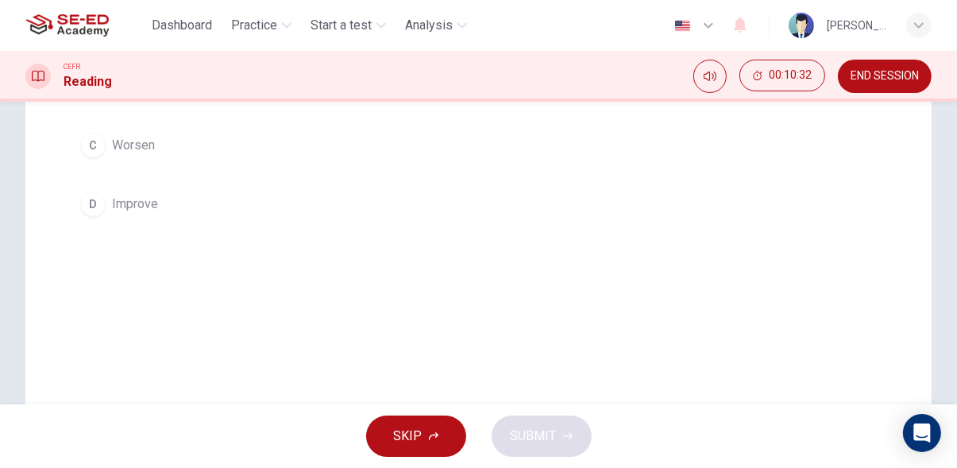
scroll to position [259, 0]
click at [139, 230] on button "C Worsen" at bounding box center [478, 212] width 811 height 40
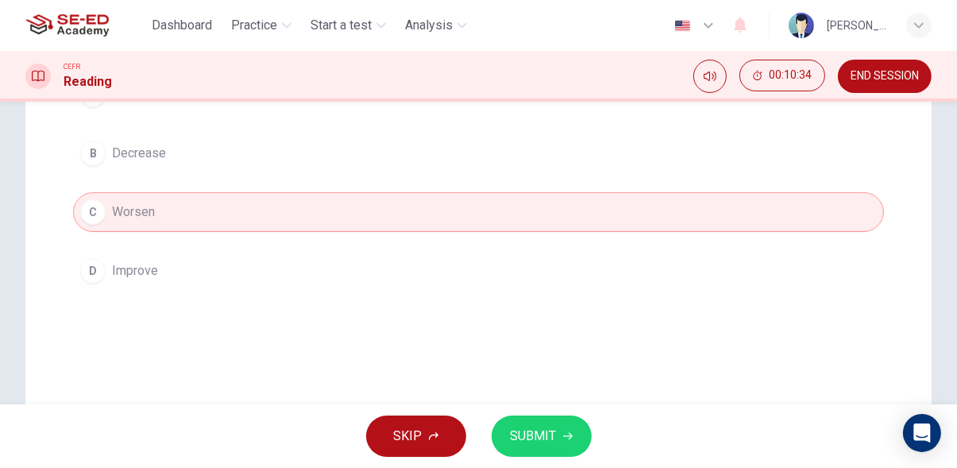
click at [548, 441] on span "SUBMIT" at bounding box center [533, 436] width 46 height 22
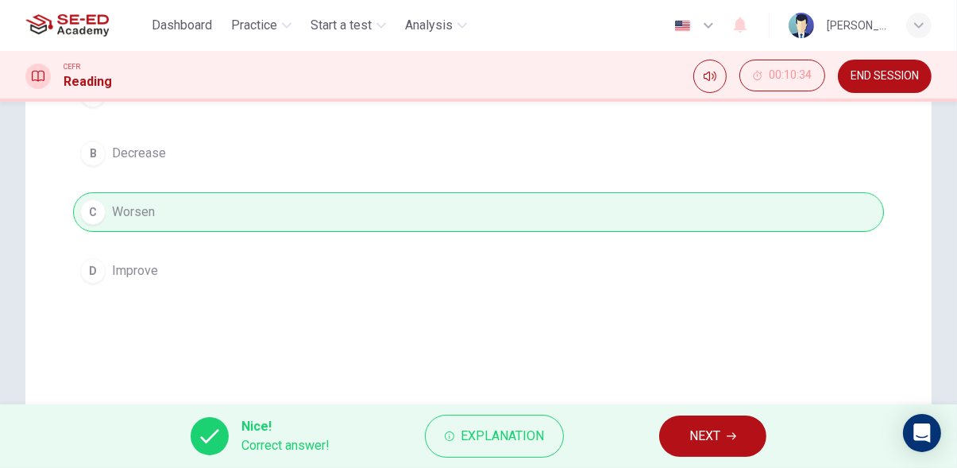
click at [711, 438] on span "NEXT" at bounding box center [704, 436] width 31 height 22
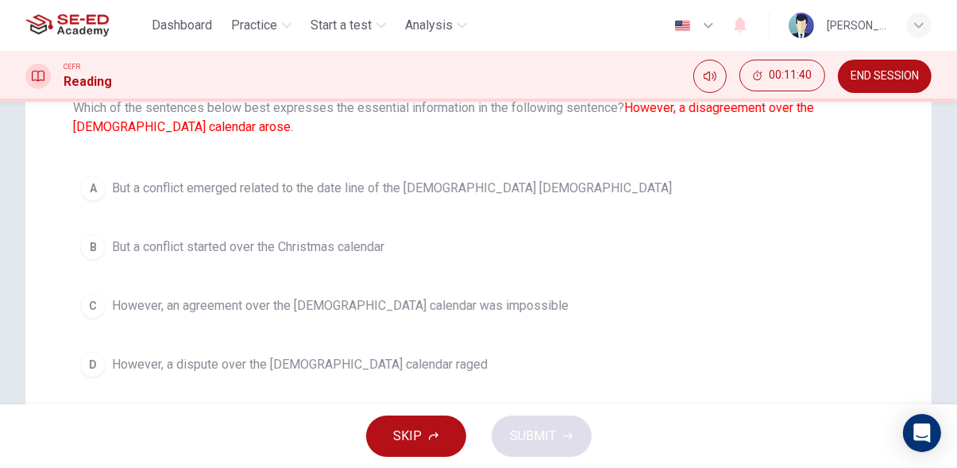
scroll to position [186, 0]
click at [458, 310] on span "However, an agreement over the Christian calendar was impossible" at bounding box center [340, 304] width 457 height 19
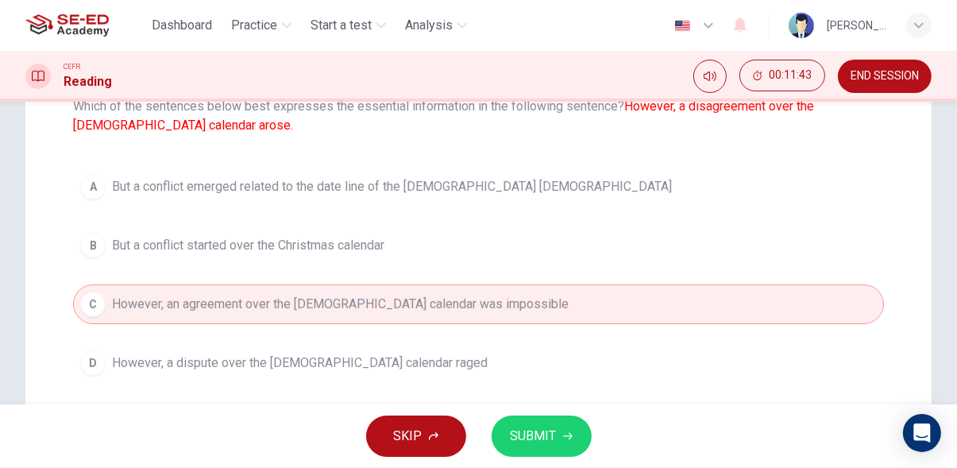
click at [551, 437] on span "SUBMIT" at bounding box center [533, 436] width 46 height 22
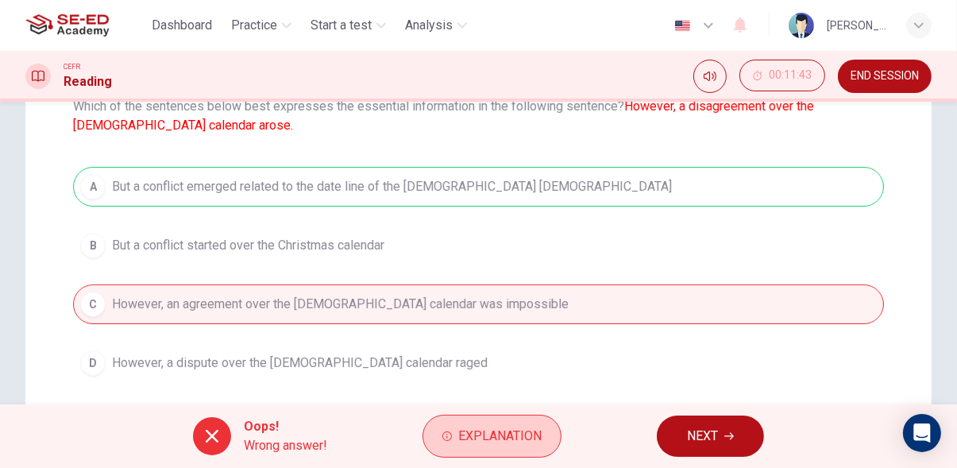
click at [534, 442] on span "Explanation" at bounding box center [499, 436] width 83 height 22
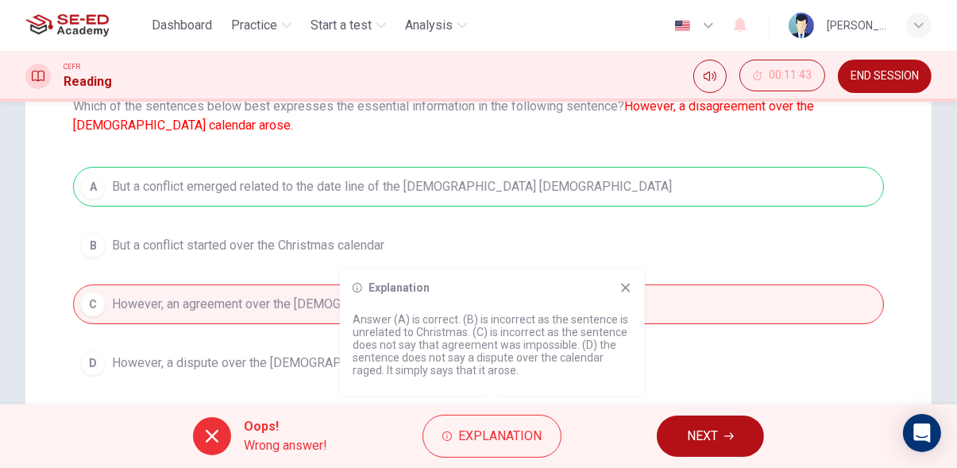
click at [625, 291] on icon at bounding box center [625, 287] width 13 height 13
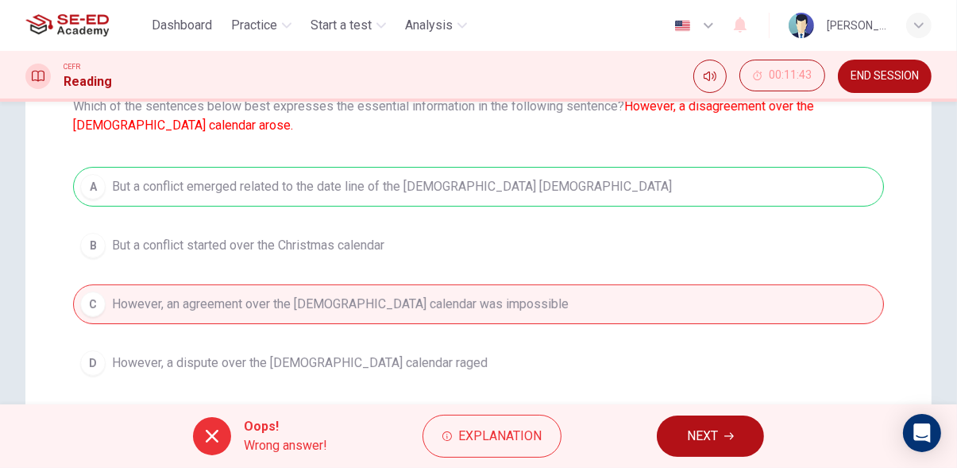
click at [699, 431] on span "NEXT" at bounding box center [702, 436] width 31 height 22
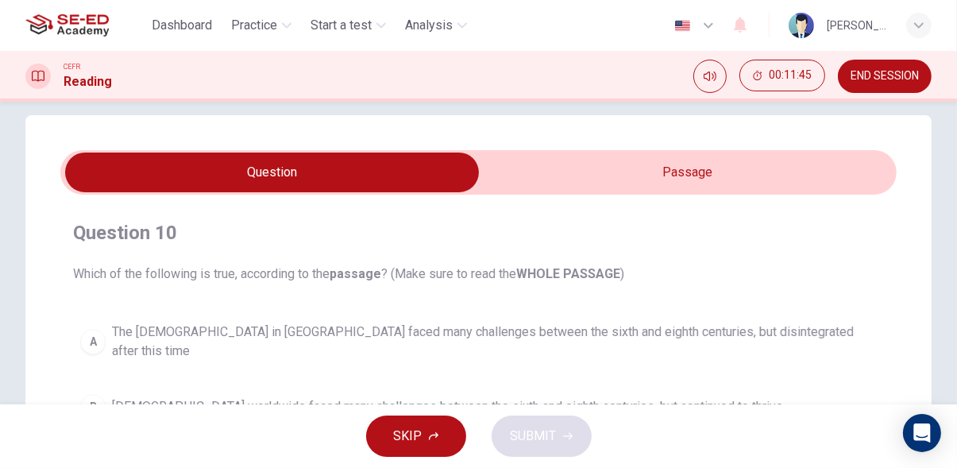
scroll to position [0, 0]
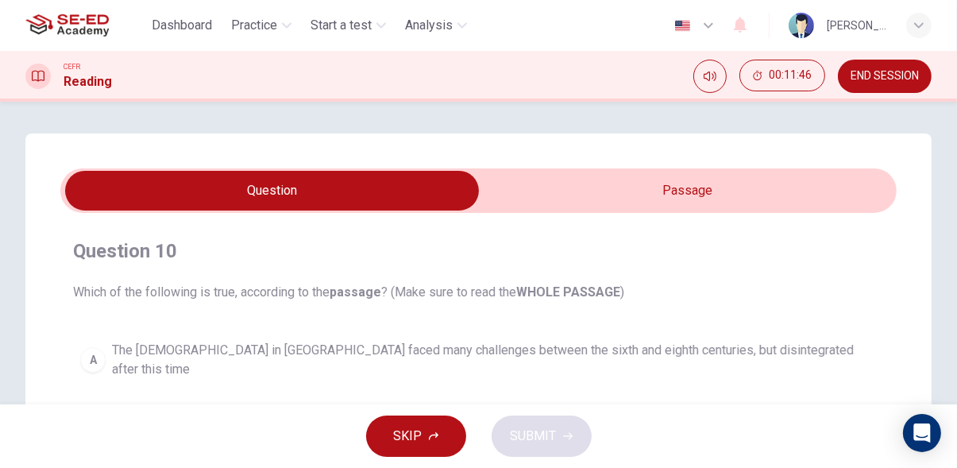
click at [774, 191] on input "checkbox" at bounding box center [272, 191] width 1254 height 40
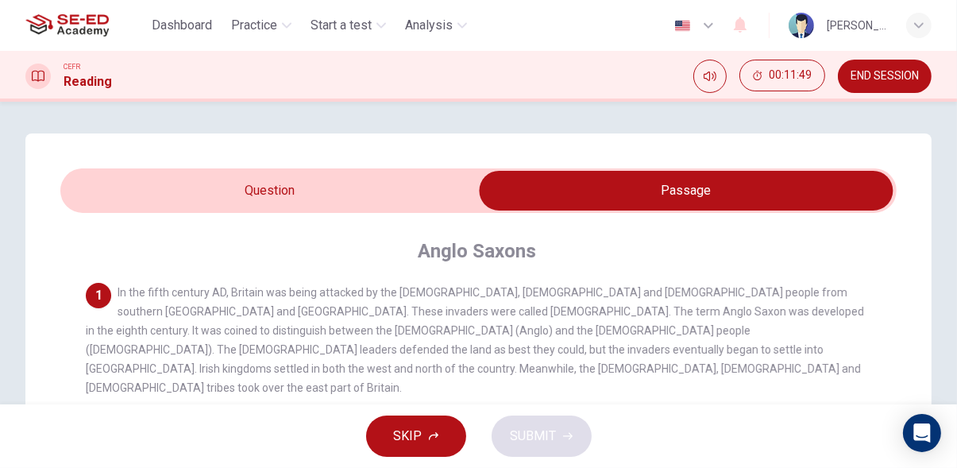
scroll to position [1, 0]
click at [394, 203] on input "checkbox" at bounding box center [686, 191] width 1254 height 40
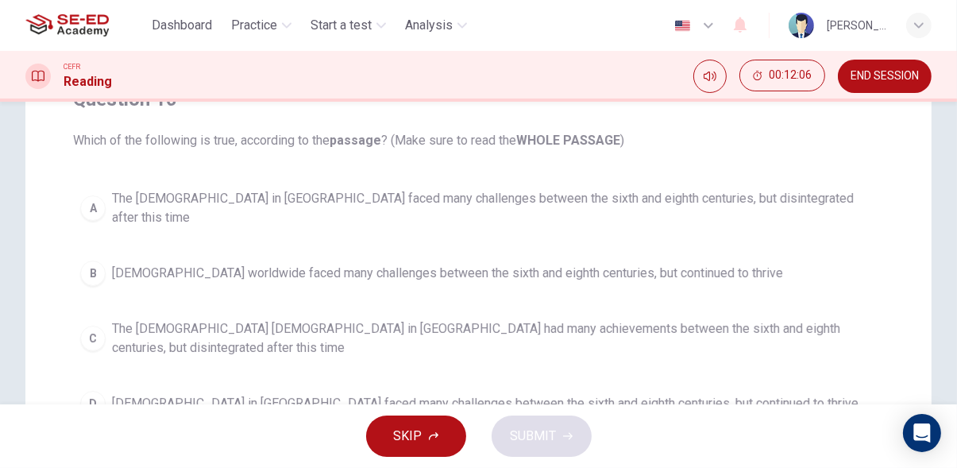
scroll to position [0, 0]
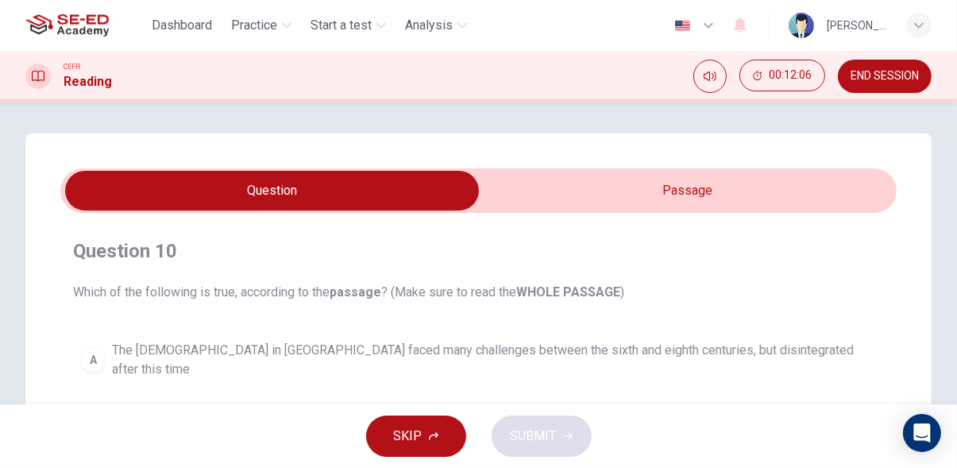
click at [791, 182] on input "checkbox" at bounding box center [272, 191] width 1254 height 40
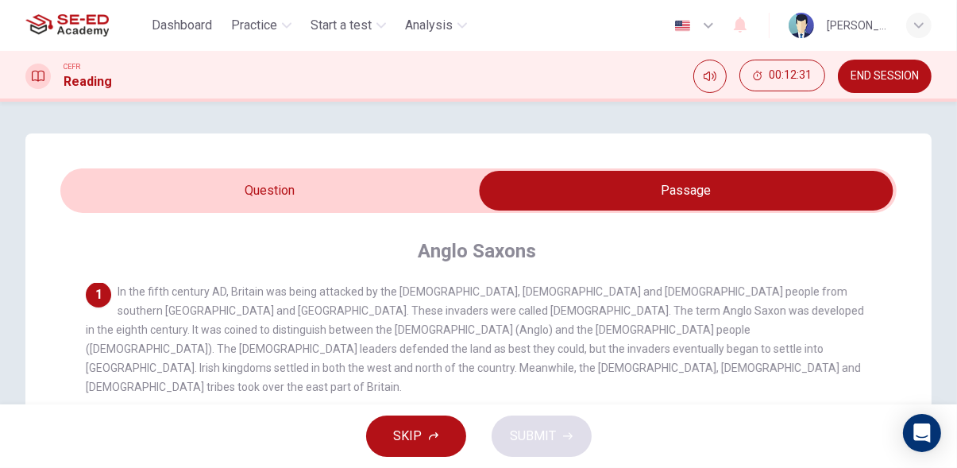
click at [361, 168] on span at bounding box center [478, 190] width 836 height 44
click at [383, 179] on input "checkbox" at bounding box center [686, 191] width 1254 height 40
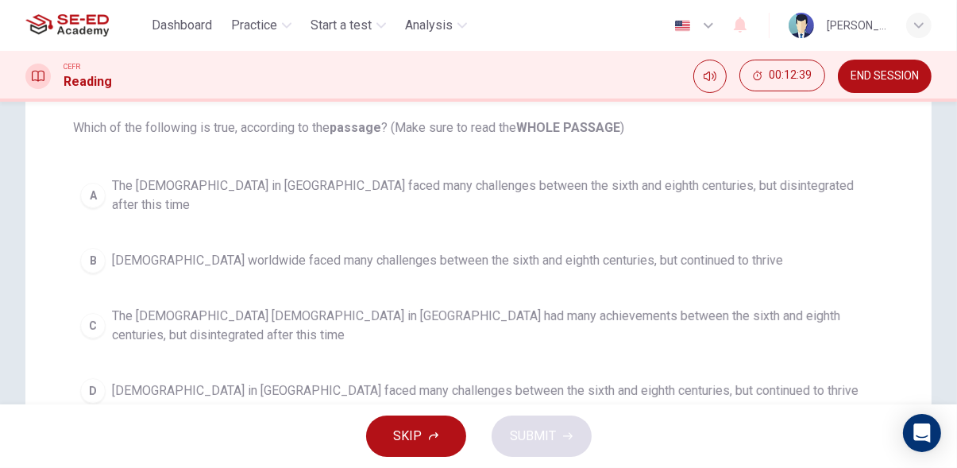
scroll to position [164, 0]
click at [691, 195] on span "The Christian church in Britain faced many challenges between the sixth and eig…" at bounding box center [494, 196] width 765 height 38
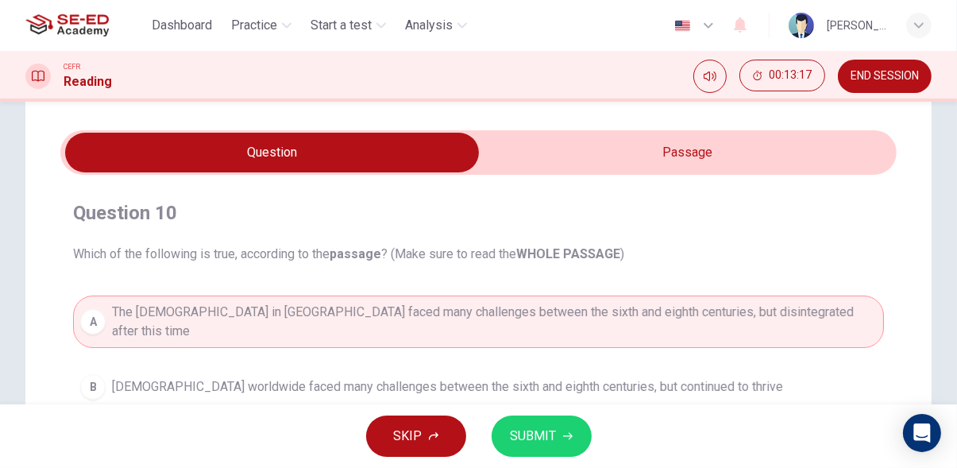
scroll to position [0, 0]
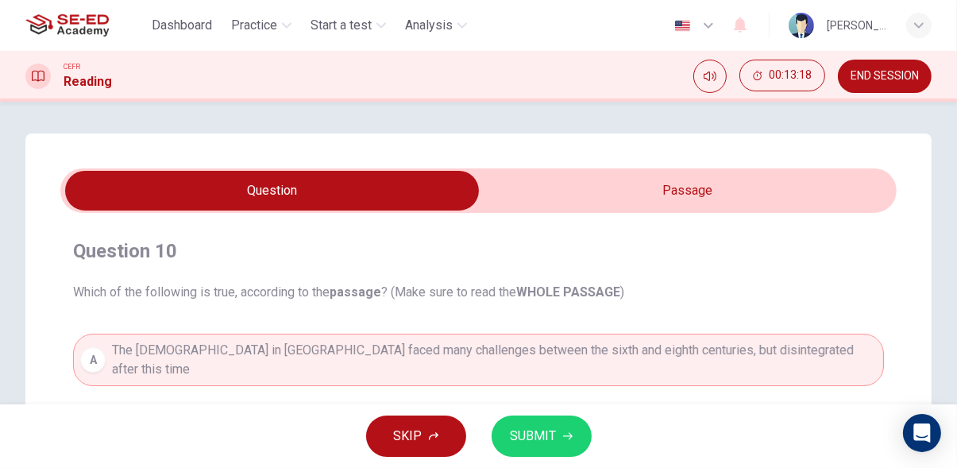
click at [673, 202] on input "checkbox" at bounding box center [272, 191] width 1254 height 40
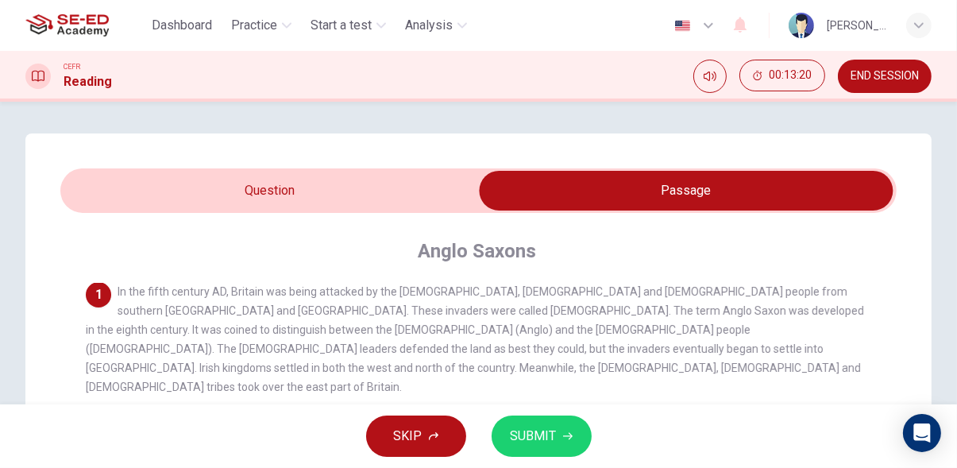
click at [378, 184] on input "checkbox" at bounding box center [686, 191] width 1254 height 40
checkbox input "false"
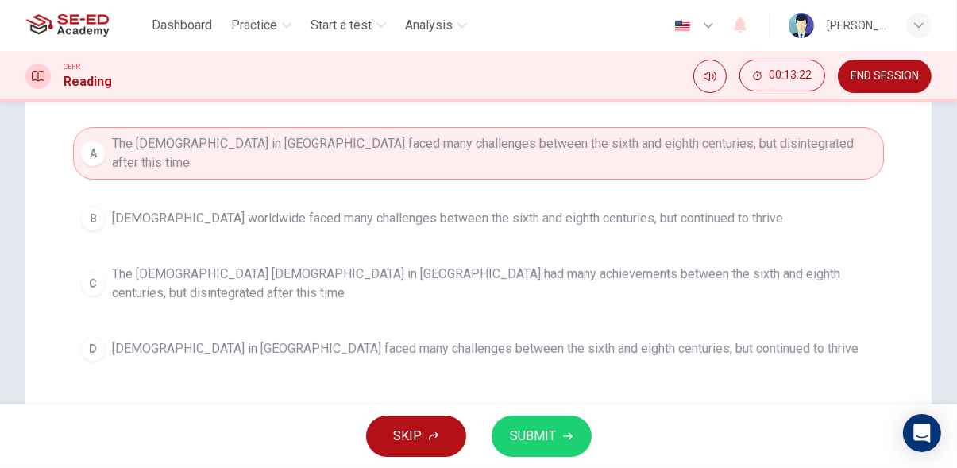
scroll to position [218, 0]
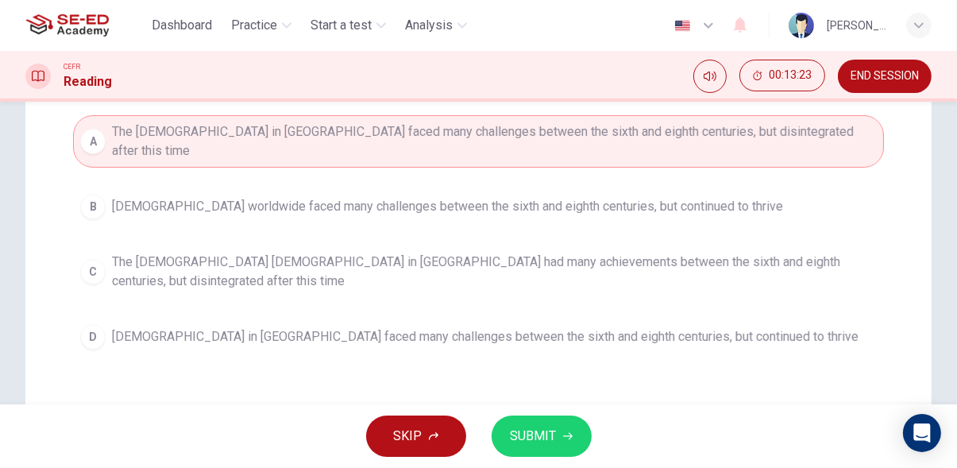
click at [530, 430] on span "SUBMIT" at bounding box center [533, 436] width 46 height 22
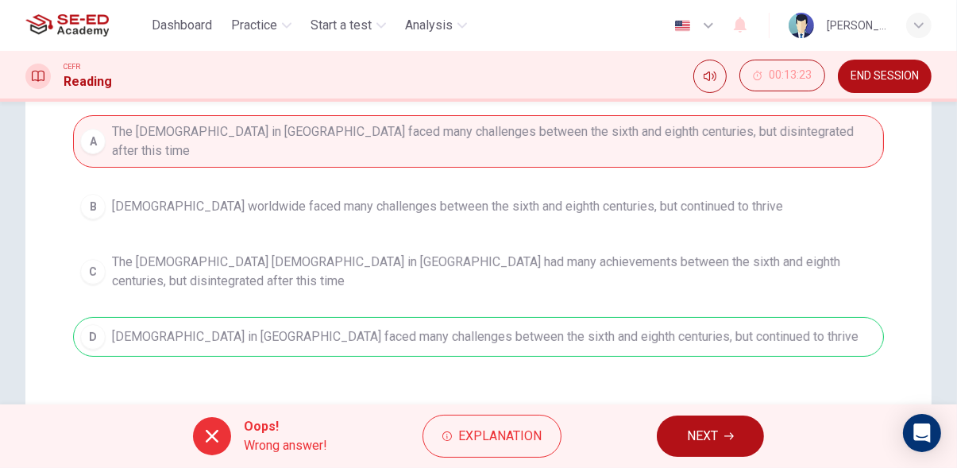
click at [743, 436] on button "NEXT" at bounding box center [710, 435] width 107 height 41
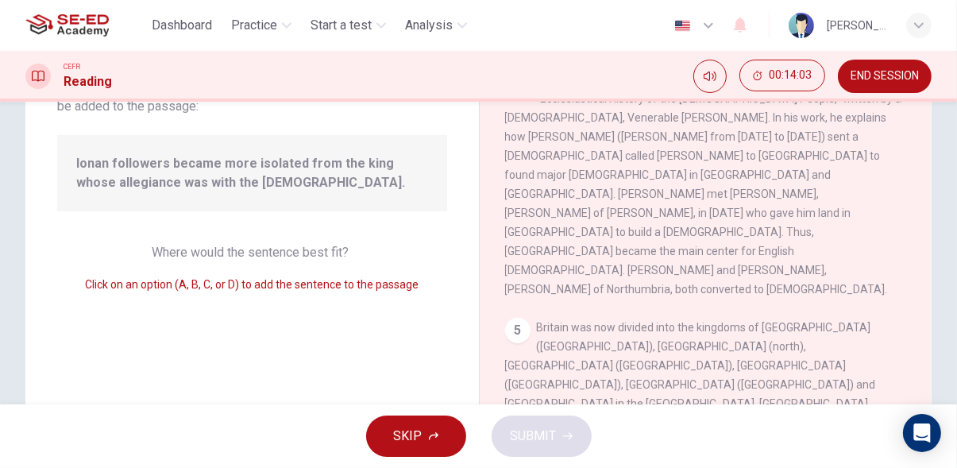
scroll to position [129, 0]
click at [565, 437] on icon "button" at bounding box center [568, 436] width 10 height 10
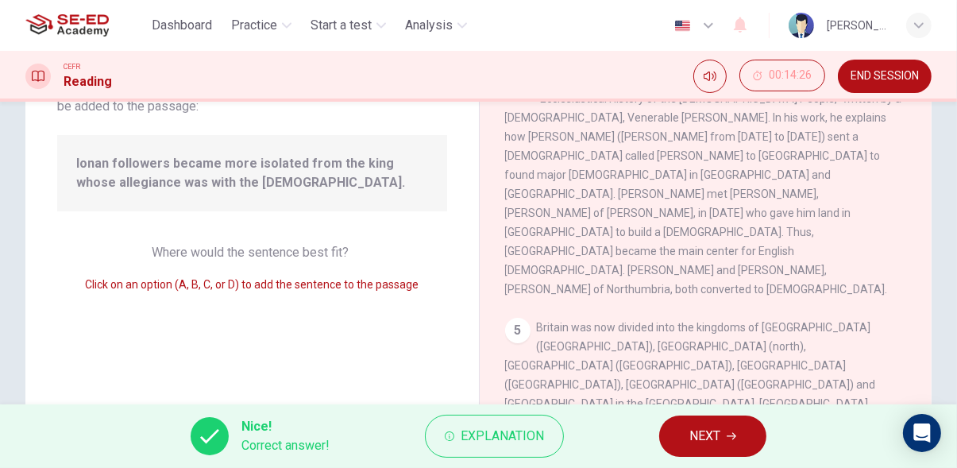
click at [734, 436] on icon "button" at bounding box center [731, 436] width 10 height 7
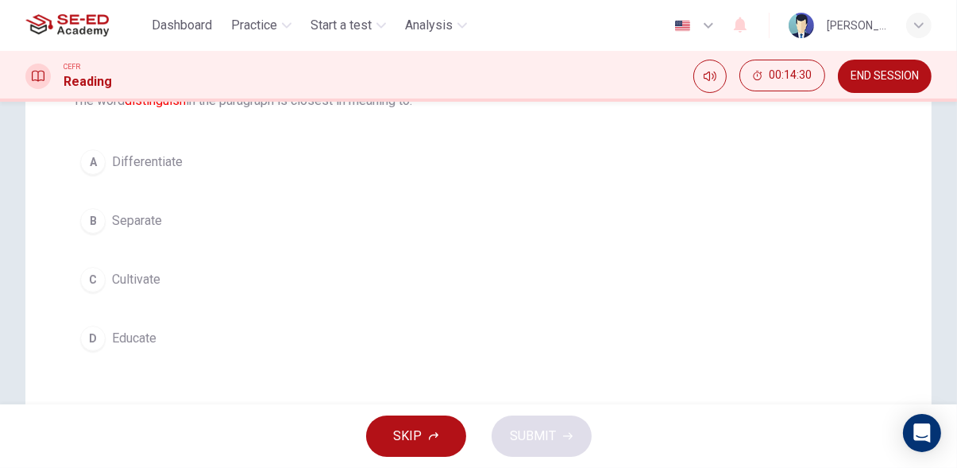
scroll to position [191, 0]
click at [156, 168] on span "Differentiate" at bounding box center [147, 162] width 71 height 19
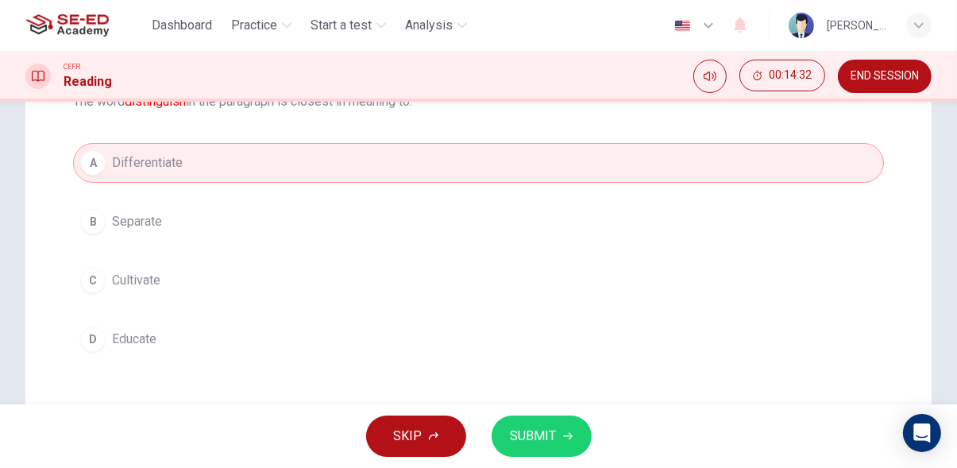
click at [552, 434] on span "SUBMIT" at bounding box center [533, 436] width 46 height 22
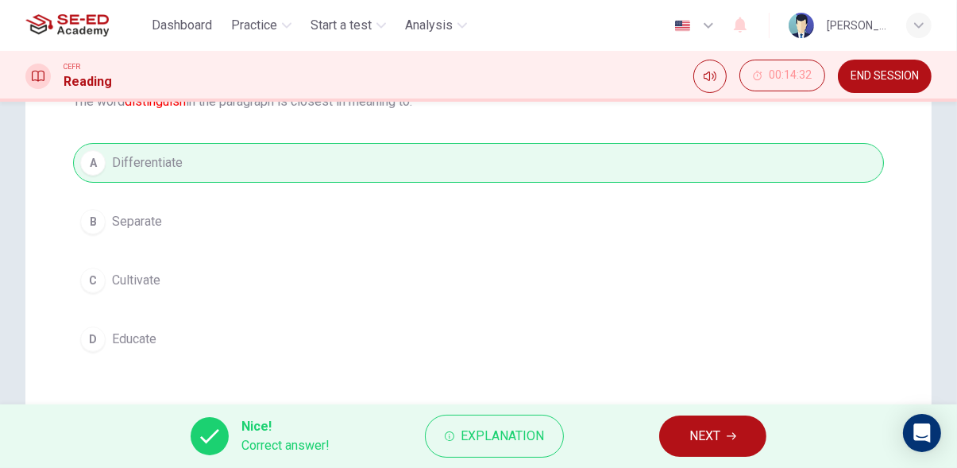
click at [699, 431] on span "NEXT" at bounding box center [704, 436] width 31 height 22
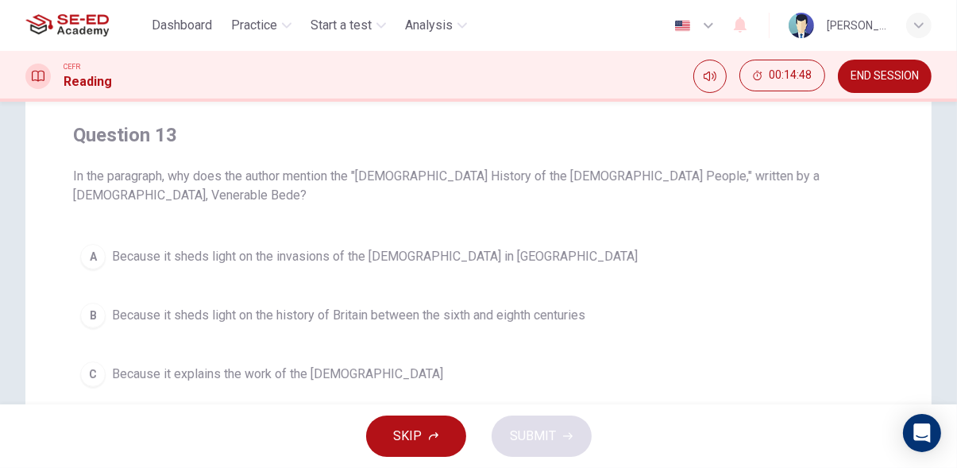
scroll to position [0, 0]
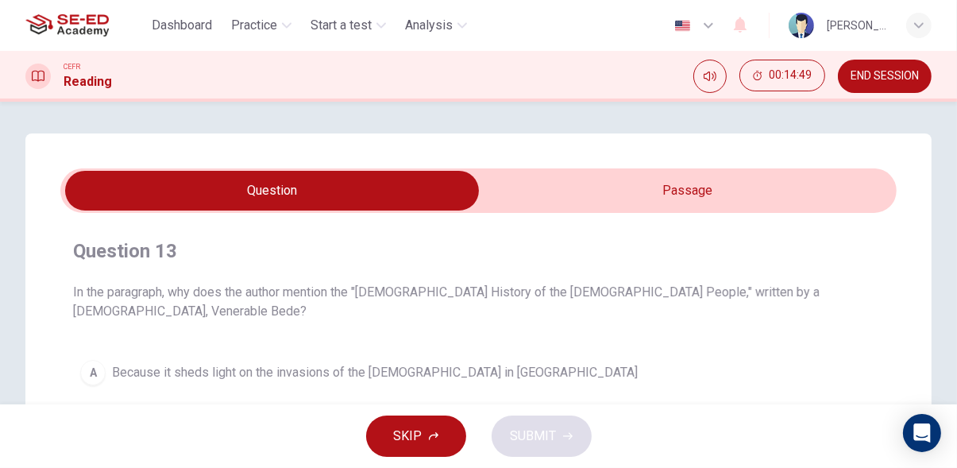
click at [784, 190] on input "checkbox" at bounding box center [272, 191] width 1254 height 40
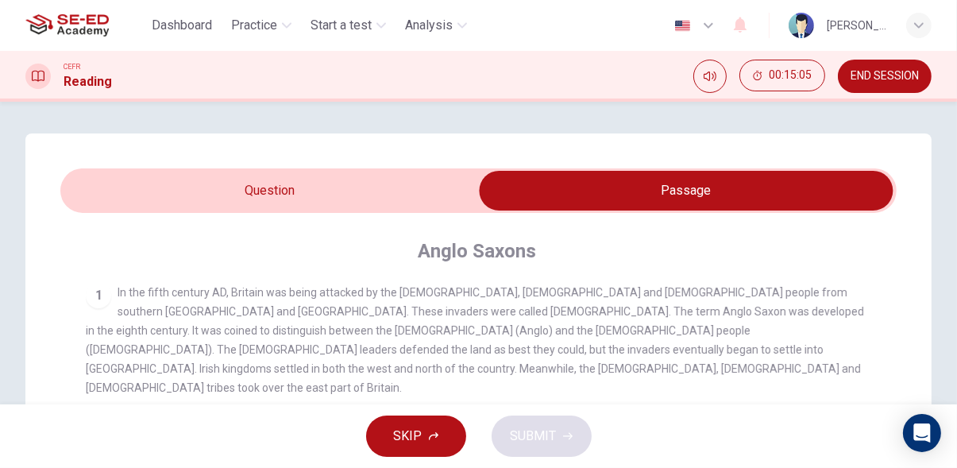
click at [398, 191] on input "checkbox" at bounding box center [686, 191] width 1254 height 40
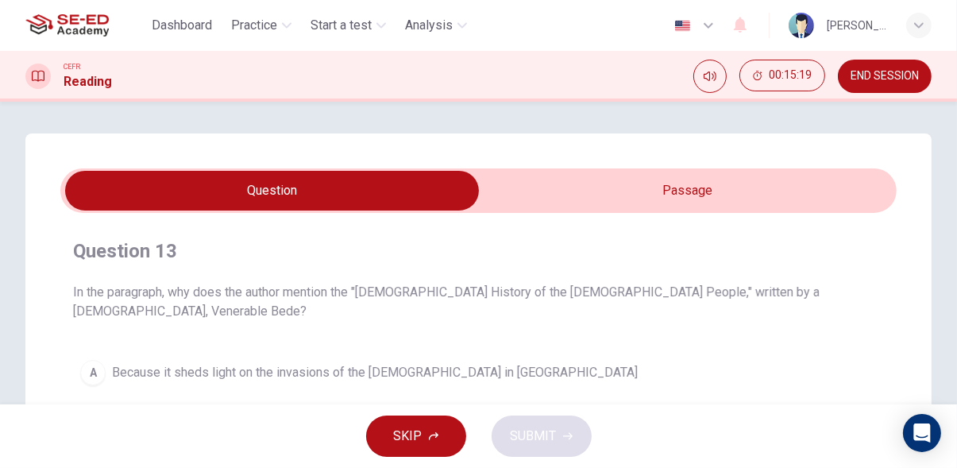
click at [726, 180] on input "checkbox" at bounding box center [272, 191] width 1254 height 40
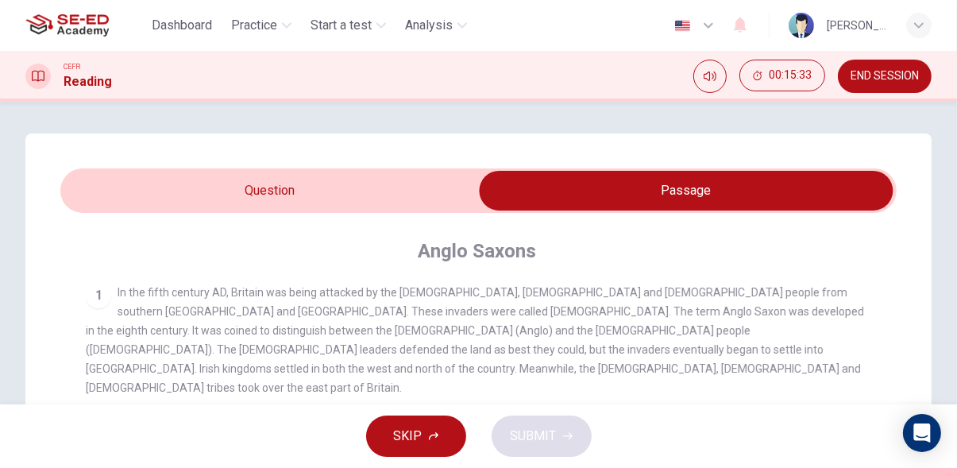
click at [371, 179] on input "checkbox" at bounding box center [686, 191] width 1254 height 40
checkbox input "false"
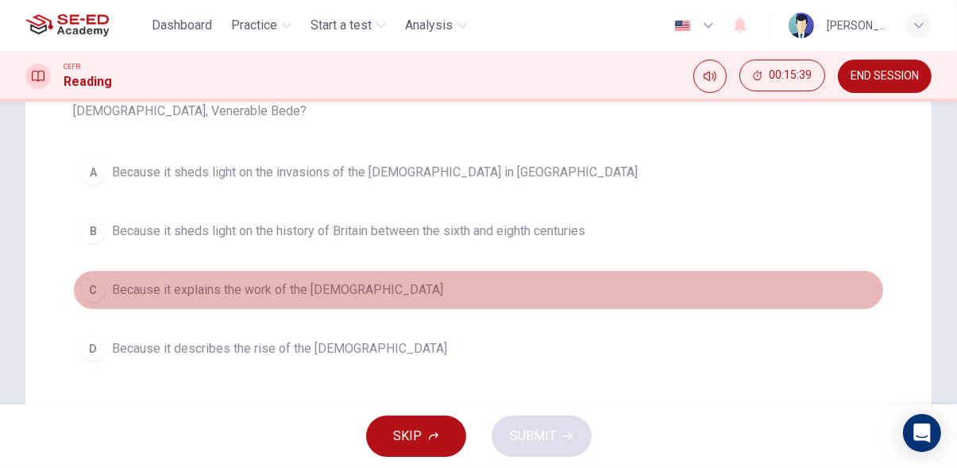
scroll to position [201, 0]
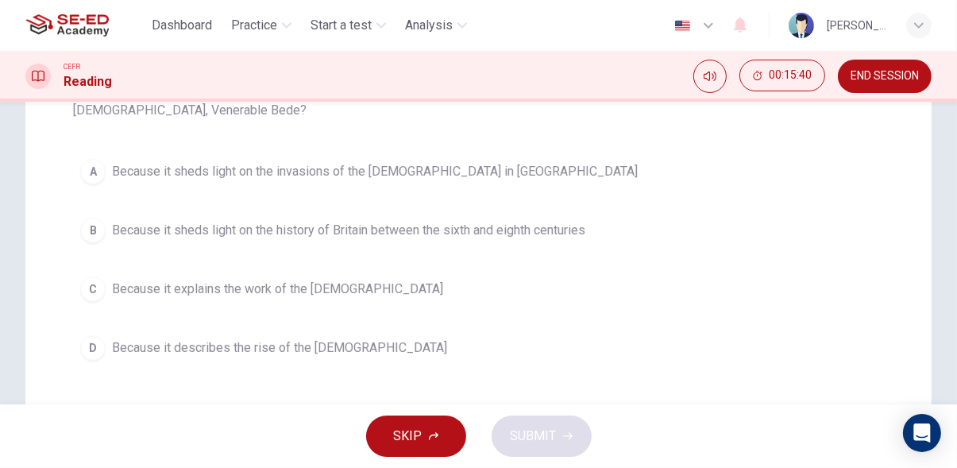
click at [561, 221] on span "Because it sheds light on the history of Britain between the sixth and eighth c…" at bounding box center [348, 230] width 473 height 19
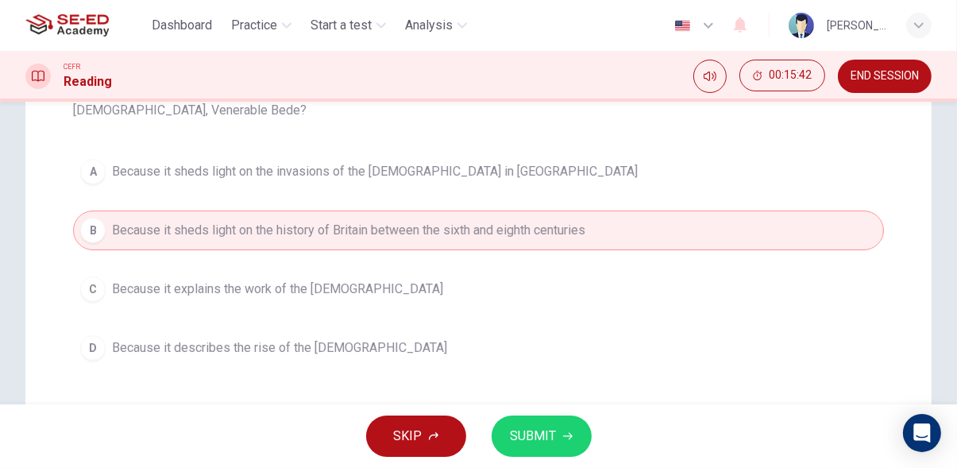
click at [551, 442] on span "SUBMIT" at bounding box center [533, 436] width 46 height 22
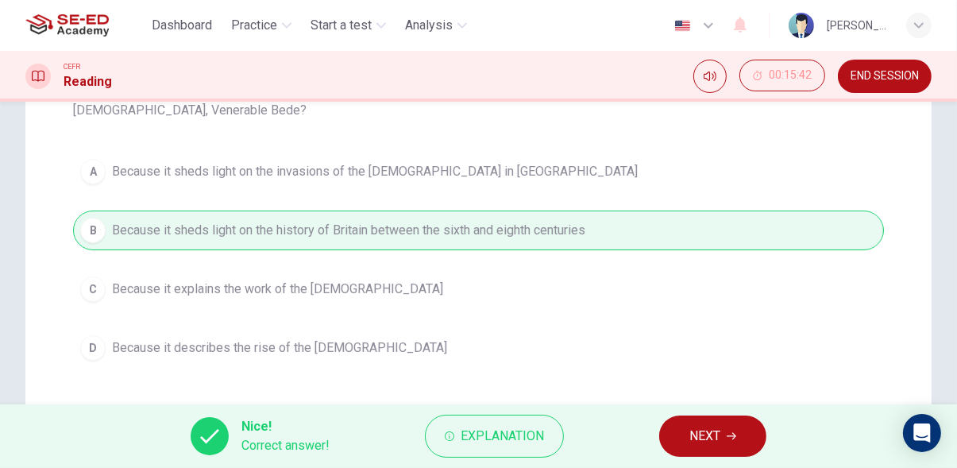
click at [734, 437] on icon "button" at bounding box center [731, 436] width 10 height 10
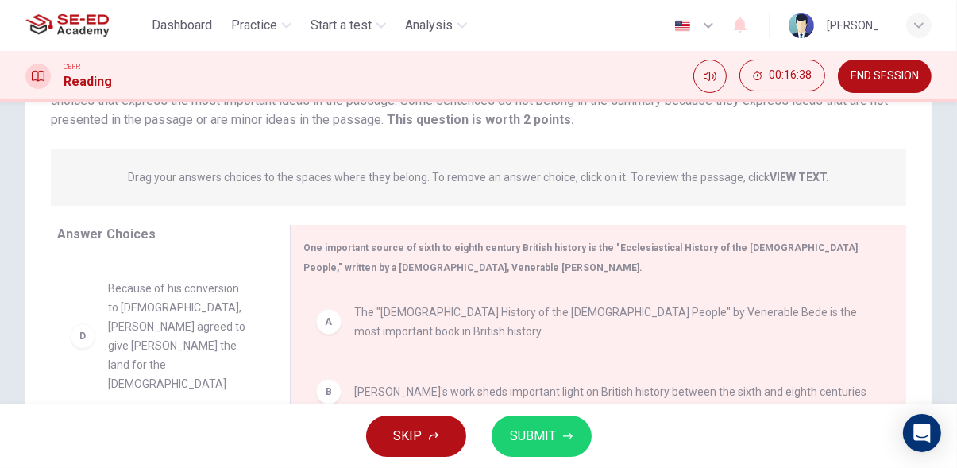
scroll to position [66, 0]
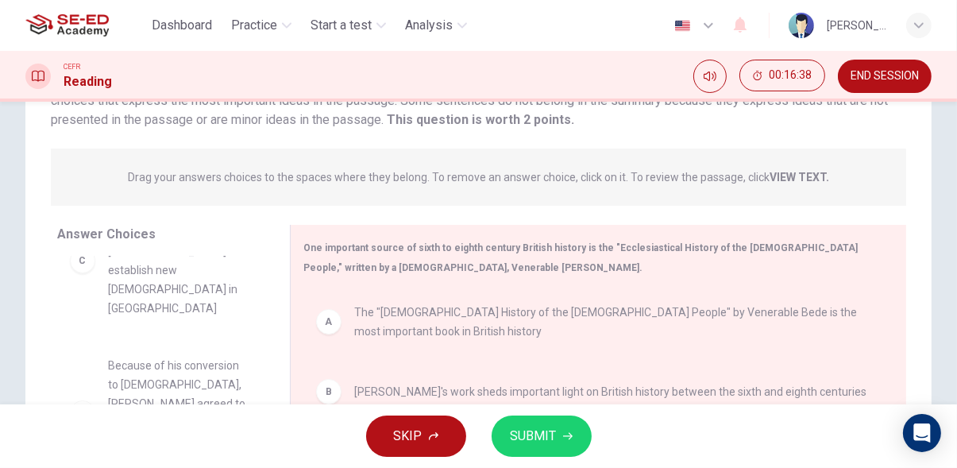
click at [542, 433] on span "SUBMIT" at bounding box center [533, 436] width 46 height 22
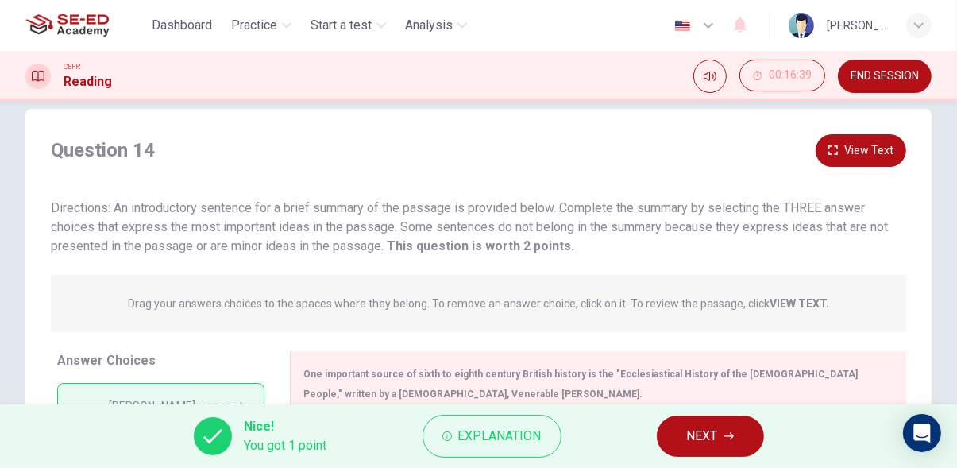
scroll to position [25, 0]
click at [716, 435] on span "NEXT" at bounding box center [702, 436] width 31 height 22
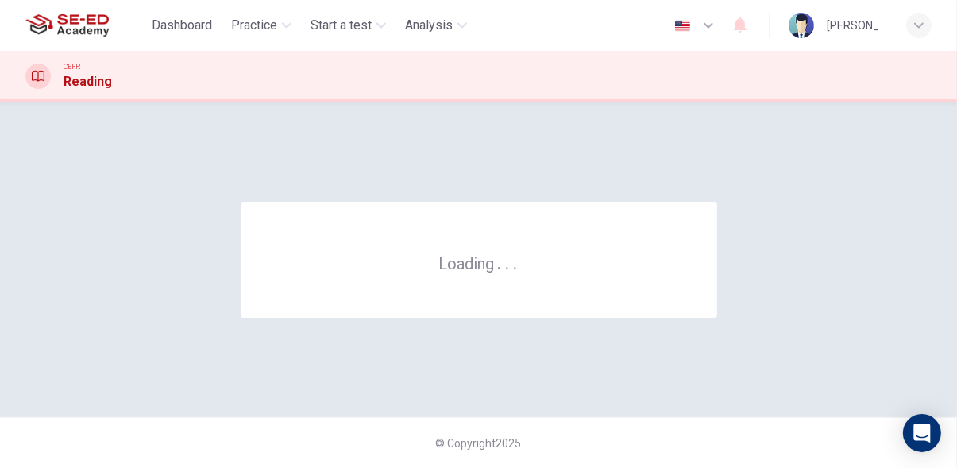
scroll to position [0, 0]
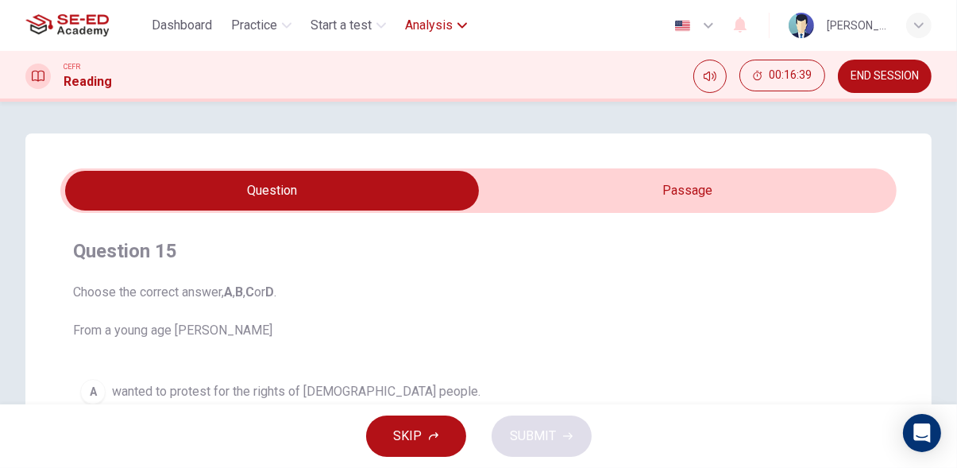
click at [445, 27] on span "Analysis" at bounding box center [429, 25] width 48 height 19
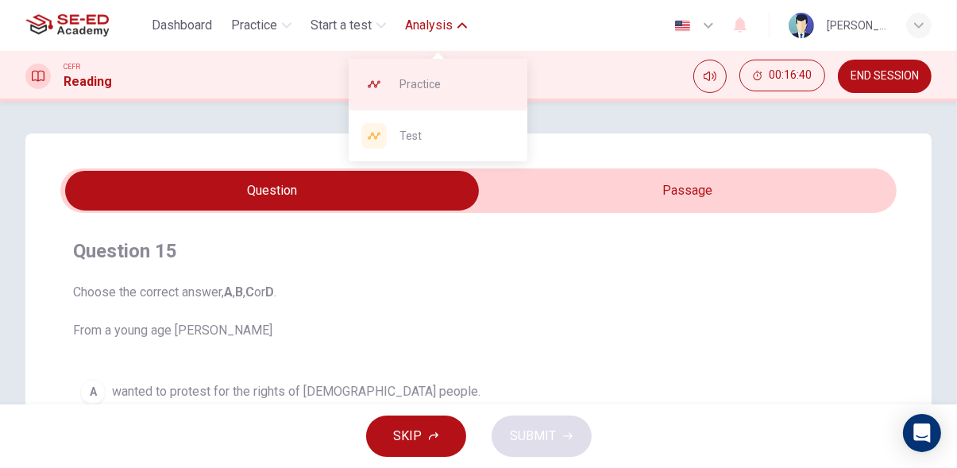
click at [464, 89] on span "Practice" at bounding box center [456, 84] width 115 height 19
